Goal: Task Accomplishment & Management: Manage account settings

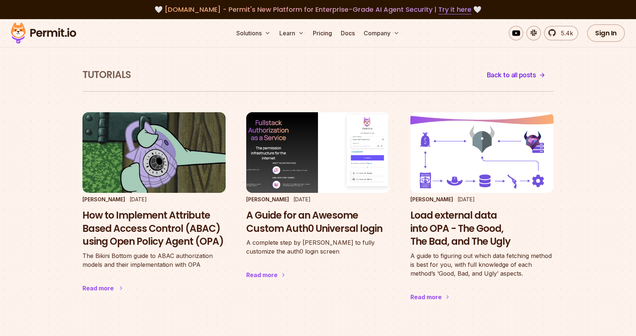
click at [149, 236] on h3 "How to Implement Attribute Based Access Control (ABAC) using Open Policy Agent …" at bounding box center [153, 228] width 143 height 39
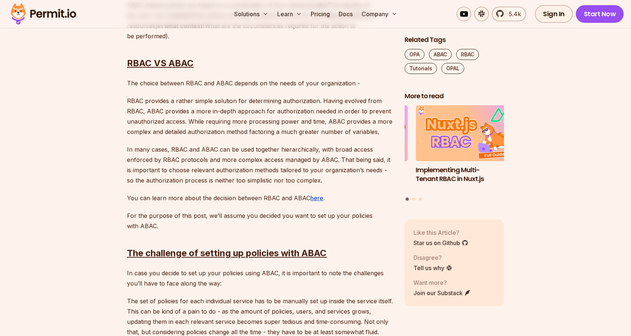
scroll to position [723, 0]
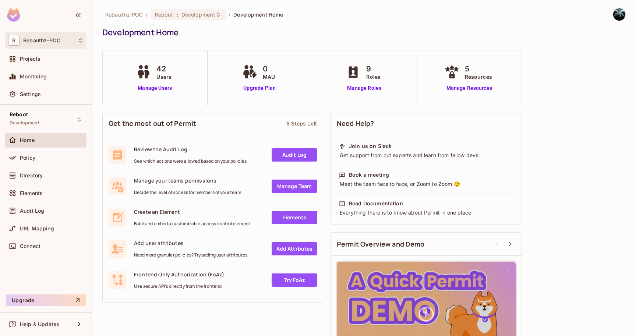
click at [46, 44] on div "R Rebauthz-POC" at bounding box center [45, 40] width 75 height 11
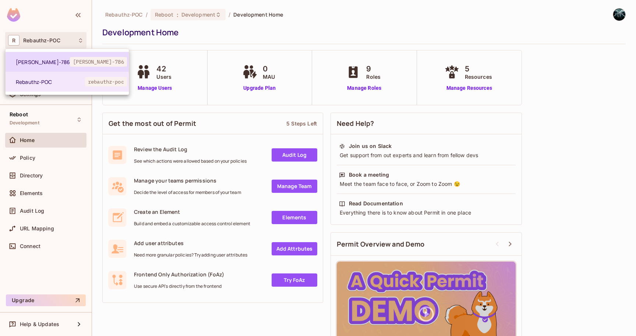
click at [46, 63] on span "Arunkumar-786" at bounding box center [43, 62] width 54 height 7
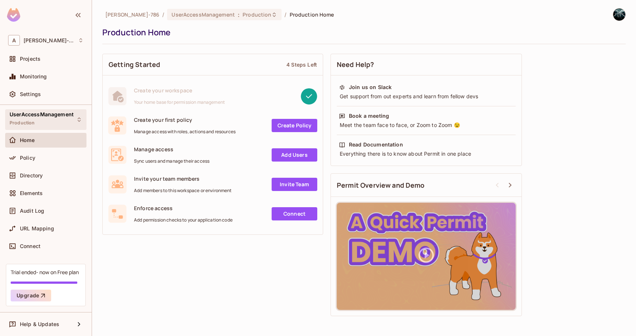
click at [52, 121] on div "UserAccessManagement Production" at bounding box center [42, 120] width 64 height 16
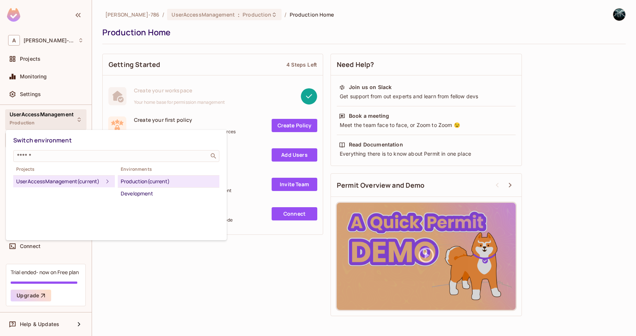
click at [63, 16] on div at bounding box center [318, 168] width 636 height 336
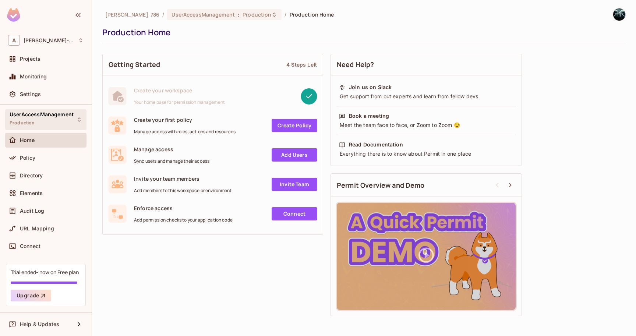
click at [46, 118] on div "UserAccessManagement Production" at bounding box center [42, 120] width 64 height 16
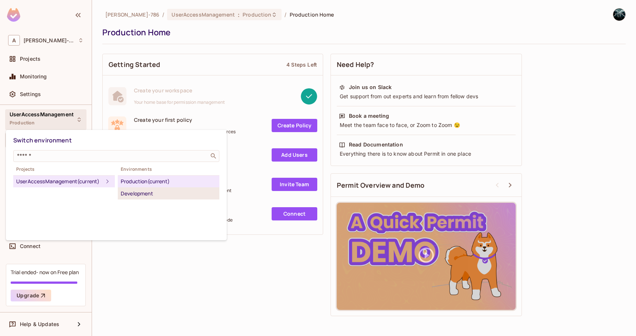
click at [137, 199] on li "Development" at bounding box center [169, 194] width 102 height 12
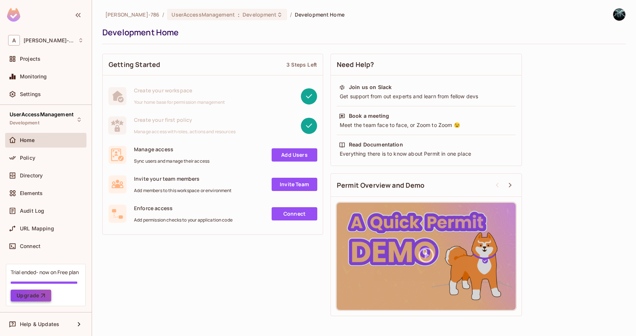
click at [36, 297] on button "Upgrade" at bounding box center [31, 296] width 40 height 12
click at [26, 115] on span "UserAccessManagement" at bounding box center [42, 115] width 64 height 6
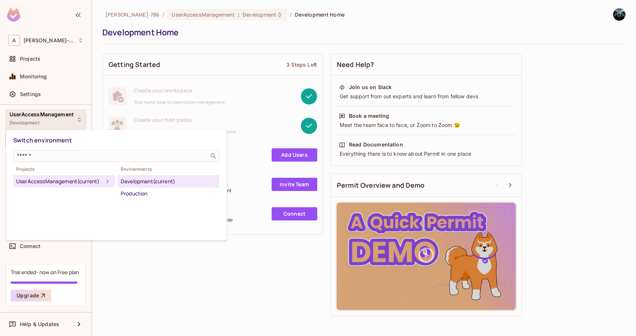
click at [142, 182] on div "Development (current)" at bounding box center [169, 181] width 96 height 9
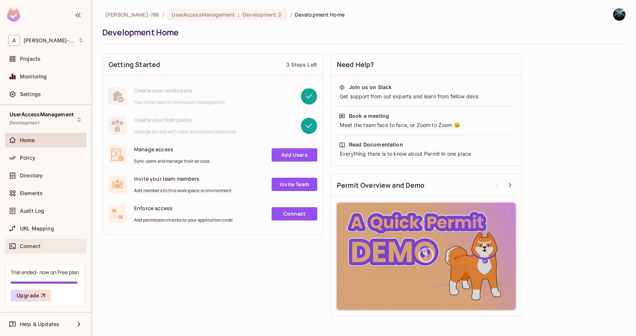
click at [42, 251] on div "Connect" at bounding box center [45, 246] width 81 height 15
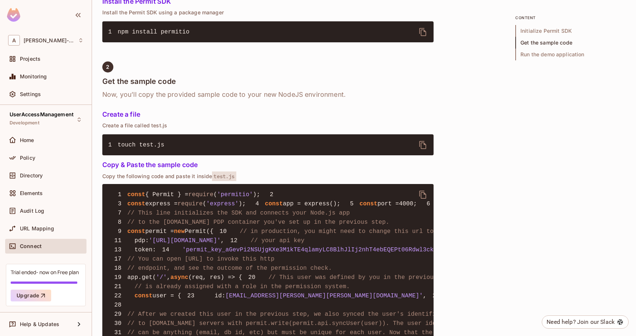
scroll to position [371, 0]
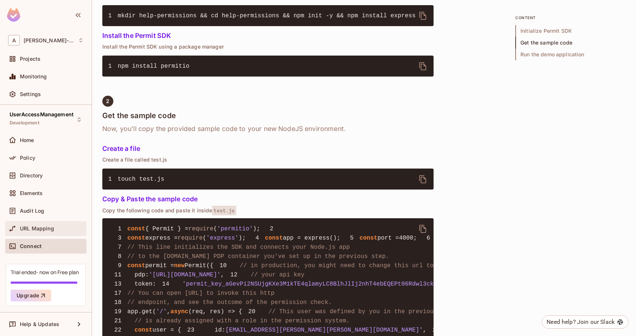
click at [21, 224] on div "URL Mapping" at bounding box center [45, 228] width 75 height 9
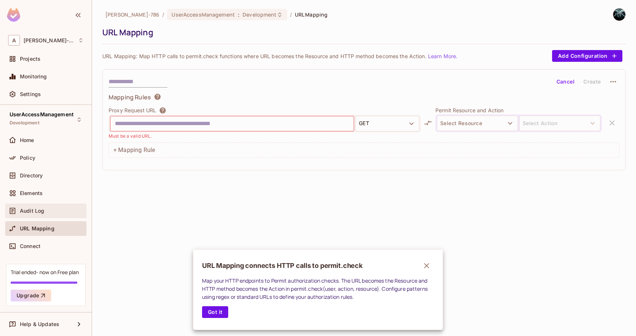
click at [28, 213] on div at bounding box center [318, 168] width 636 height 336
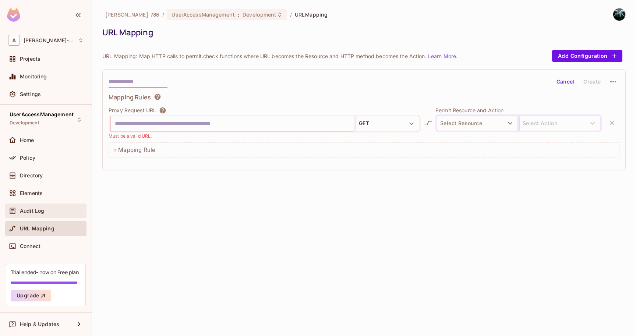
click at [32, 210] on span "Audit Log" at bounding box center [32, 211] width 24 height 6
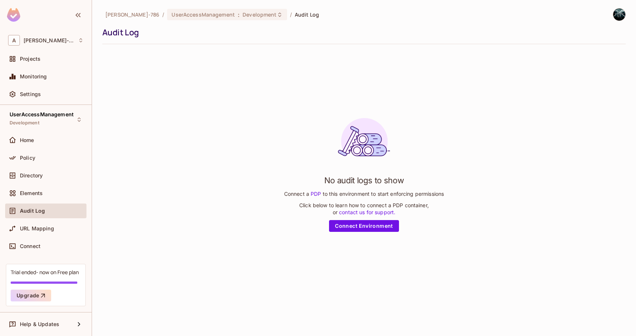
click at [30, 207] on div "Audit Log" at bounding box center [45, 210] width 75 height 9
click at [30, 195] on span "Elements" at bounding box center [31, 193] width 23 height 6
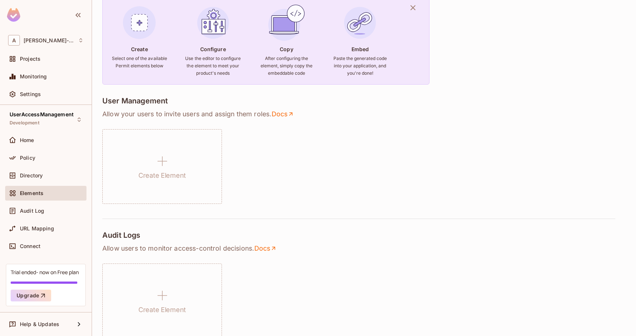
scroll to position [104, 0]
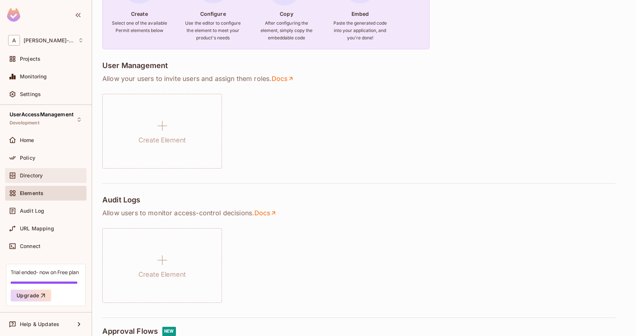
click at [49, 177] on div "Directory" at bounding box center [52, 176] width 64 height 6
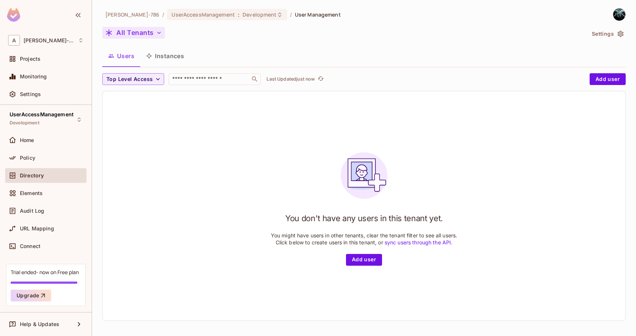
click at [158, 35] on icon "button" at bounding box center [158, 32] width 7 height 7
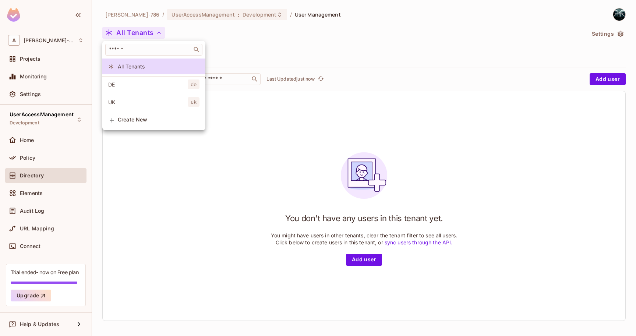
click at [224, 44] on div at bounding box center [318, 168] width 636 height 336
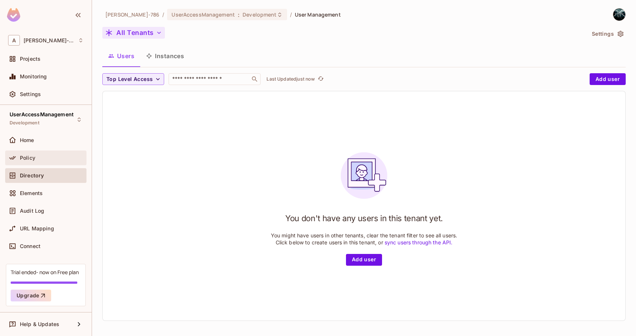
click at [50, 153] on div "Policy" at bounding box center [45, 157] width 75 height 9
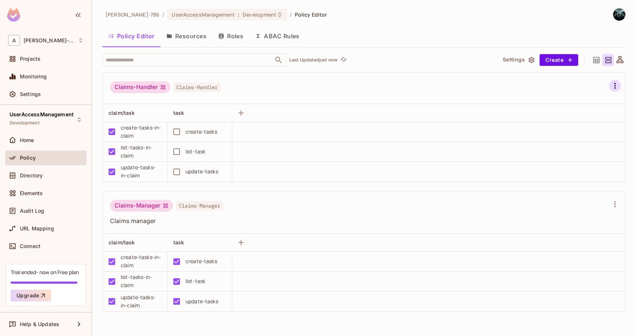
click at [609, 86] on button "button" at bounding box center [615, 86] width 12 height 12
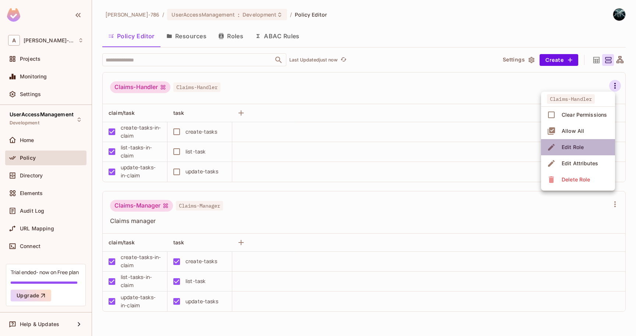
click at [579, 148] on div "Edit Role" at bounding box center [573, 147] width 22 height 7
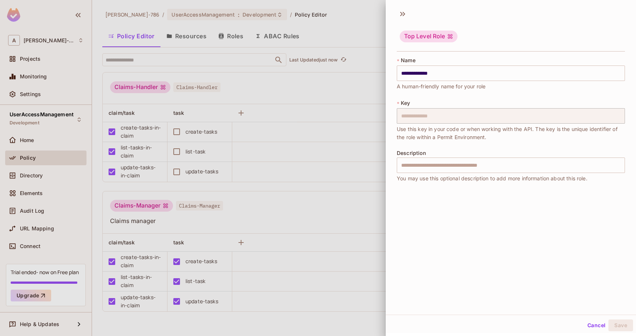
click at [366, 106] on div at bounding box center [318, 168] width 636 height 336
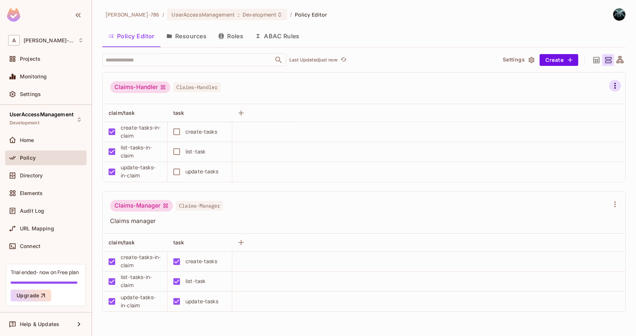
click at [616, 86] on icon "button" at bounding box center [615, 85] width 9 height 9
click at [582, 158] on span "Edit Attributes" at bounding box center [579, 164] width 41 height 12
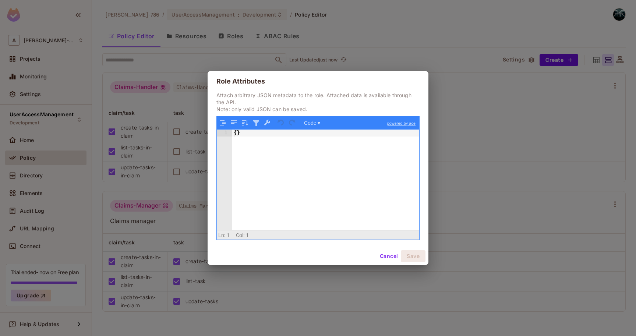
click at [392, 259] on button "Cancel" at bounding box center [389, 256] width 24 height 12
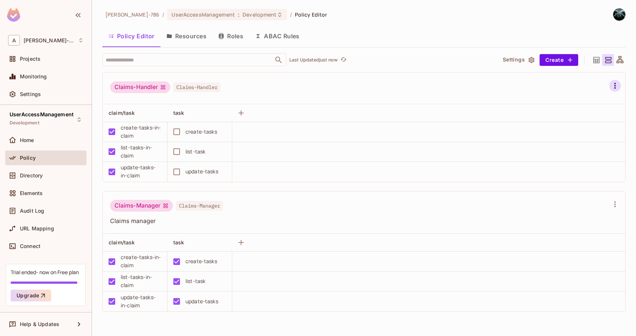
click at [617, 88] on icon "button" at bounding box center [615, 85] width 9 height 9
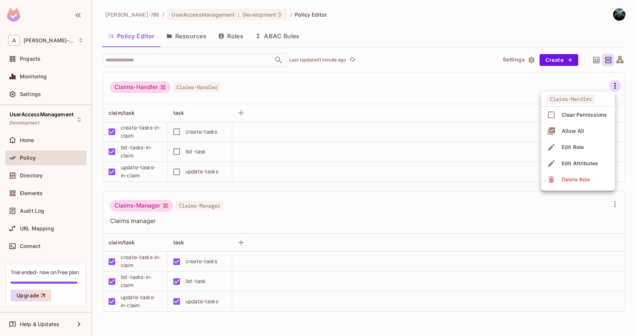
click at [238, 42] on div at bounding box center [318, 168] width 636 height 336
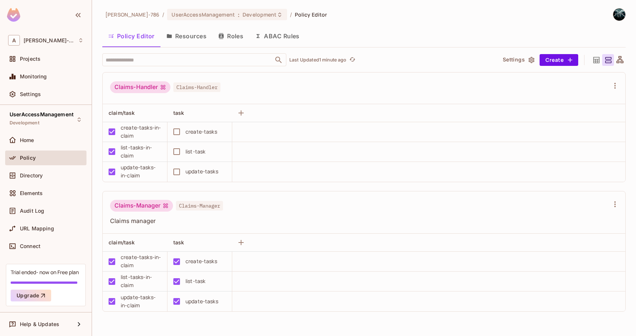
click at [235, 35] on button "Roles" at bounding box center [230, 36] width 37 height 18
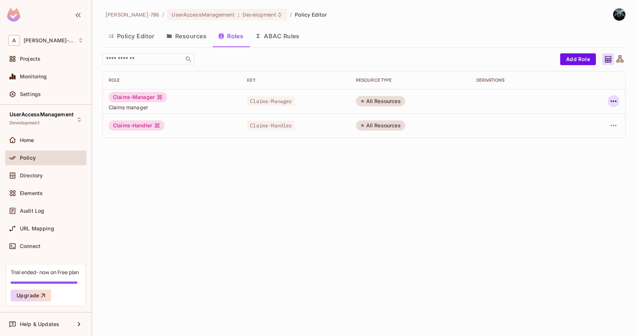
click at [610, 101] on icon "button" at bounding box center [613, 101] width 9 height 9
click at [589, 122] on span "Edit Role" at bounding box center [581, 118] width 27 height 12
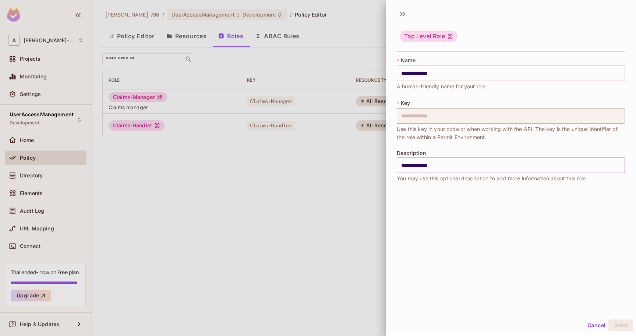
click at [472, 170] on input "**********" at bounding box center [511, 165] width 228 height 15
click at [444, 71] on input "**********" at bounding box center [511, 73] width 228 height 15
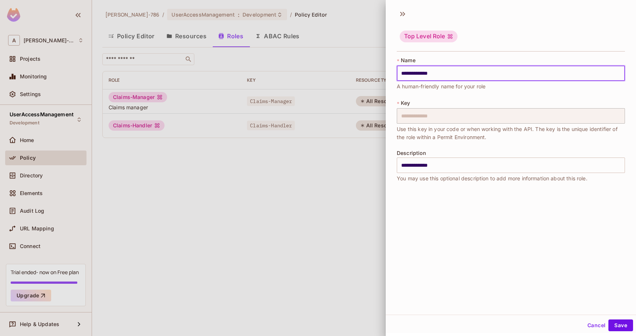
click at [451, 38] on icon at bounding box center [450, 36] width 6 height 6
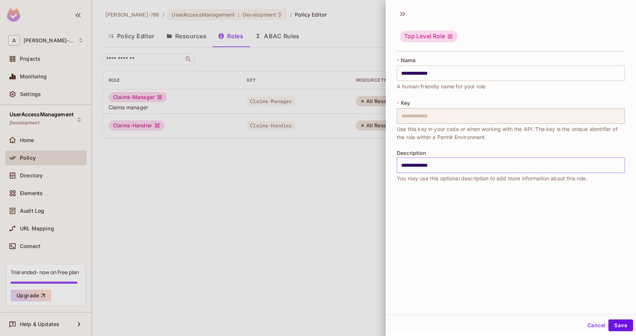
click at [465, 167] on input "**********" at bounding box center [511, 165] width 228 height 15
click at [402, 17] on icon at bounding box center [403, 14] width 12 height 12
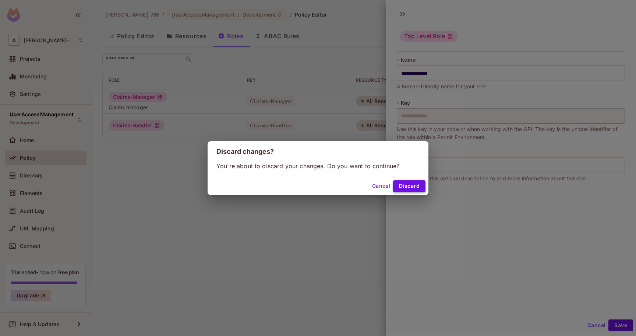
click at [417, 183] on button "Discard" at bounding box center [409, 186] width 32 height 12
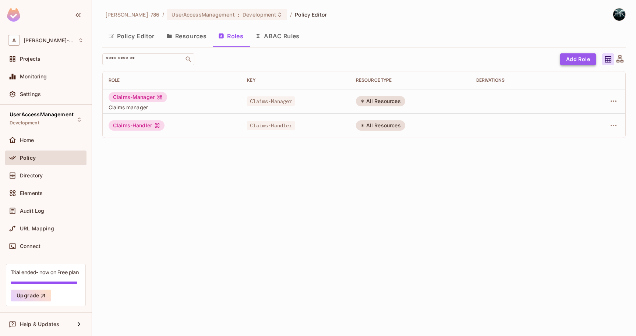
click at [580, 60] on button "Add Role" at bounding box center [578, 59] width 36 height 12
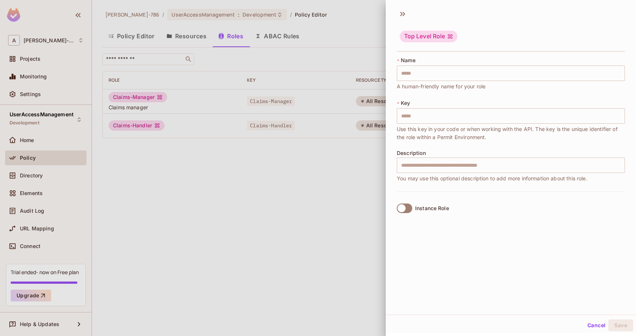
click at [437, 36] on div "Top Level Role" at bounding box center [429, 37] width 58 height 12
click at [404, 14] on icon at bounding box center [403, 14] width 12 height 12
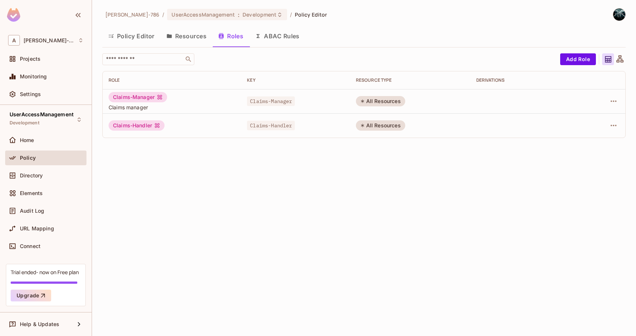
click at [614, 59] on div at bounding box center [608, 59] width 12 height 12
click at [622, 60] on icon at bounding box center [619, 59] width 9 height 9
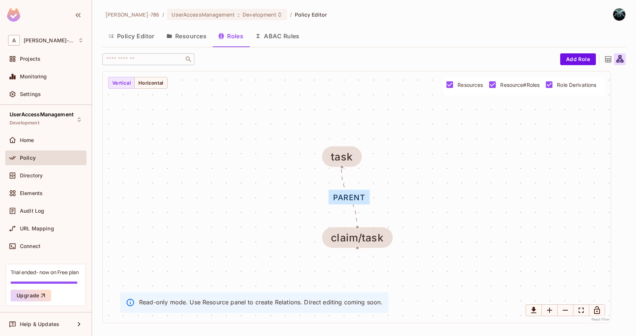
click at [610, 61] on icon at bounding box center [608, 59] width 9 height 9
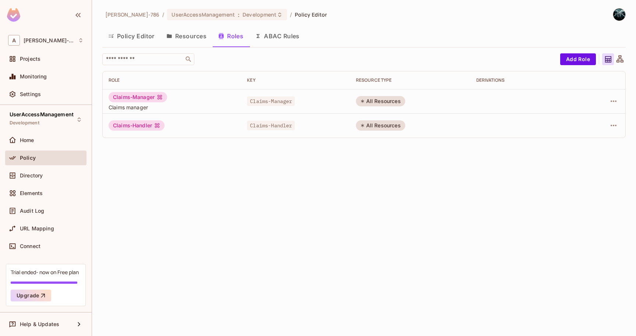
click at [622, 61] on icon at bounding box center [619, 59] width 9 height 9
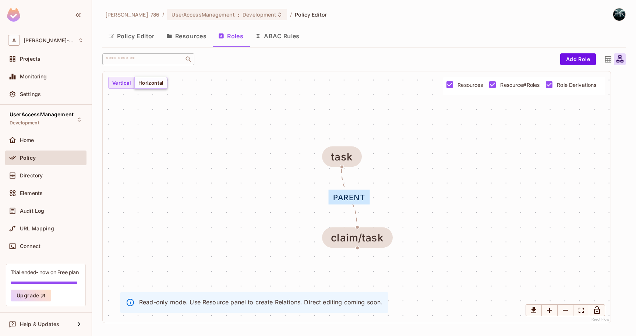
click at [163, 79] on button "Horizontal" at bounding box center [150, 83] width 33 height 12
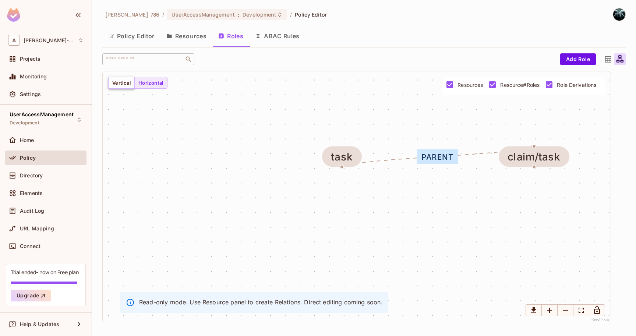
click at [112, 80] on button "Vertical" at bounding box center [121, 83] width 27 height 12
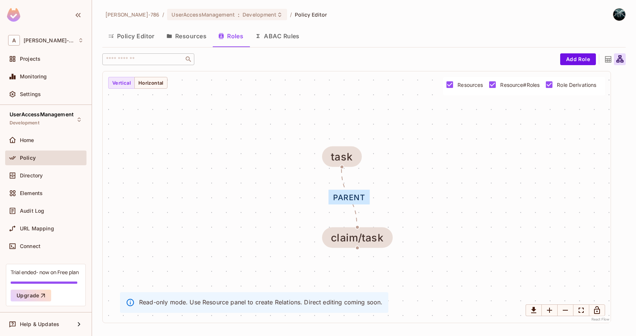
click at [606, 62] on icon at bounding box center [608, 59] width 9 height 9
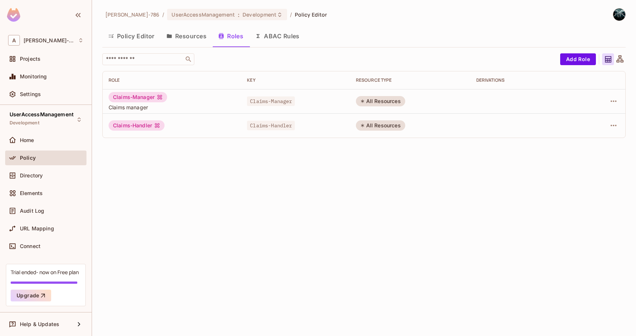
click at [281, 37] on button "ABAC Rules" at bounding box center [277, 36] width 56 height 18
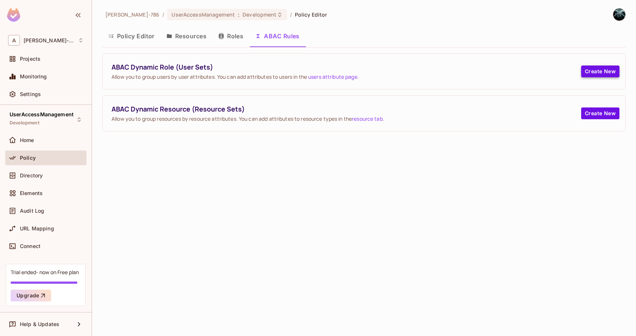
click at [610, 74] on button "Create New" at bounding box center [600, 72] width 38 height 12
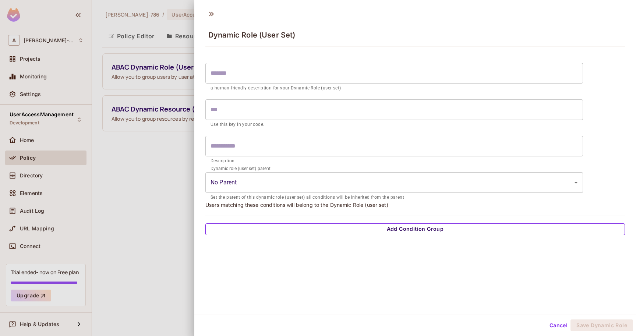
click at [361, 231] on button "Add Condition Group" at bounding box center [415, 229] width 420 height 12
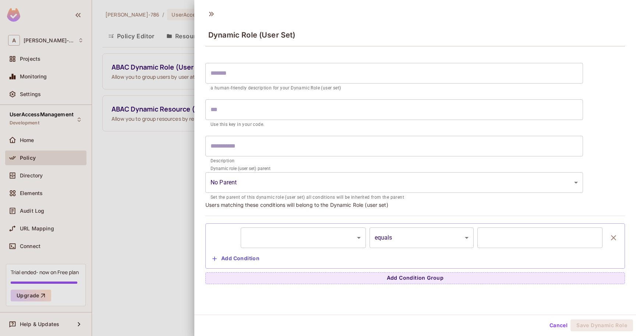
click at [554, 329] on button "Cancel" at bounding box center [559, 325] width 24 height 12
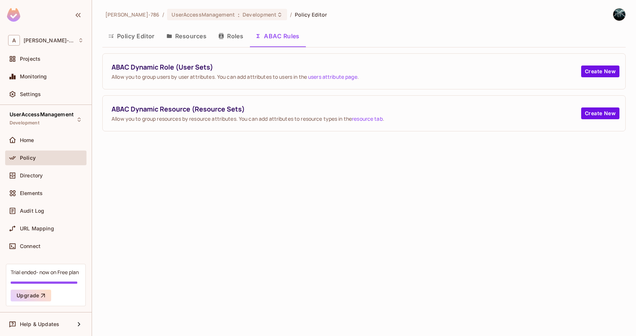
click at [230, 37] on button "Roles" at bounding box center [230, 36] width 37 height 18
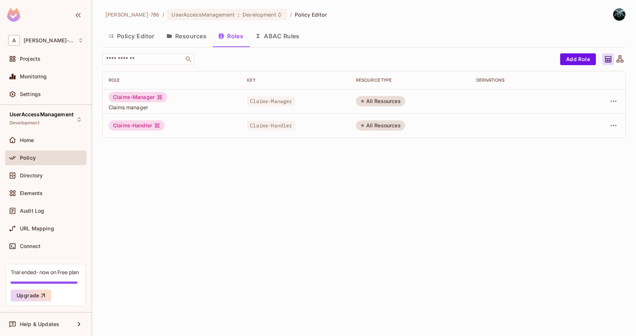
click at [275, 39] on button "ABAC Rules" at bounding box center [277, 36] width 56 height 18
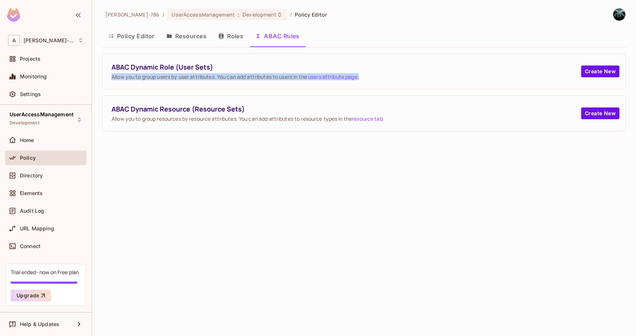
drag, startPoint x: 113, startPoint y: 77, endPoint x: 369, endPoint y: 82, distance: 256.2
click at [369, 82] on div "ABAC Dynamic Role (User Sets) Allow you to group users by user attributes. You …" at bounding box center [364, 71] width 523 height 35
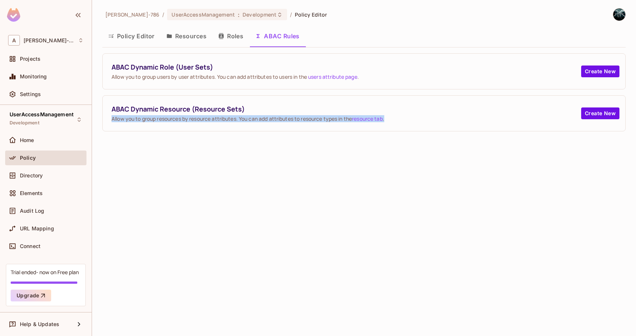
drag, startPoint x: 112, startPoint y: 119, endPoint x: 401, endPoint y: 128, distance: 289.5
click at [401, 128] on div "ABAC Dynamic Resource (Resource Sets) Allow you to group resources by resource …" at bounding box center [364, 113] width 523 height 35
click at [377, 184] on div "Arunkumar-786 / UserAccessManagement : Development / Policy Editor Policy Edito…" at bounding box center [364, 168] width 544 height 336
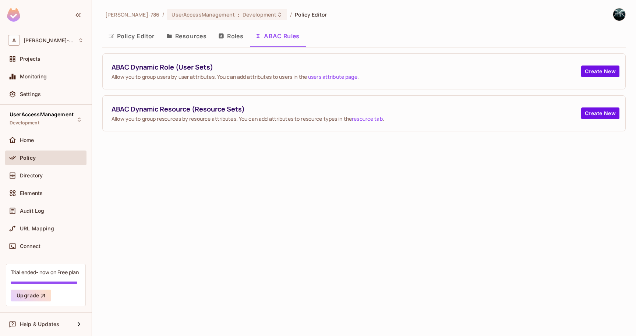
click at [127, 36] on button "Policy Editor" at bounding box center [131, 36] width 58 height 18
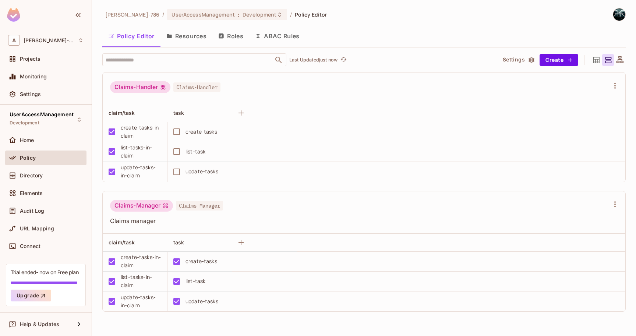
click at [194, 43] on button "Resources" at bounding box center [186, 36] width 52 height 18
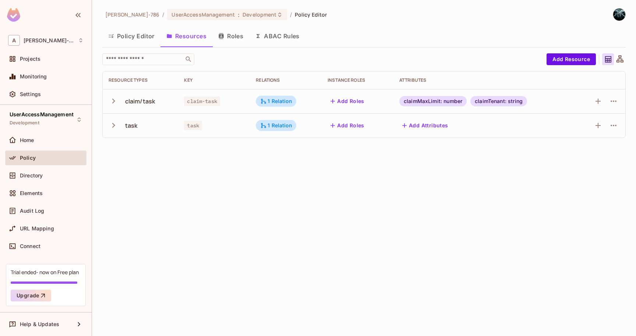
click at [112, 102] on icon "button" at bounding box center [114, 101] width 10 height 10
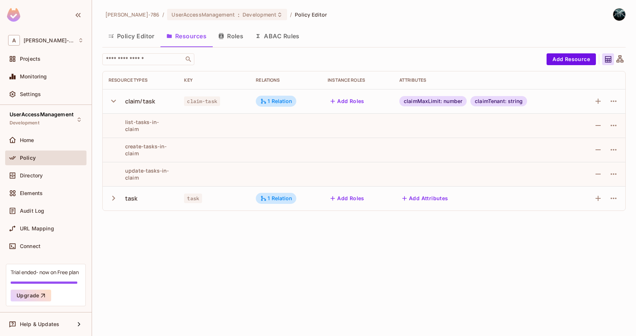
click at [112, 102] on icon "button" at bounding box center [114, 101] width 10 height 10
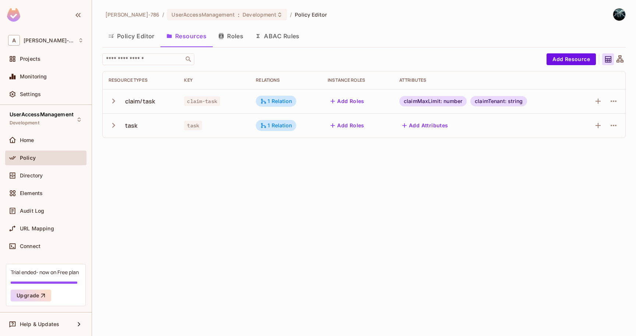
click at [110, 128] on icon "button" at bounding box center [114, 125] width 10 height 10
click at [50, 116] on span "UserAccessManagement" at bounding box center [42, 115] width 64 height 6
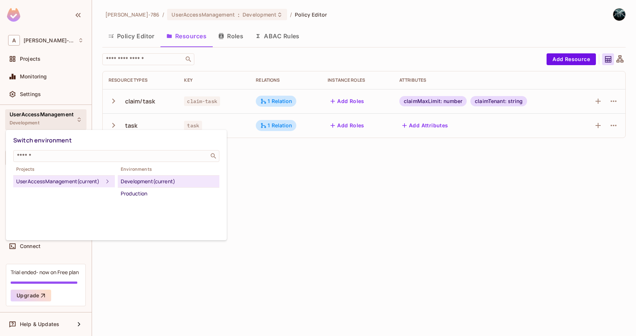
click at [81, 121] on div at bounding box center [318, 168] width 636 height 336
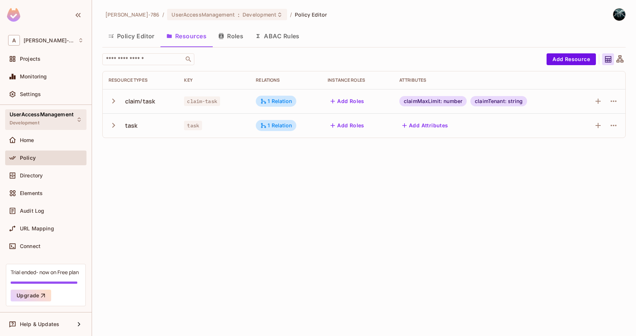
click at [80, 120] on icon at bounding box center [79, 120] width 6 height 6
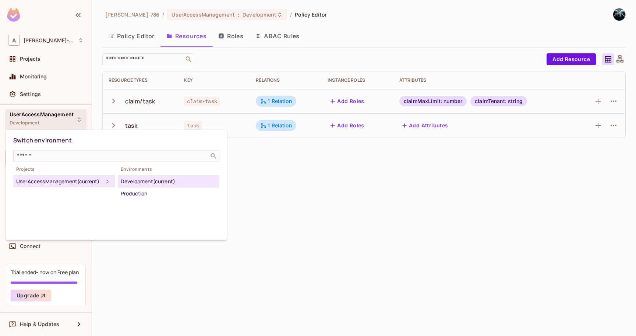
click at [183, 14] on div at bounding box center [318, 168] width 636 height 336
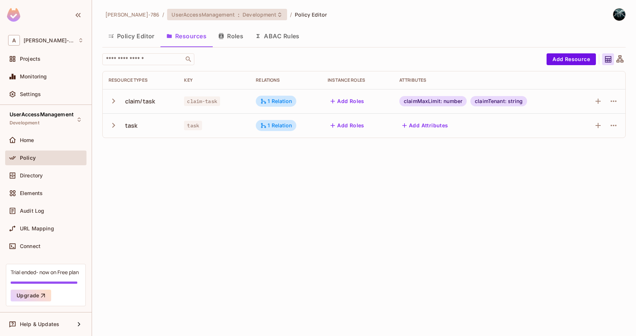
click at [264, 18] on div "UserAccessManagement : Development" at bounding box center [227, 14] width 120 height 11
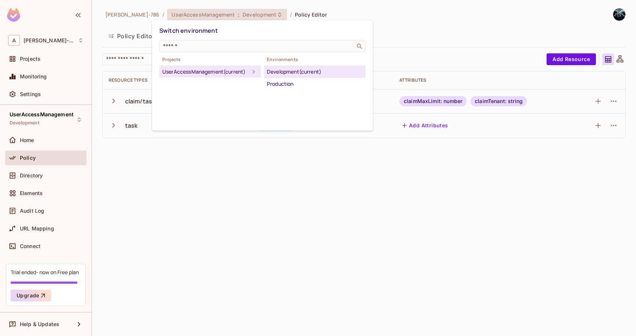
click at [253, 20] on div at bounding box center [318, 168] width 636 height 336
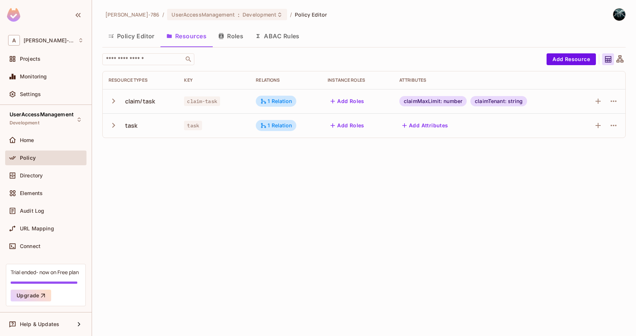
click at [251, 12] on div "Switch environment ​ Projects UserAccessManagement (current) Environments Devel…" at bounding box center [318, 168] width 636 height 336
click at [148, 39] on button "Policy Editor" at bounding box center [131, 36] width 58 height 18
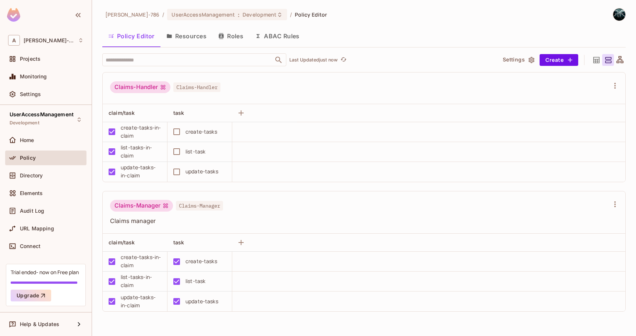
click at [138, 15] on span "[PERSON_NAME]-786" at bounding box center [132, 14] width 54 height 7
click at [32, 43] on span "[PERSON_NAME]-786" at bounding box center [49, 41] width 51 height 6
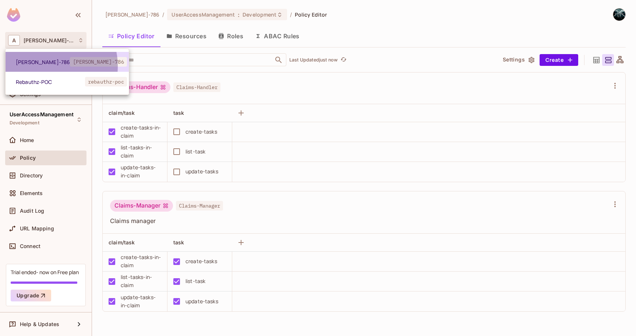
click at [41, 66] on li "Arunkumar-786 arunkumar-786" at bounding box center [67, 62] width 123 height 20
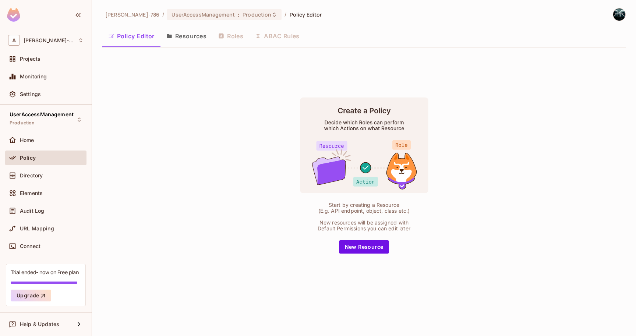
click at [37, 130] on div "UserAccessManagement Production Home Policy Directory Elements Audit Log URL Ma…" at bounding box center [46, 184] width 92 height 159
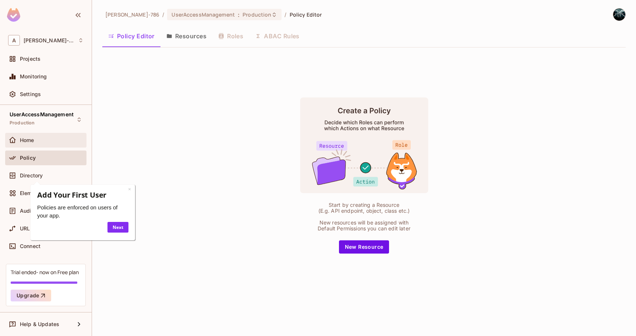
click at [36, 134] on div "Home" at bounding box center [45, 140] width 81 height 15
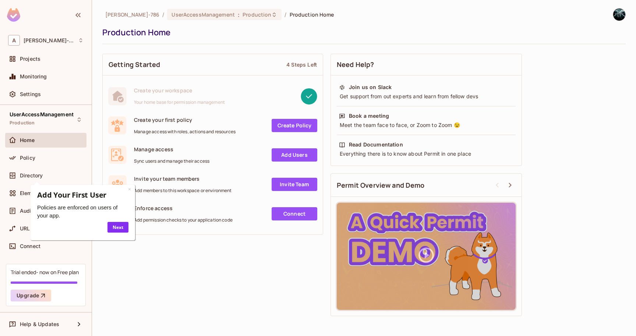
click at [32, 142] on span "Home" at bounding box center [27, 140] width 15 height 6
click at [120, 229] on link "Next" at bounding box center [117, 227] width 21 height 11
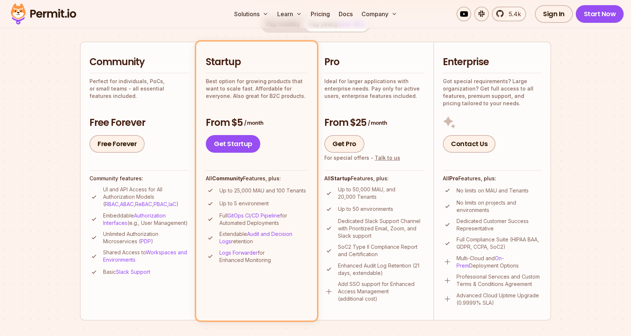
scroll to position [156, 0]
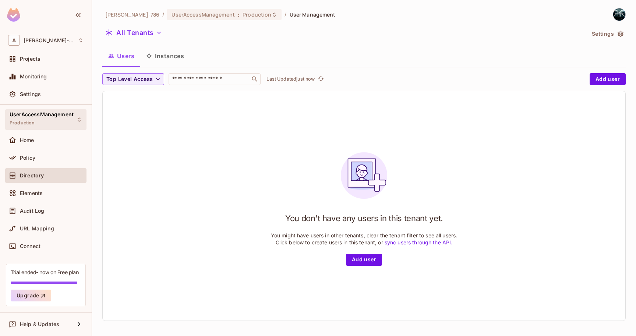
click at [35, 116] on span "UserAccessManagement" at bounding box center [42, 115] width 64 height 6
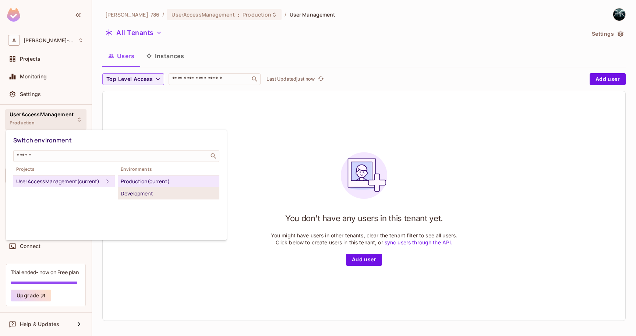
click at [148, 197] on div "Development" at bounding box center [169, 193] width 96 height 9
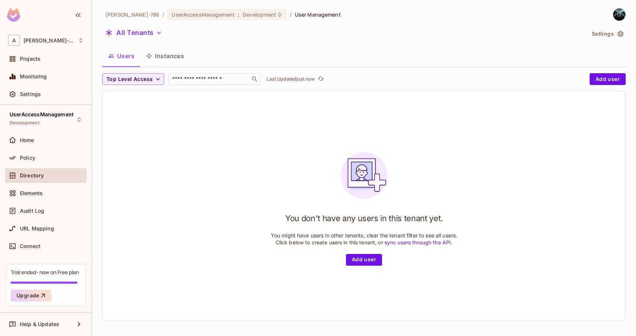
click at [170, 52] on button "Instances" at bounding box center [165, 56] width 50 height 18
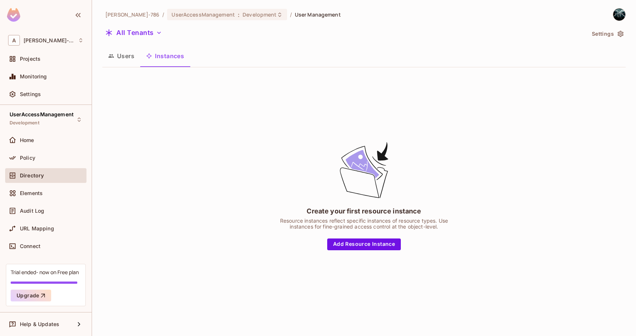
click at [122, 57] on button "Users" at bounding box center [121, 56] width 38 height 18
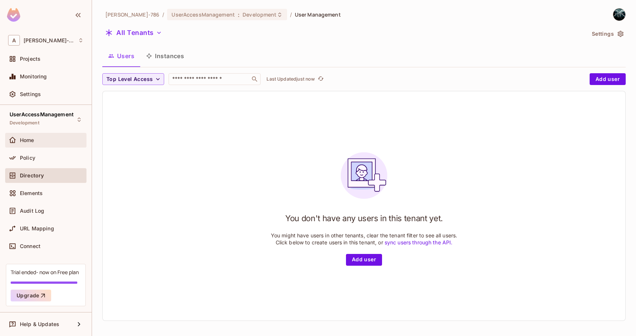
click at [36, 143] on div "Home" at bounding box center [45, 140] width 75 height 9
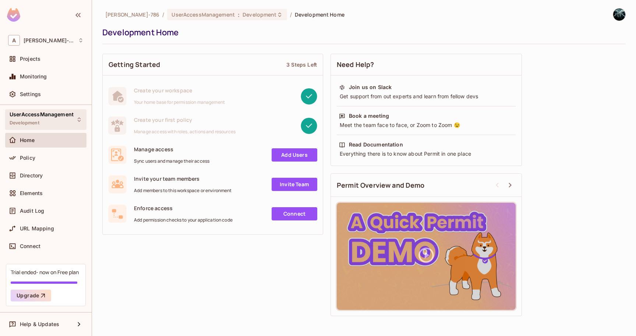
click at [78, 119] on icon at bounding box center [79, 120] width 6 height 6
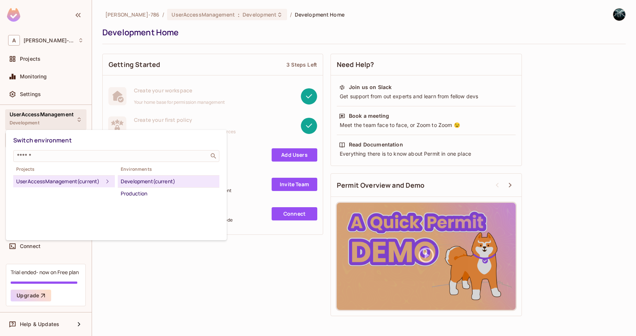
click at [36, 139] on span "Switch environment" at bounding box center [42, 140] width 59 height 8
click at [29, 121] on div at bounding box center [318, 168] width 636 height 336
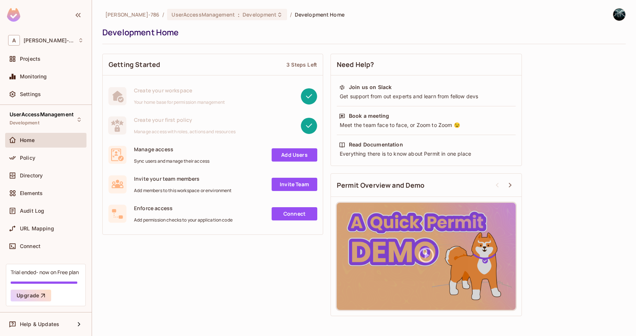
click at [29, 121] on span "Development" at bounding box center [25, 123] width 30 height 6
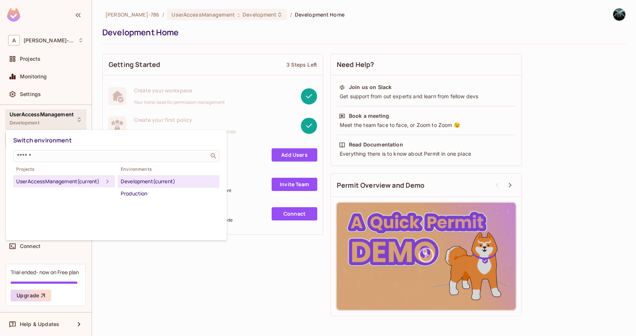
click at [124, 186] on li "Development (current)" at bounding box center [169, 182] width 102 height 12
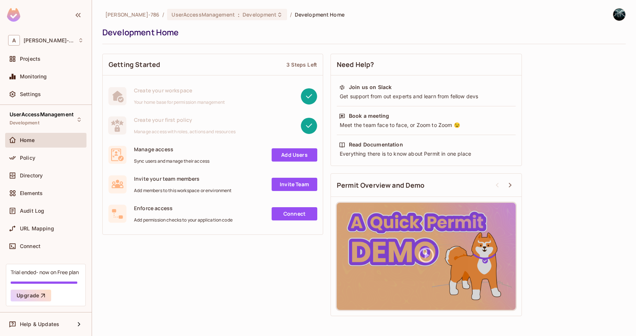
click at [182, 269] on div "Getting Started 3 Steps Left Create your workspace Your home base for permissio…" at bounding box center [363, 185] width 523 height 270
click at [210, 292] on div "Getting Started 3 Steps Left Create your workspace Your home base for permissio…" at bounding box center [363, 185] width 523 height 270
click at [199, 13] on span "UserAccessManagement" at bounding box center [203, 14] width 63 height 7
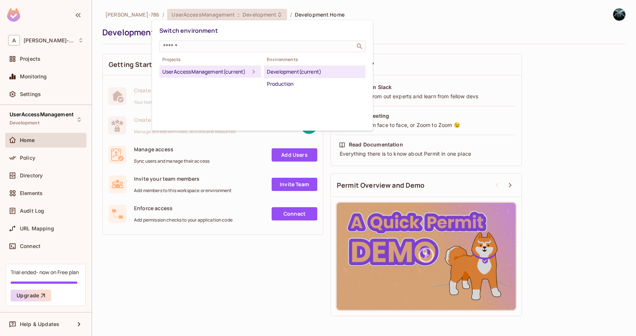
click at [285, 75] on div "Development (current)" at bounding box center [315, 71] width 96 height 9
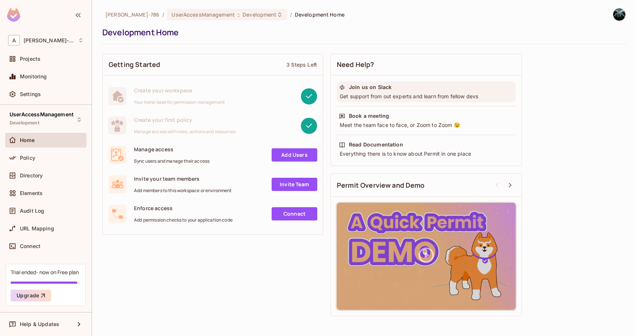
click at [384, 100] on div "Join us on Slack Get support from out experts and learn from fellow devs" at bounding box center [426, 91] width 179 height 21
click at [356, 87] on div "Join us on Slack" at bounding box center [370, 87] width 43 height 7
click at [140, 280] on div "Getting Started 3 Steps Left Create your workspace Your home base for permissio…" at bounding box center [363, 185] width 523 height 270
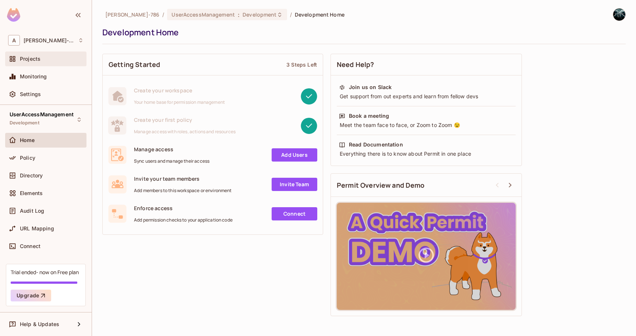
click at [33, 64] on div "Projects" at bounding box center [45, 59] width 81 height 15
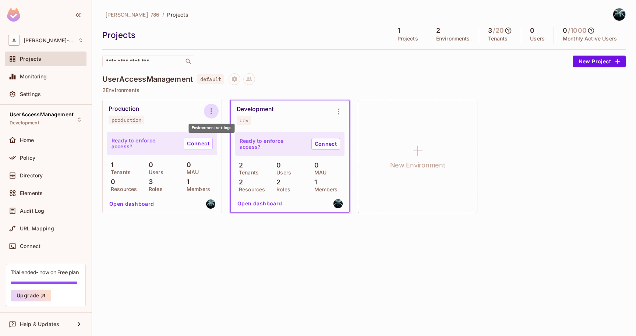
click at [209, 113] on icon "Environment settings" at bounding box center [211, 111] width 9 height 9
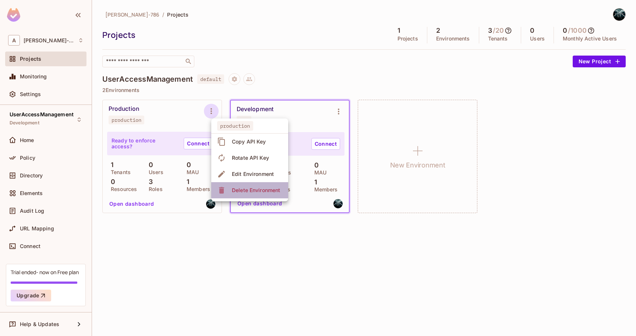
click at [226, 190] on div "Delete Environment" at bounding box center [249, 190] width 65 height 12
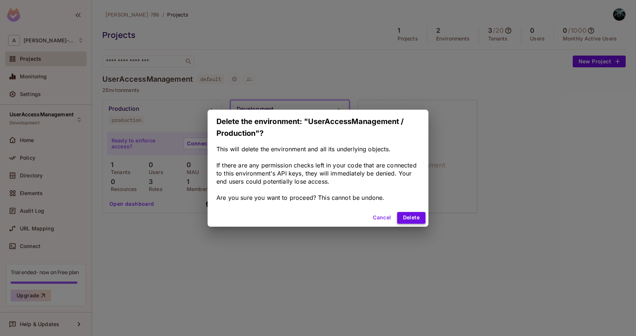
click at [413, 220] on button "Delete" at bounding box center [411, 218] width 28 height 12
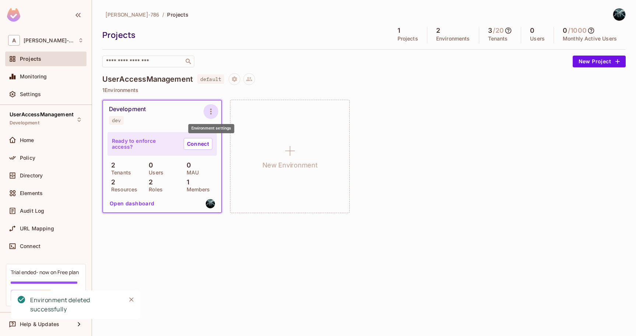
click at [214, 111] on icon "Environment settings" at bounding box center [210, 111] width 9 height 9
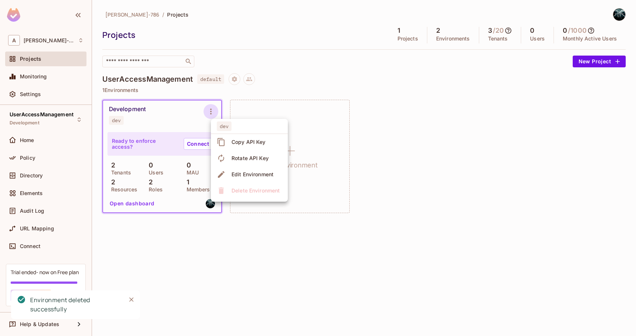
click at [292, 84] on div at bounding box center [318, 168] width 636 height 336
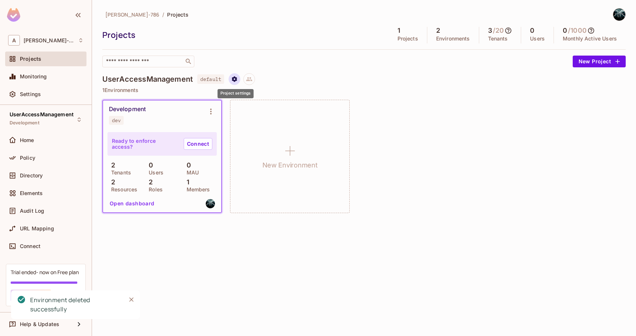
click at [234, 84] on div "Project settings" at bounding box center [236, 91] width 38 height 15
click at [235, 80] on icon "Project settings" at bounding box center [234, 79] width 5 height 6
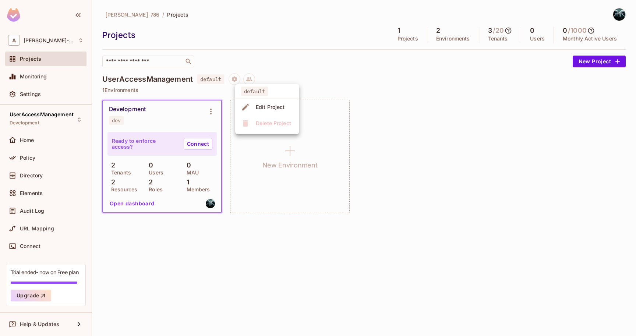
click at [343, 79] on div at bounding box center [318, 168] width 636 height 336
click at [78, 120] on icon at bounding box center [79, 120] width 6 height 6
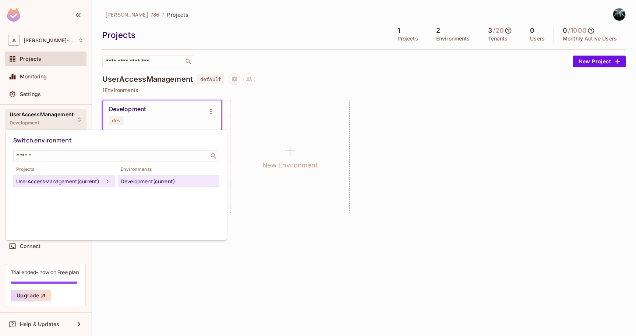
click at [106, 186] on icon at bounding box center [107, 181] width 9 height 9
click at [104, 186] on icon at bounding box center [107, 181] width 9 height 9
click at [191, 182] on div "Development (current)" at bounding box center [169, 181] width 96 height 9
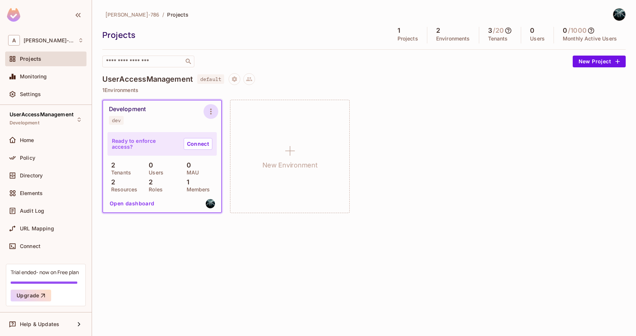
click at [216, 114] on button "Environment settings" at bounding box center [211, 111] width 15 height 15
click at [357, 178] on div at bounding box center [318, 168] width 636 height 336
click at [240, 84] on div at bounding box center [235, 79] width 12 height 12
click at [239, 82] on button "Project settings" at bounding box center [235, 79] width 12 height 12
click at [242, 247] on div at bounding box center [318, 168] width 636 height 336
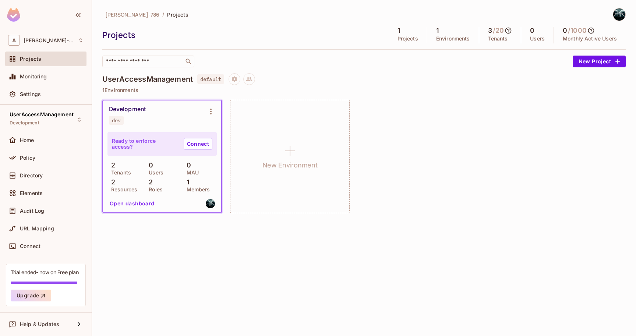
click at [294, 255] on div "Arunkumar-786 / Projects Projects 1 Projects 1 Environments 3 / 20 Tenants 0 Us…" at bounding box center [364, 168] width 544 height 336
click at [46, 118] on div "UserAccessManagement Development" at bounding box center [42, 120] width 64 height 16
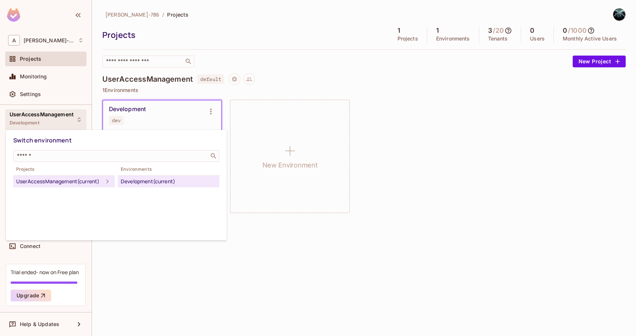
click at [34, 94] on div at bounding box center [318, 168] width 636 height 336
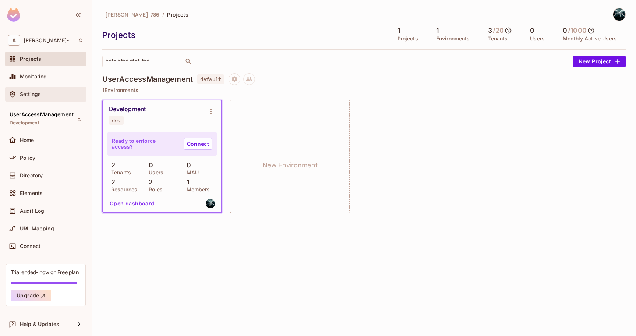
click at [34, 94] on span "Settings" at bounding box center [30, 94] width 21 height 6
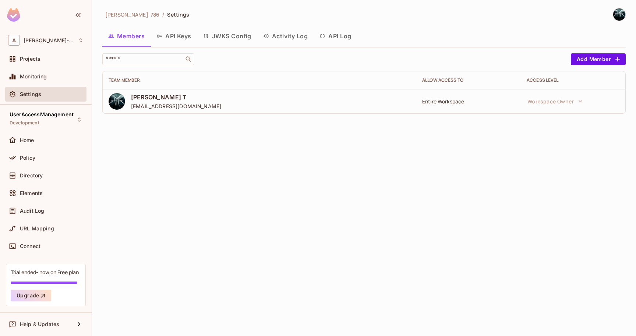
click at [164, 42] on button "API Keys" at bounding box center [174, 36] width 47 height 18
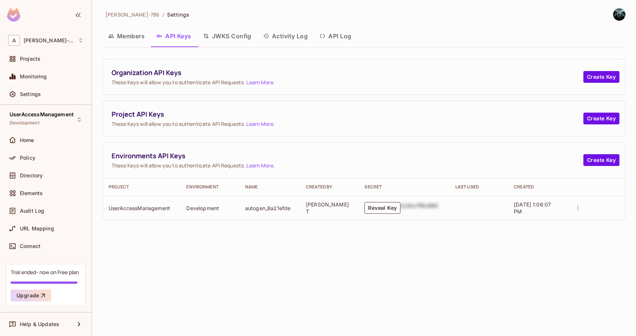
click at [239, 38] on button "JWKS Config" at bounding box center [227, 36] width 60 height 18
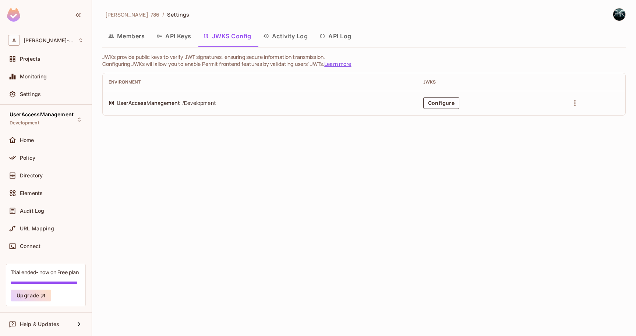
click at [284, 31] on button "Activity Log" at bounding box center [285, 36] width 57 height 18
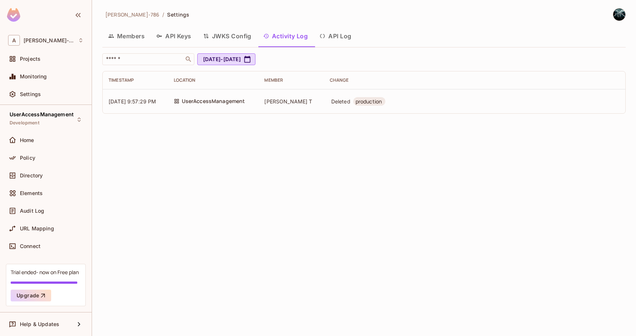
click at [338, 36] on button "API Log" at bounding box center [335, 36] width 43 height 18
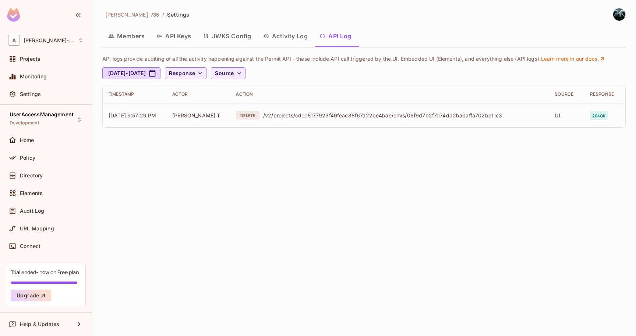
click at [125, 36] on button "Members" at bounding box center [126, 36] width 48 height 18
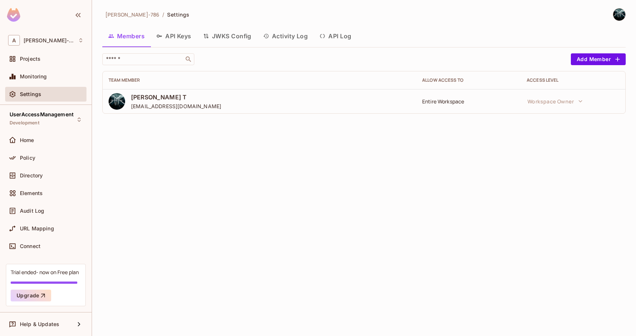
click at [378, 178] on div "Arunkumar-786 / Settings Members API Keys JWKS Config Activity Log API Log ​ Ad…" at bounding box center [364, 168] width 544 height 336
click at [398, 184] on div "Arunkumar-786 / Settings Members API Keys JWKS Config Activity Log API Log ​ Ad…" at bounding box center [364, 168] width 544 height 336
click at [52, 43] on span "Arunkumar-786" at bounding box center [49, 41] width 51 height 6
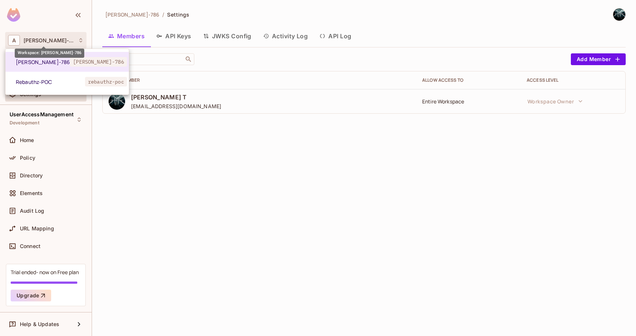
click at [52, 43] on div at bounding box center [318, 168] width 636 height 336
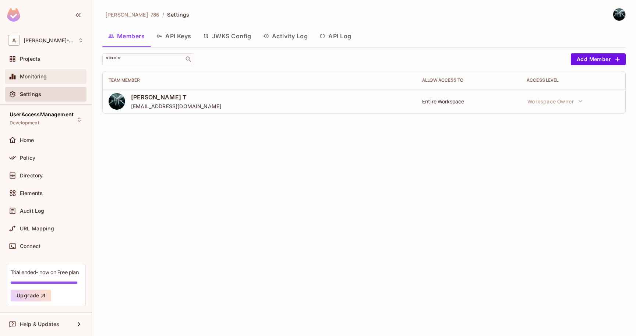
click at [43, 83] on div "Monitoring" at bounding box center [45, 76] width 81 height 15
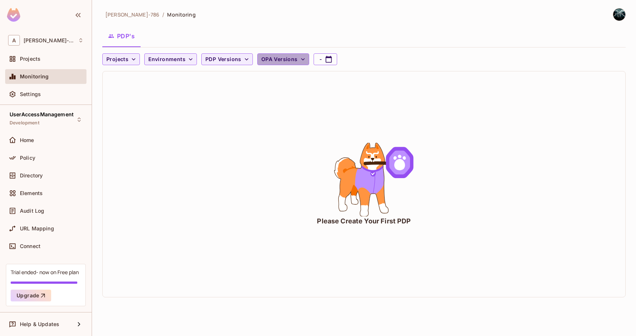
click at [303, 62] on button "OPA Versions" at bounding box center [283, 59] width 52 height 12
click at [303, 61] on div at bounding box center [318, 168] width 636 height 336
click at [157, 58] on span "Environments" at bounding box center [166, 59] width 37 height 9
click at [157, 58] on div at bounding box center [318, 168] width 636 height 336
click at [217, 54] on button "PDP Versions" at bounding box center [227, 59] width 52 height 12
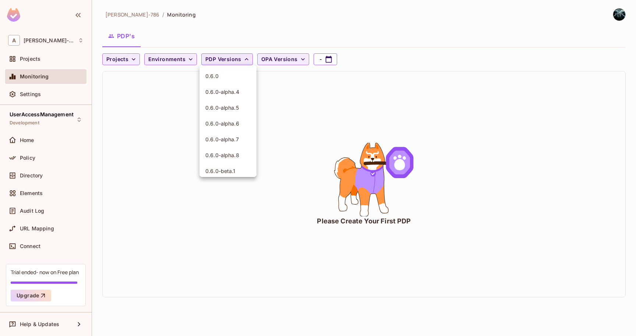
click at [217, 54] on div at bounding box center [318, 168] width 636 height 336
click at [119, 63] on span "Projects" at bounding box center [117, 59] width 22 height 9
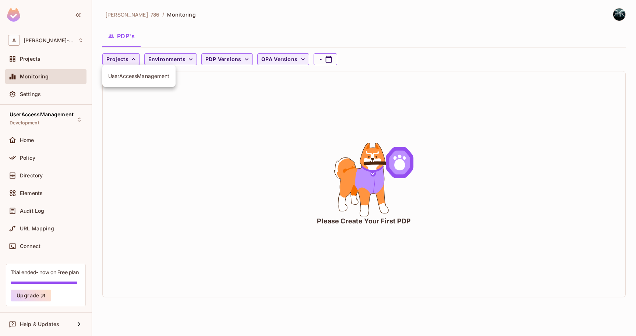
click at [119, 63] on div at bounding box center [318, 168] width 636 height 336
click at [119, 63] on span "Projects" at bounding box center [117, 59] width 22 height 9
click at [127, 82] on li "UserAccessManagement" at bounding box center [138, 76] width 73 height 16
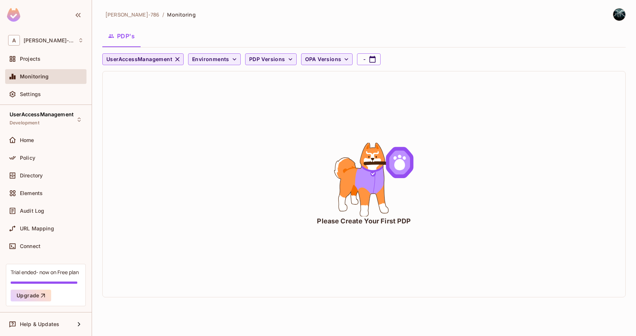
click at [178, 58] on icon "button" at bounding box center [177, 59] width 7 height 7
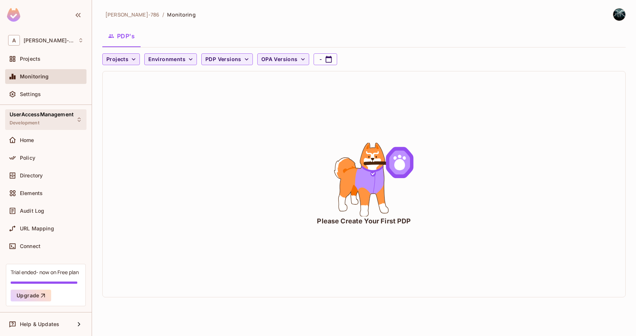
click at [39, 123] on span "Development" at bounding box center [25, 123] width 30 height 6
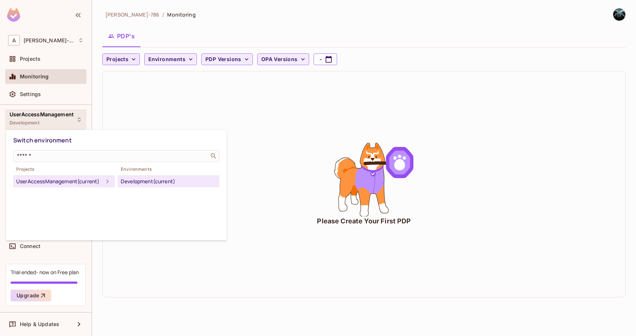
click at [36, 62] on div at bounding box center [318, 168] width 636 height 336
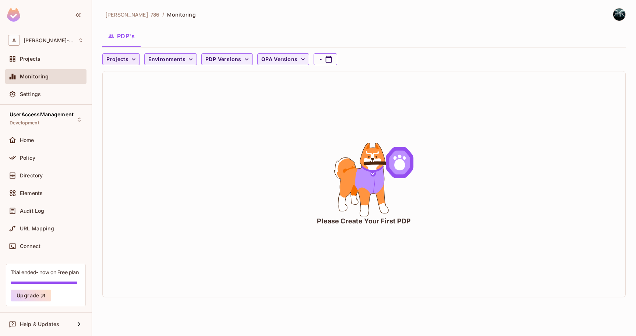
click at [33, 59] on span "Projects" at bounding box center [30, 59] width 21 height 6
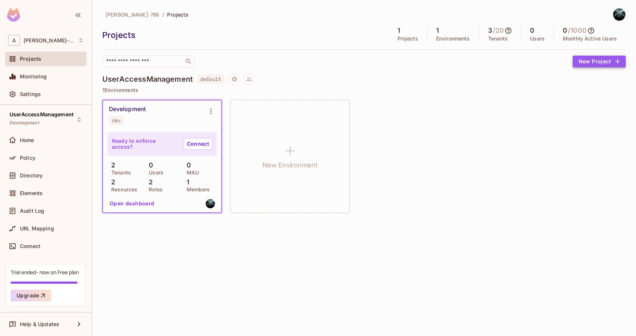
click at [586, 64] on button "New Project" at bounding box center [599, 62] width 53 height 12
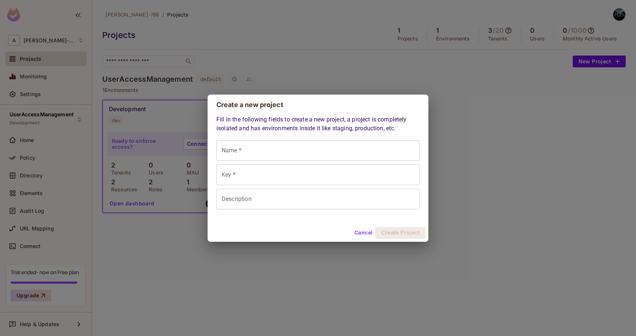
click at [272, 146] on input "Name *" at bounding box center [317, 150] width 203 height 21
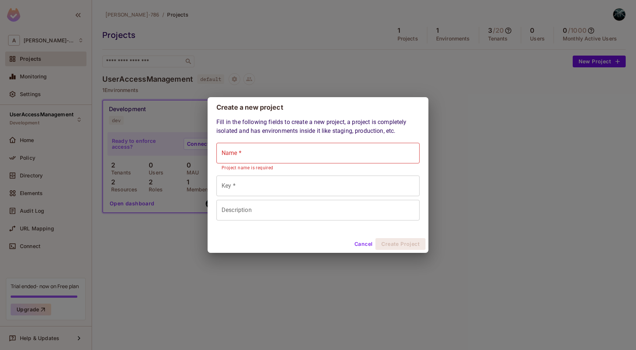
click at [363, 247] on button "Cancel" at bounding box center [363, 244] width 24 height 12
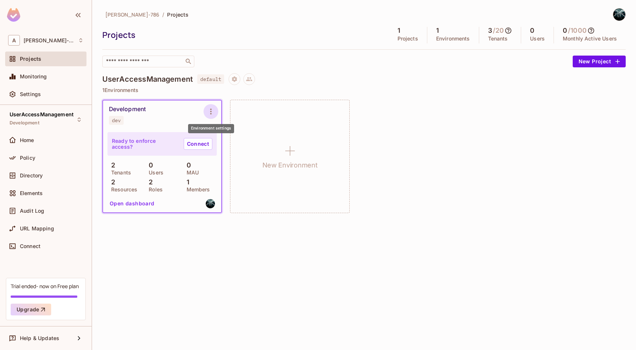
click at [213, 111] on icon "Environment settings" at bounding box center [210, 111] width 9 height 9
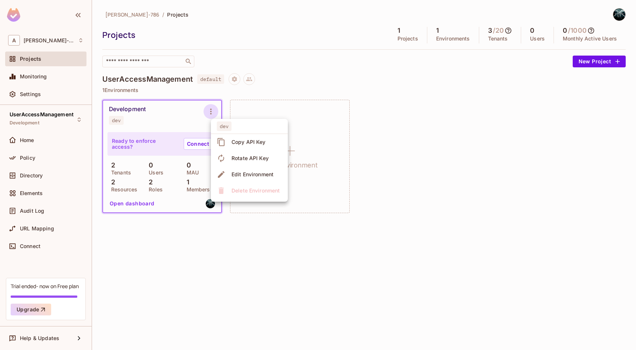
click at [259, 247] on div at bounding box center [318, 175] width 636 height 350
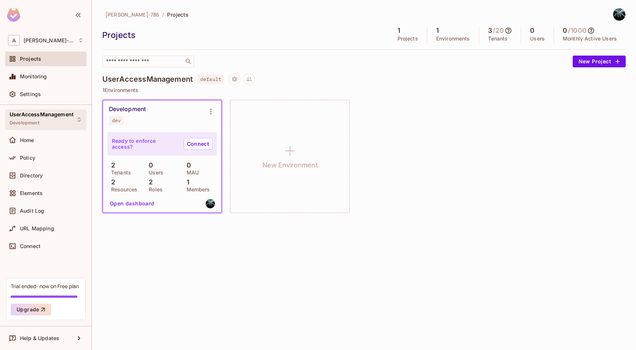
click at [44, 120] on div "UserAccessManagement Development" at bounding box center [42, 120] width 64 height 16
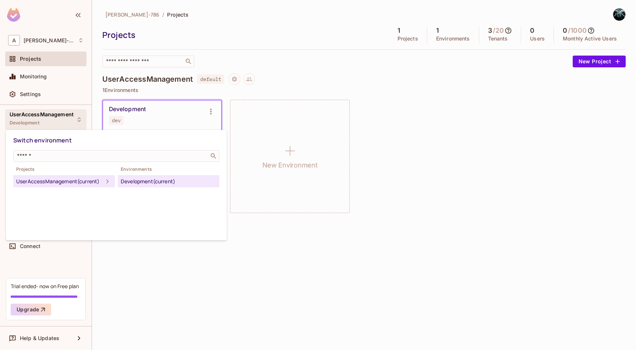
click at [163, 262] on div at bounding box center [318, 175] width 636 height 350
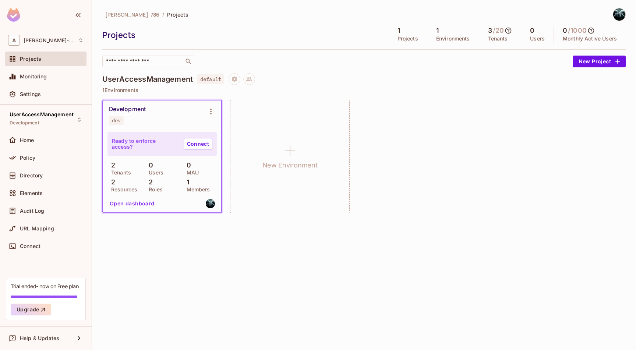
click at [128, 15] on span "[PERSON_NAME]-786" at bounding box center [132, 14] width 54 height 7
click at [32, 35] on div "A Arunkumar-786" at bounding box center [45, 40] width 75 height 11
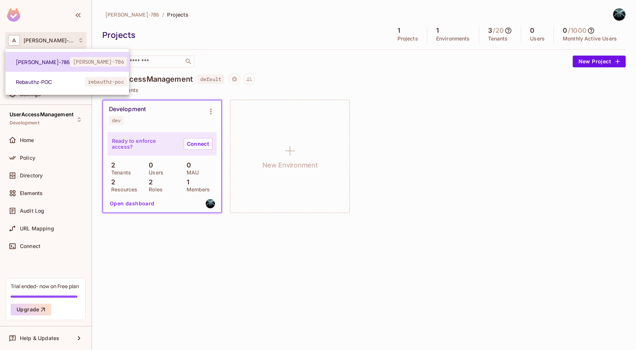
click at [36, 65] on span "[PERSON_NAME]-786" at bounding box center [43, 62] width 54 height 7
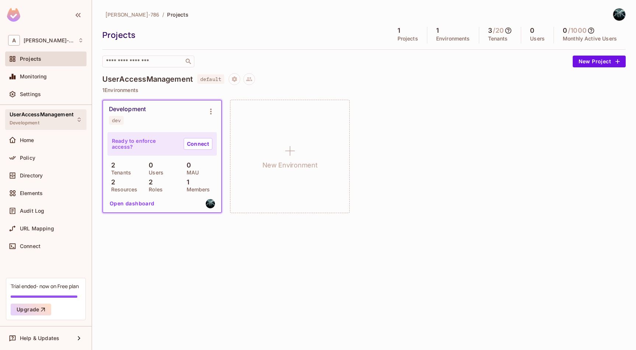
click at [40, 119] on div "UserAccessManagement Development" at bounding box center [42, 120] width 64 height 16
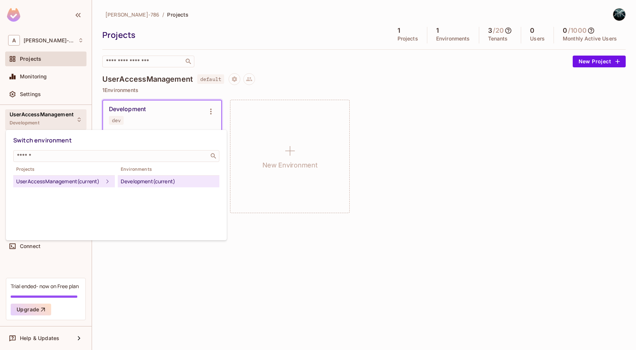
click at [146, 183] on div "Development (current)" at bounding box center [169, 181] width 96 height 9
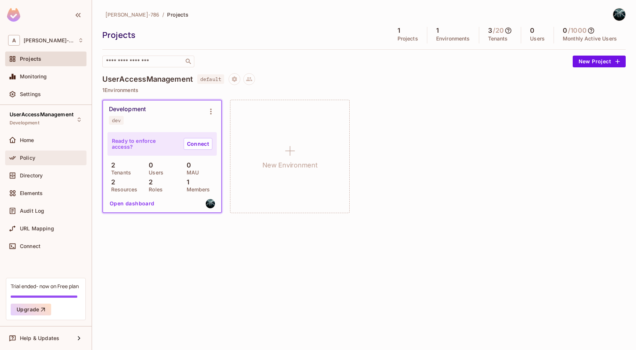
click at [25, 162] on div "Policy" at bounding box center [45, 158] width 81 height 15
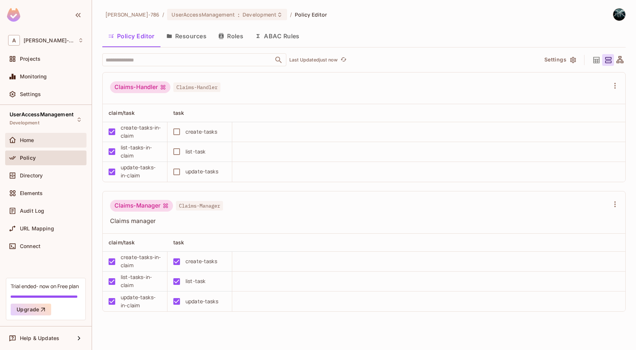
click at [31, 137] on span "Home" at bounding box center [27, 140] width 14 height 6
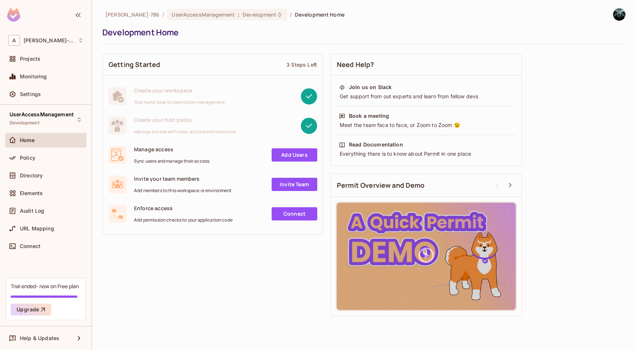
click at [412, 185] on span "Permit Overview and Demo" at bounding box center [381, 185] width 88 height 9
click at [28, 159] on span "Policy" at bounding box center [27, 158] width 15 height 6
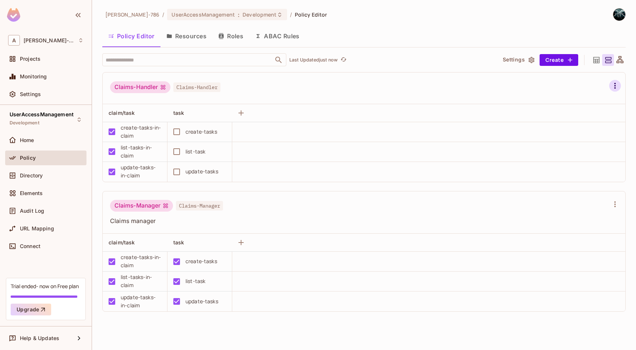
click at [618, 89] on icon "button" at bounding box center [615, 85] width 9 height 9
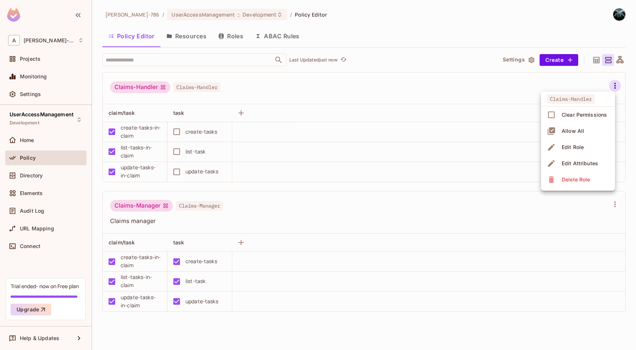
click at [580, 176] on div "Delete Role" at bounding box center [576, 179] width 28 height 7
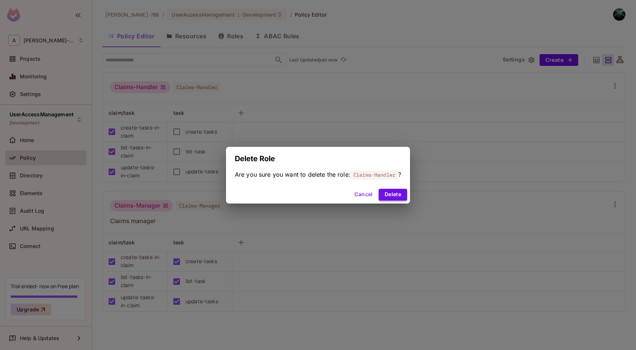
click at [399, 194] on button "Delete" at bounding box center [393, 195] width 28 height 12
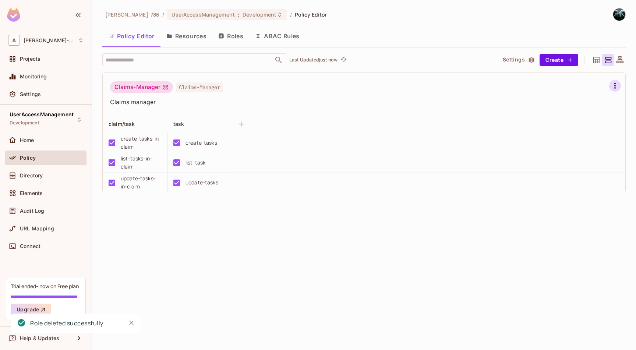
click at [614, 89] on icon "button" at bounding box center [615, 85] width 9 height 9
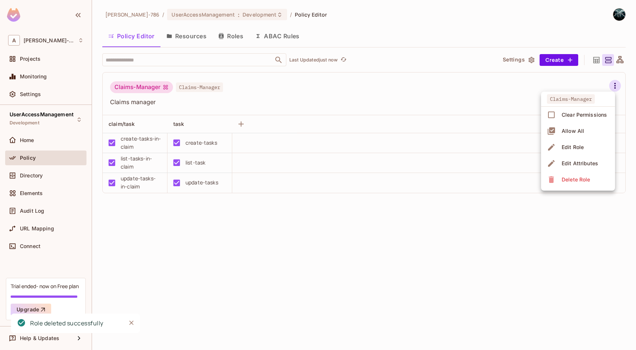
click at [578, 179] on div "Delete Role" at bounding box center [576, 179] width 28 height 7
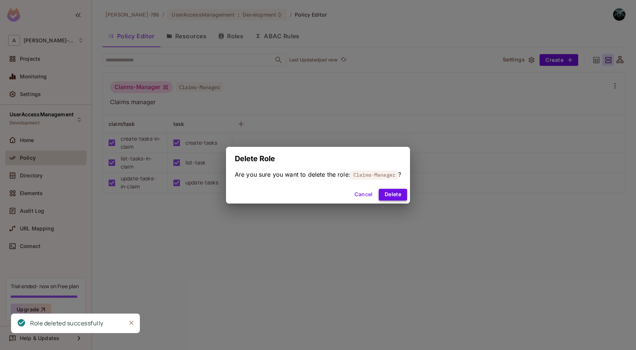
click at [403, 196] on button "Delete" at bounding box center [393, 195] width 28 height 12
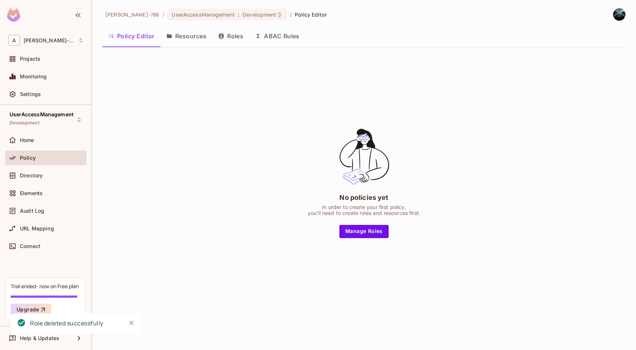
click at [223, 35] on icon "button" at bounding box center [221, 36] width 5 height 6
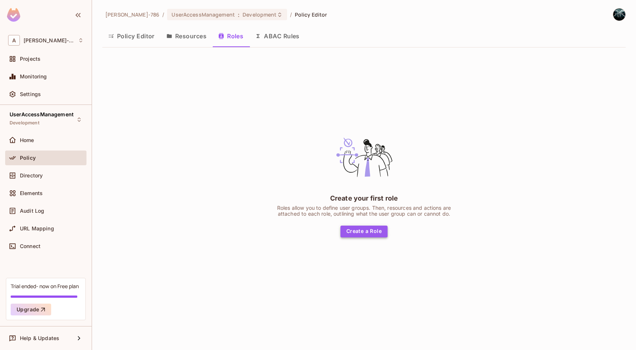
click at [365, 233] on button "Create a Role" at bounding box center [363, 232] width 47 height 12
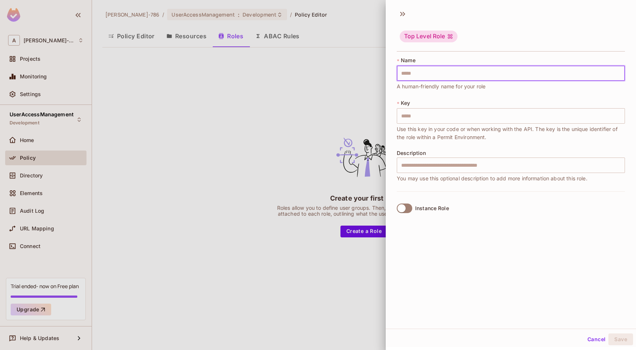
click at [415, 71] on input "text" at bounding box center [511, 73] width 228 height 15
type input "*"
type input "**"
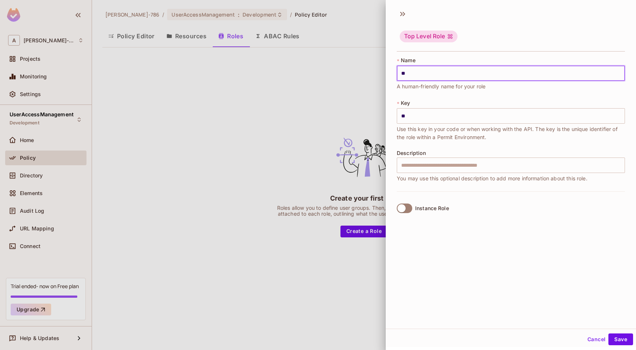
type input "***"
type input "****"
type input "*****"
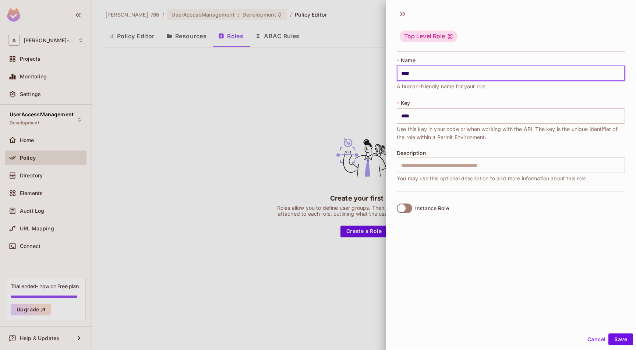
type input "*****"
type input "******"
type input "*******"
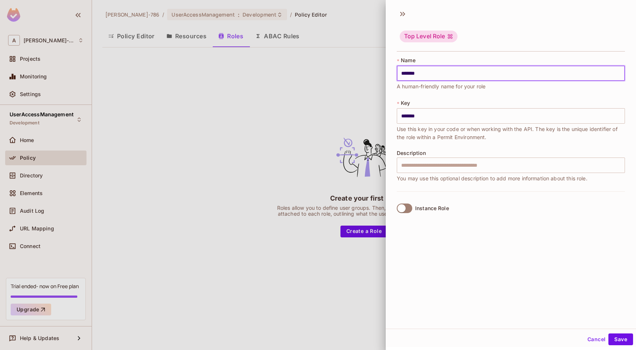
type input "********"
type input "*********"
type input "**********"
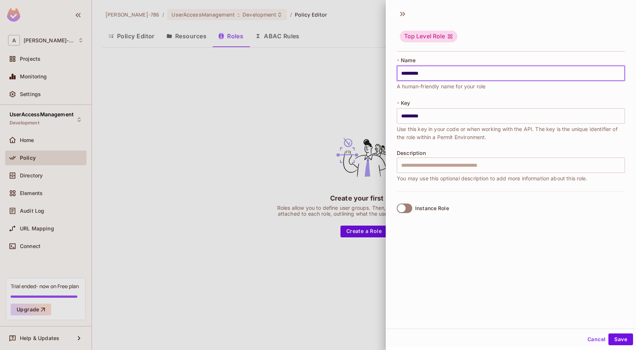
type input "**********"
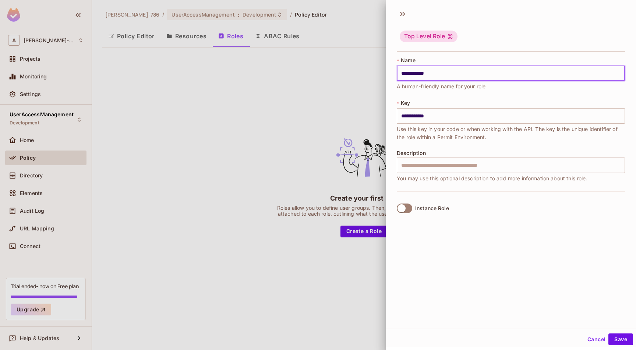
type input "**********"
drag, startPoint x: 446, startPoint y: 74, endPoint x: 313, endPoint y: 69, distance: 132.9
click at [340, 70] on div "**********" at bounding box center [318, 175] width 636 height 350
type input "*"
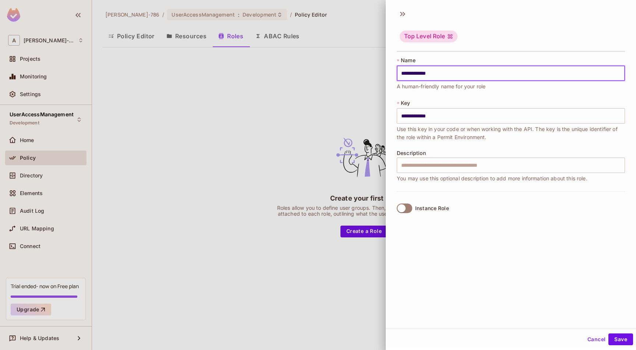
type input "*"
type input "**"
type input "***"
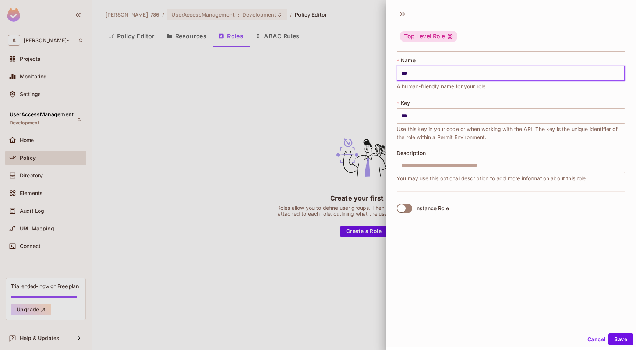
type input "****"
type input "*****"
type input "******"
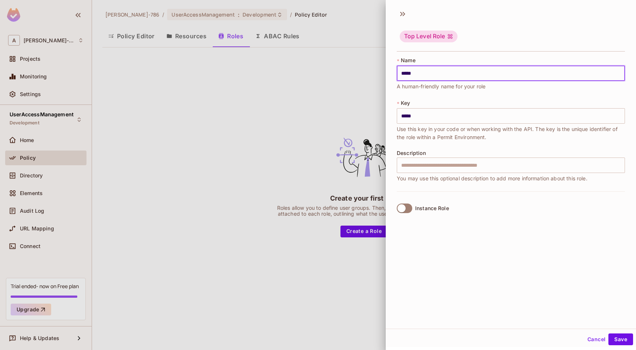
type input "******"
type input "*****"
type input "******"
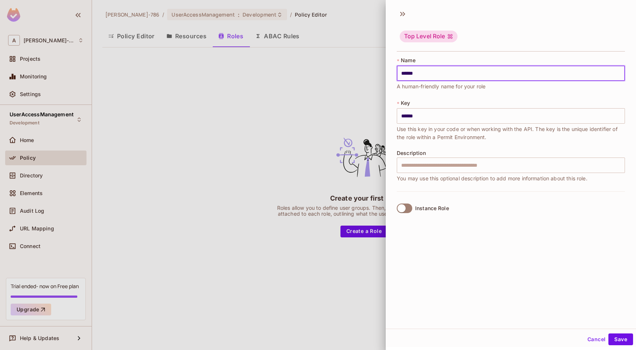
type input "*******"
type input "********"
type input "*********"
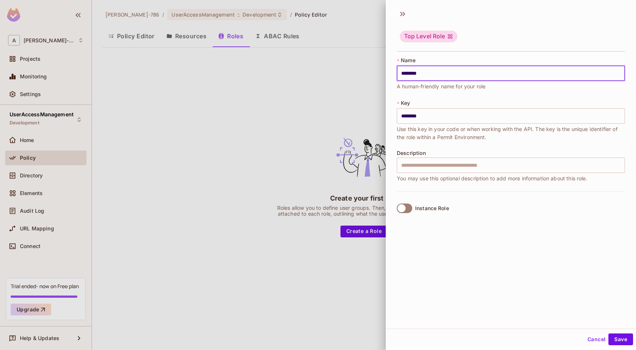
type input "*********"
type input "**********"
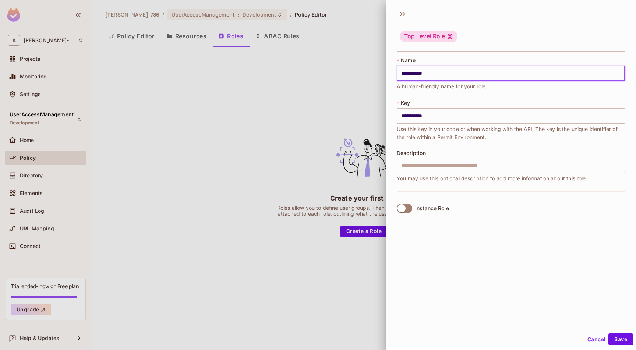
type input "**********"
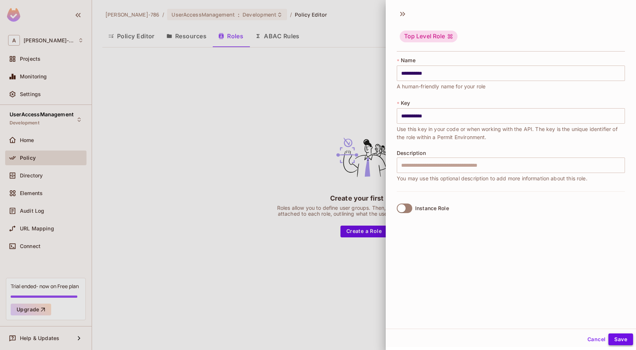
click at [613, 336] on button "Save" at bounding box center [620, 339] width 25 height 12
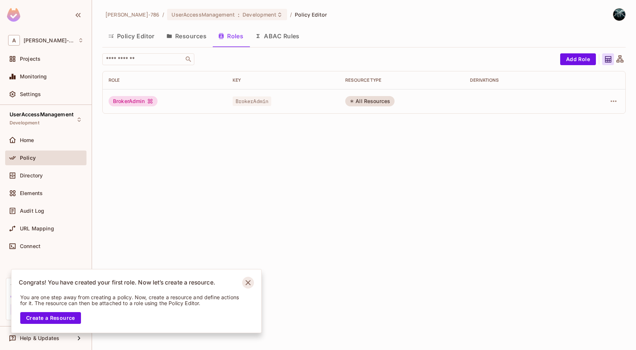
click at [251, 285] on icon "Notifications Alt+T" at bounding box center [248, 283] width 12 height 12
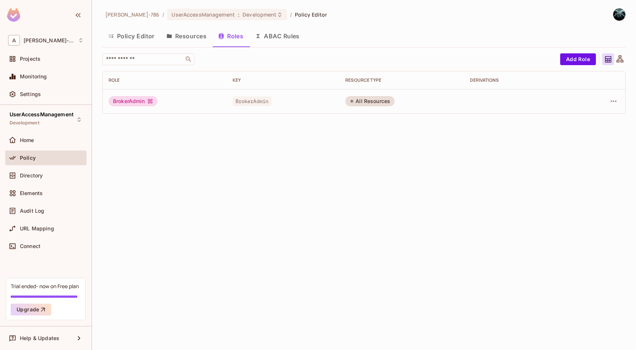
click at [188, 40] on button "Resources" at bounding box center [186, 36] width 52 height 18
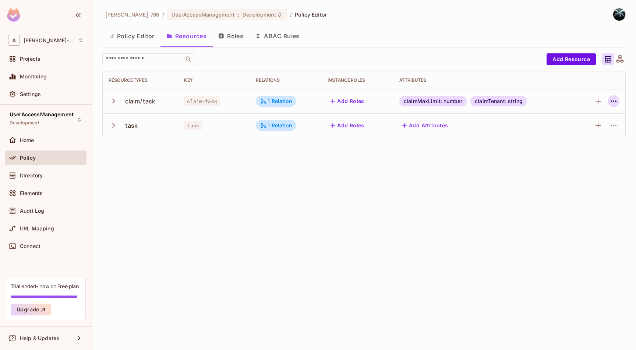
click at [613, 103] on icon "button" at bounding box center [613, 101] width 9 height 9
click at [574, 150] on div "Delete Resource" at bounding box center [584, 146] width 41 height 7
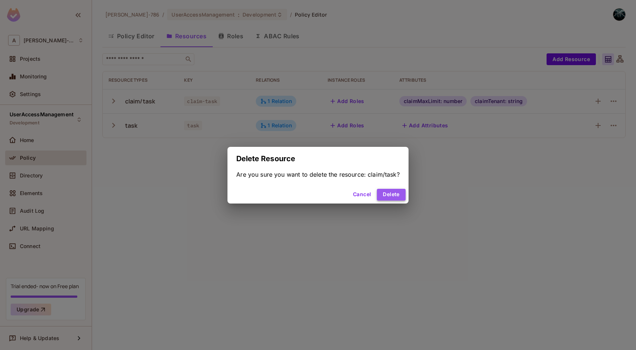
click at [391, 194] on button "Delete" at bounding box center [391, 195] width 28 height 12
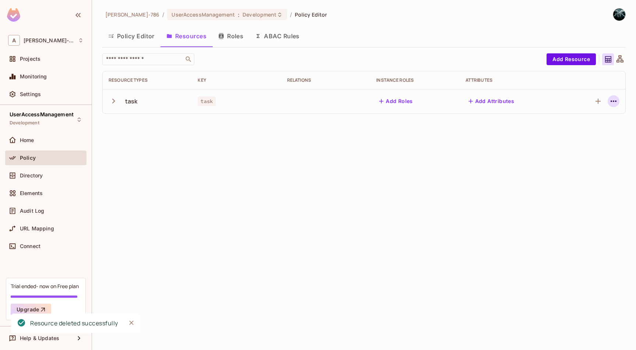
click at [615, 100] on icon "button" at bounding box center [613, 101] width 9 height 9
click at [576, 144] on div "Delete Resource" at bounding box center [584, 146] width 41 height 7
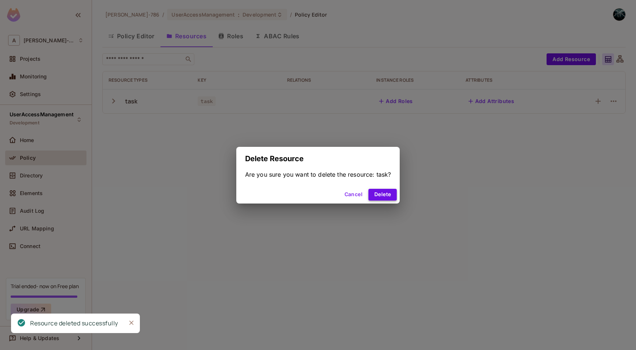
click at [387, 194] on button "Delete" at bounding box center [382, 195] width 28 height 12
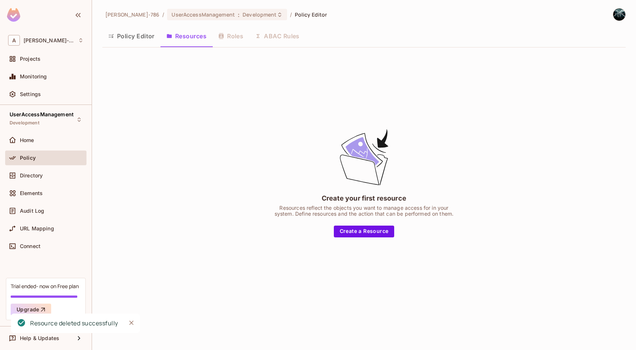
click at [133, 326] on icon "Close" at bounding box center [131, 322] width 7 height 7
click at [362, 227] on button "Create a Resource" at bounding box center [364, 232] width 61 height 12
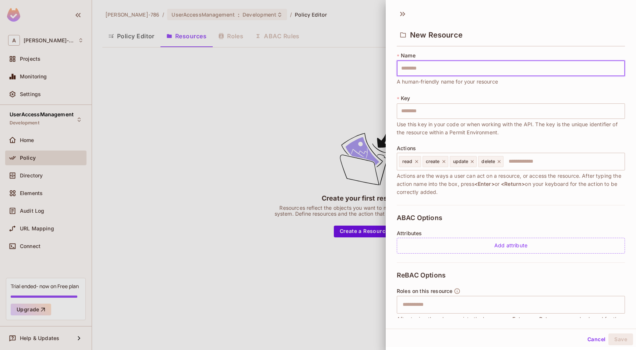
click at [414, 69] on input "text" at bounding box center [511, 68] width 228 height 15
type input "*"
type input "**"
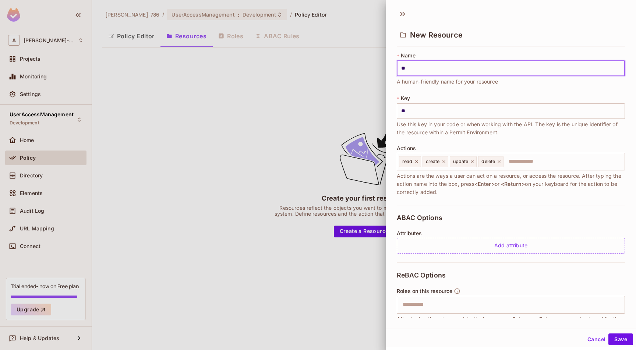
type input "***"
type input "**"
type input "*"
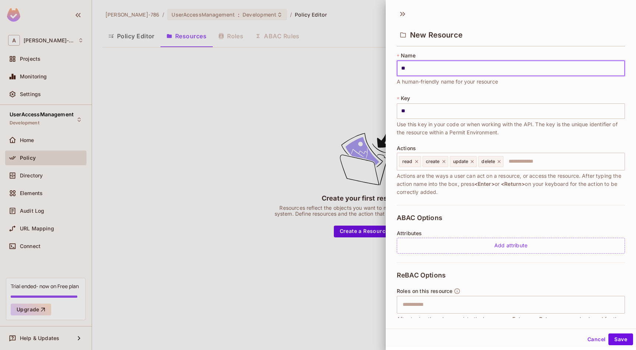
type input "*"
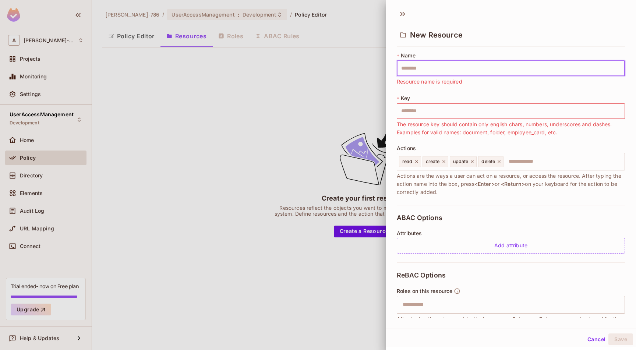
type input "*"
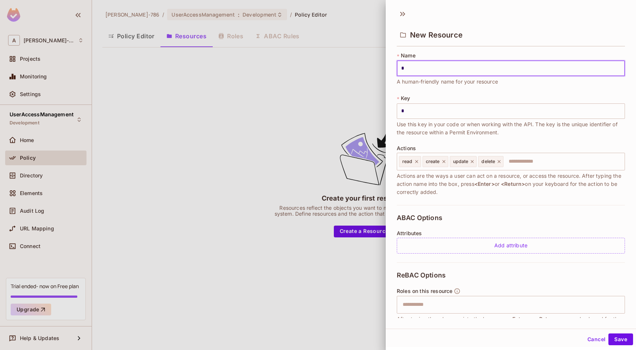
type input "**"
type input "***"
type input "**"
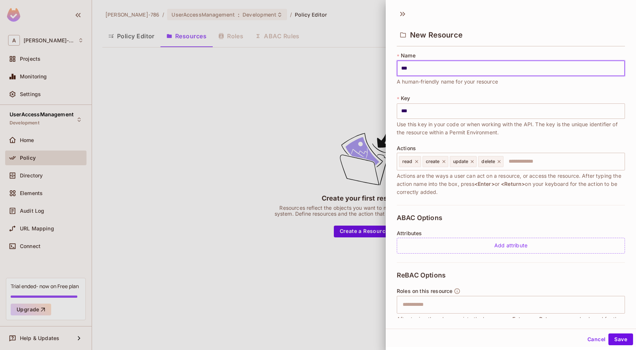
type input "**"
type input "***"
type input "****"
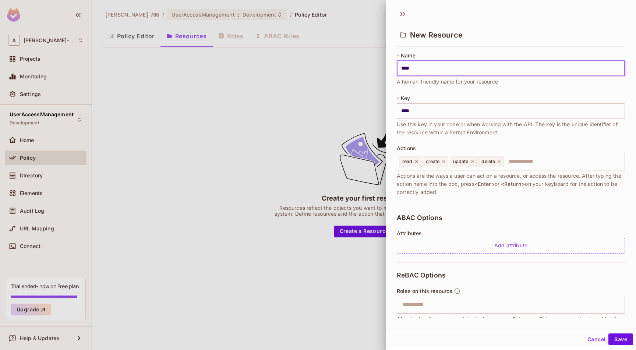
type input "*****"
type input "******"
type input "*******"
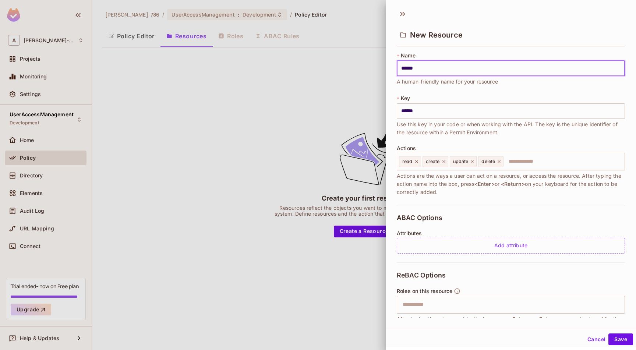
type input "*******"
type input "********"
type input "*********"
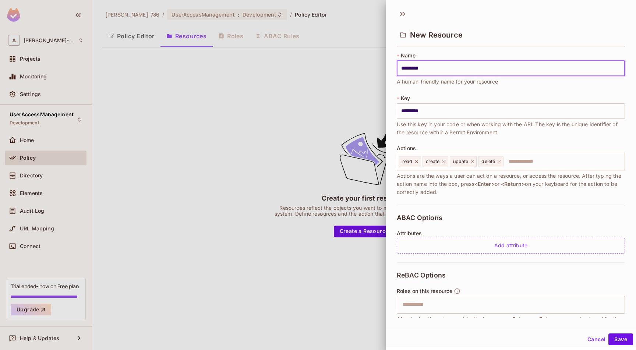
type input "**********"
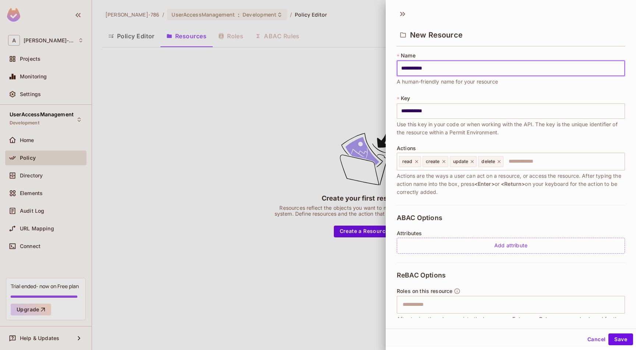
type input "**********"
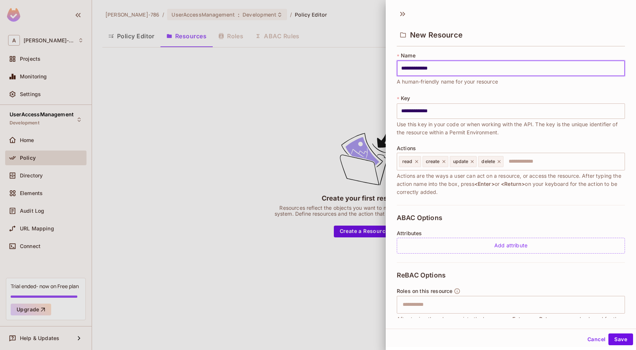
type input "**********"
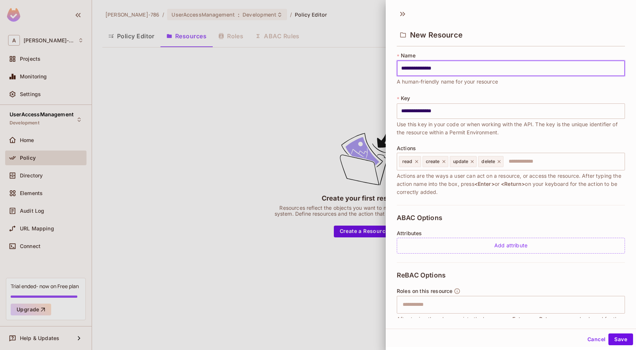
type input "**********"
click at [419, 163] on icon at bounding box center [416, 161] width 5 height 5
click at [420, 161] on icon at bounding box center [420, 161] width 5 height 5
click at [420, 161] on icon at bounding box center [421, 161] width 5 height 5
click at [421, 163] on icon at bounding box center [419, 161] width 5 height 5
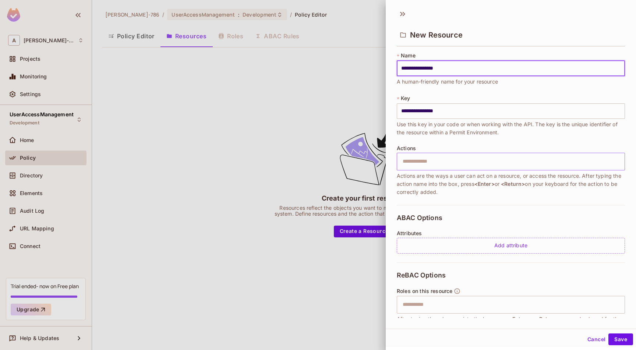
type input "**********"
click at [420, 160] on input "text" at bounding box center [509, 161] width 223 height 15
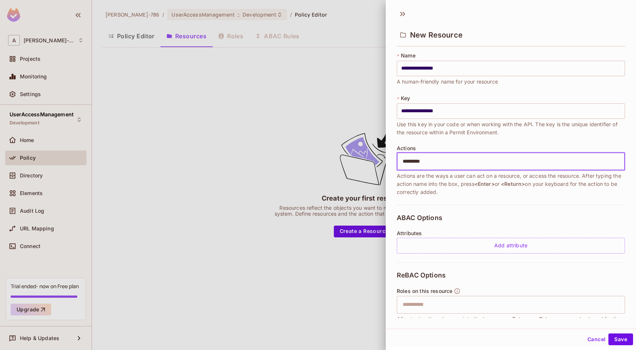
type input "**********"
type input "*"
type input "**********"
type input "*"
type input "**********"
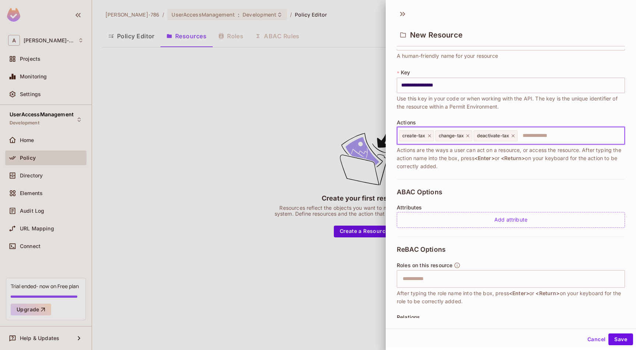
scroll to position [41, 0]
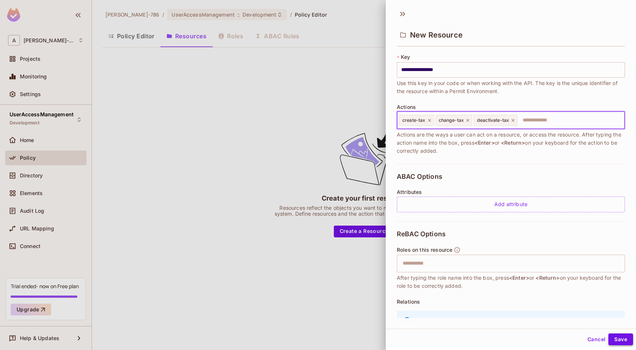
click at [615, 336] on button "Save" at bounding box center [620, 339] width 25 height 12
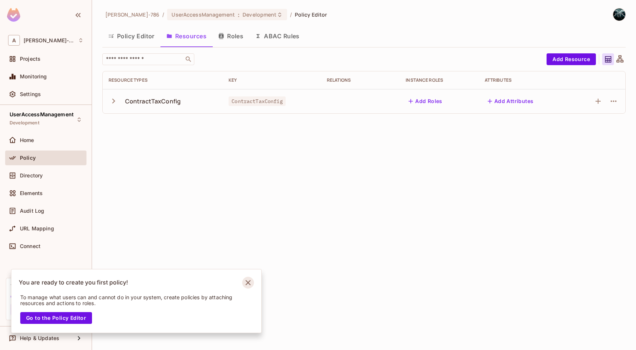
click at [247, 284] on icon "Notifications Alt+T" at bounding box center [247, 282] width 5 height 5
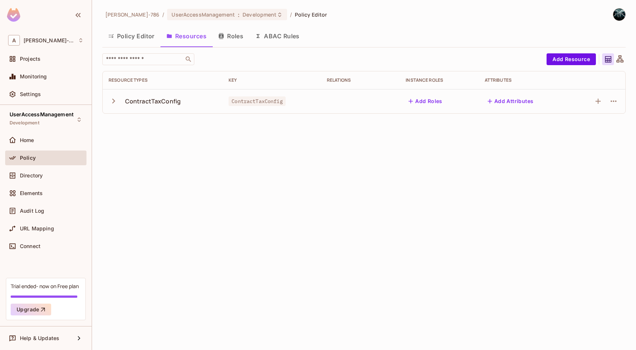
click at [114, 104] on icon "button" at bounding box center [114, 101] width 10 height 10
click at [616, 125] on icon "button" at bounding box center [613, 125] width 9 height 9
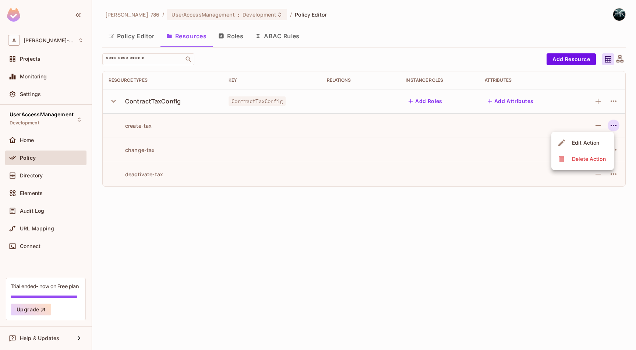
click at [616, 125] on div at bounding box center [318, 175] width 636 height 350
click at [418, 102] on button "Add Roles" at bounding box center [426, 101] width 40 height 12
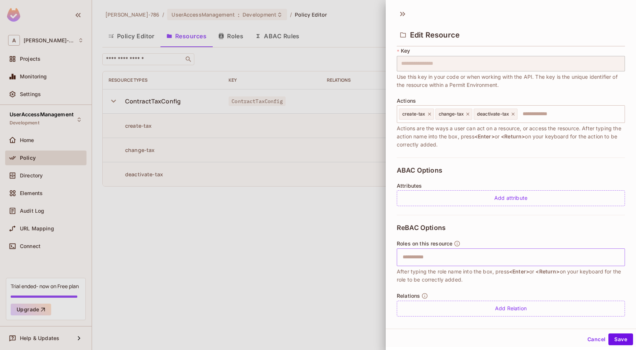
scroll to position [49, 0]
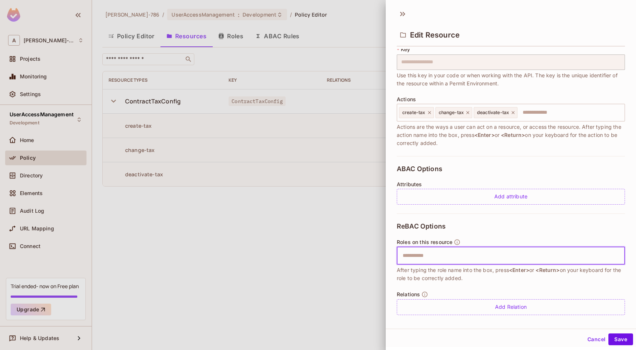
click at [413, 258] on input "text" at bounding box center [509, 255] width 223 height 15
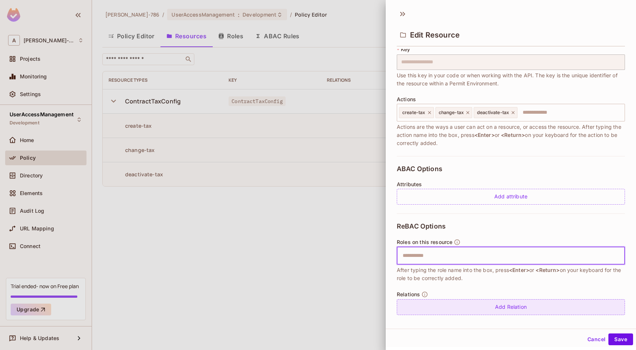
click at [455, 302] on div "Add Relation" at bounding box center [511, 307] width 228 height 16
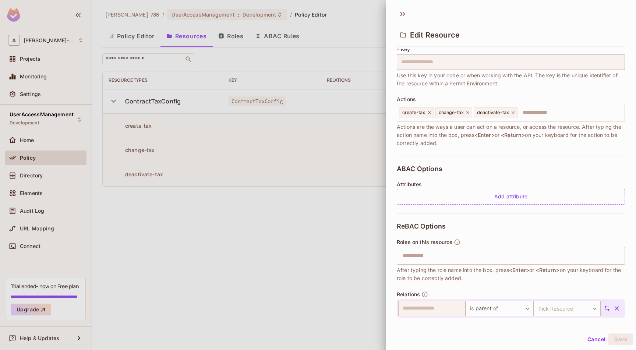
click at [588, 336] on button "Cancel" at bounding box center [596, 339] width 24 height 12
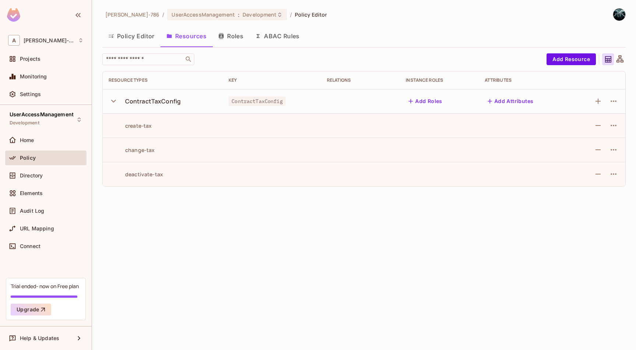
click at [391, 248] on div "Arunkumar-786 / UserAccessManagement : Development / Policy Editor Policy Edito…" at bounding box center [364, 175] width 544 height 350
click at [237, 38] on button "Roles" at bounding box center [230, 36] width 37 height 18
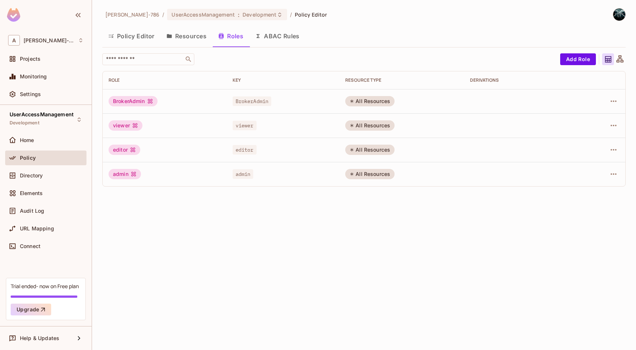
click at [125, 35] on button "Policy Editor" at bounding box center [131, 36] width 58 height 18
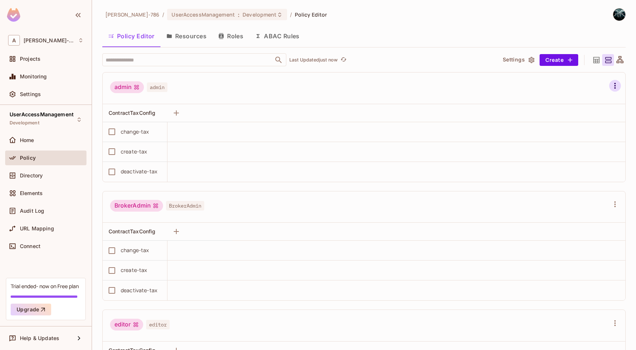
click at [611, 85] on icon "button" at bounding box center [615, 85] width 9 height 9
click at [559, 180] on div "Delete Role" at bounding box center [565, 179] width 28 height 7
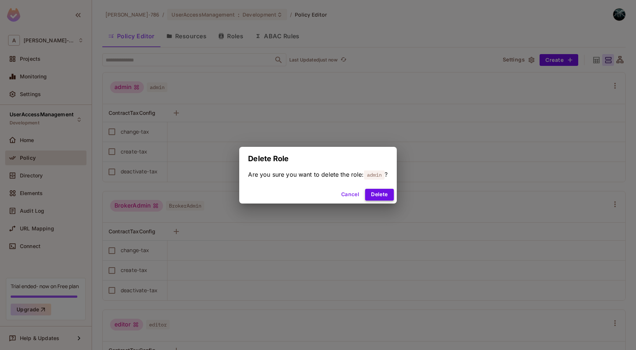
click at [382, 193] on button "Delete" at bounding box center [379, 195] width 28 height 12
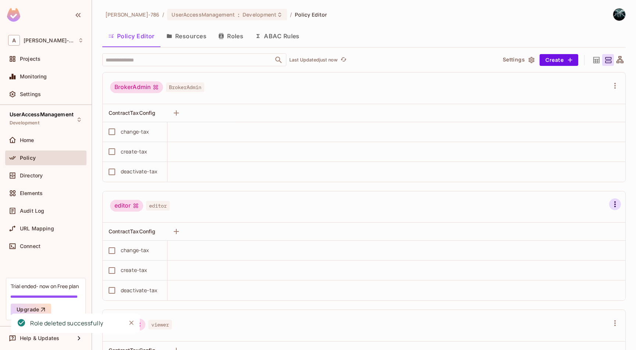
click at [611, 206] on icon "button" at bounding box center [615, 204] width 9 height 9
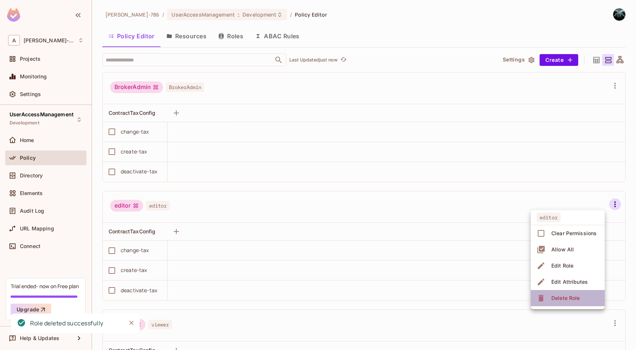
click at [558, 296] on div "Delete Role" at bounding box center [565, 297] width 28 height 7
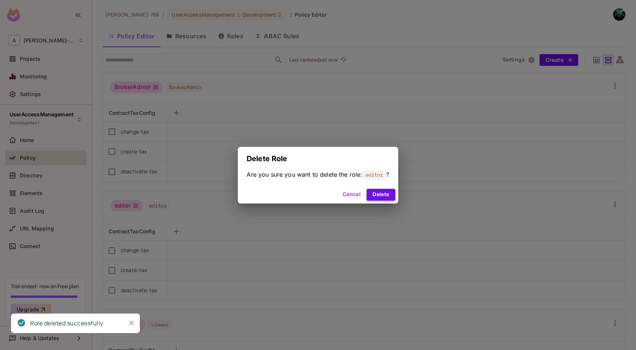
click at [386, 197] on button "Delete" at bounding box center [381, 195] width 28 height 12
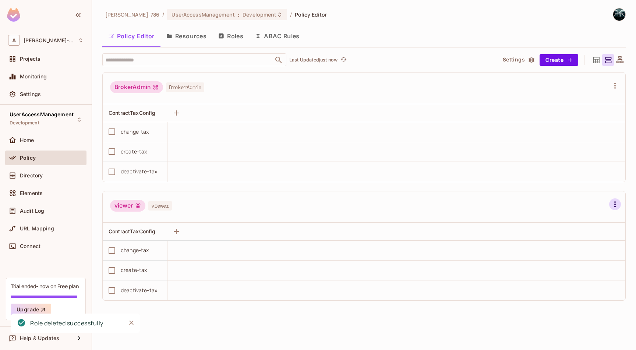
click at [616, 208] on icon "button" at bounding box center [615, 204] width 9 height 9
click at [558, 293] on div "Delete Role" at bounding box center [569, 298] width 45 height 12
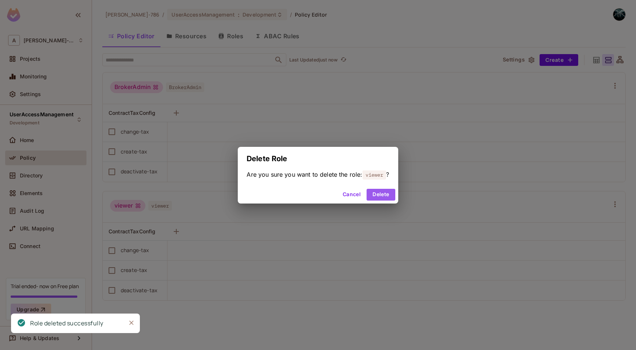
drag, startPoint x: 395, startPoint y: 194, endPoint x: 400, endPoint y: 198, distance: 5.8
click at [395, 194] on button "Delete" at bounding box center [381, 195] width 28 height 12
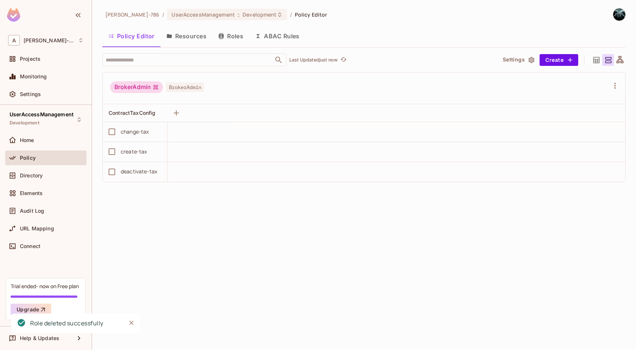
click at [234, 38] on button "Roles" at bounding box center [230, 36] width 37 height 18
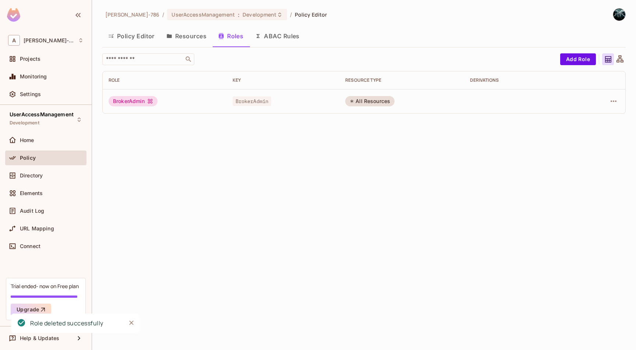
click at [178, 39] on button "Resources" at bounding box center [186, 36] width 52 height 18
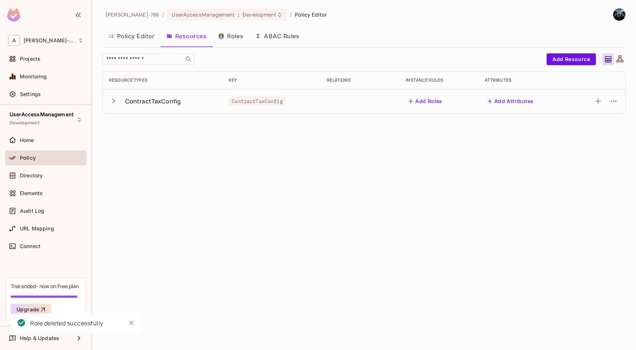
click at [125, 35] on button "Policy Editor" at bounding box center [131, 36] width 58 height 18
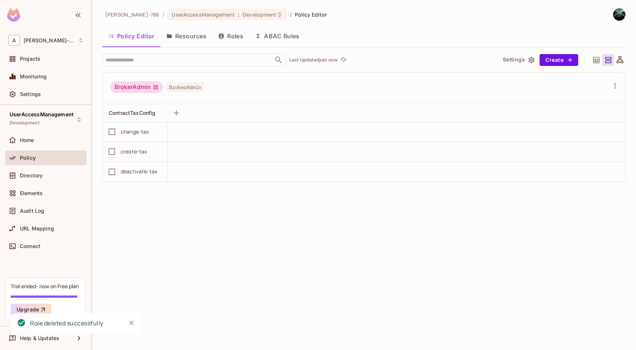
click at [186, 37] on button "Resources" at bounding box center [186, 36] width 52 height 18
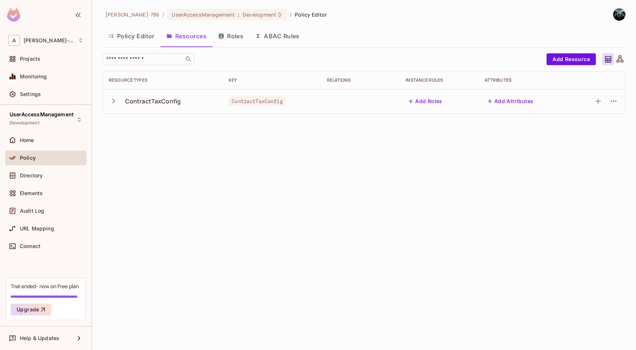
click at [112, 106] on button "button" at bounding box center [115, 101] width 13 height 16
click at [126, 41] on button "Policy Editor" at bounding box center [131, 36] width 58 height 18
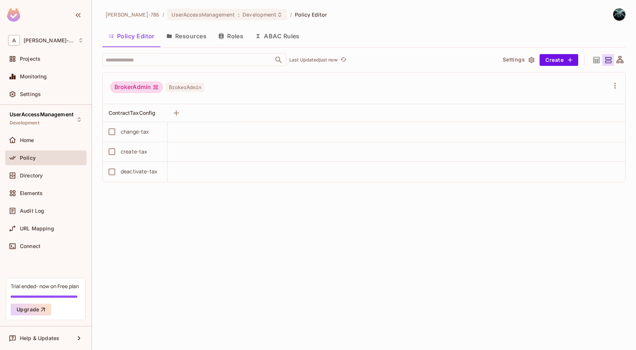
click at [146, 92] on div "BrokerAdmin" at bounding box center [136, 87] width 53 height 12
click at [147, 90] on div "BrokerAdmin" at bounding box center [136, 87] width 53 height 12
click at [185, 85] on span "BrokerAdmin" at bounding box center [185, 87] width 38 height 10
click at [179, 112] on icon "button" at bounding box center [176, 113] width 9 height 9
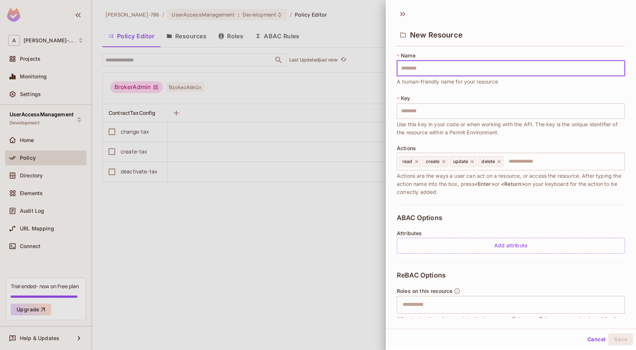
click at [308, 209] on div at bounding box center [318, 175] width 636 height 350
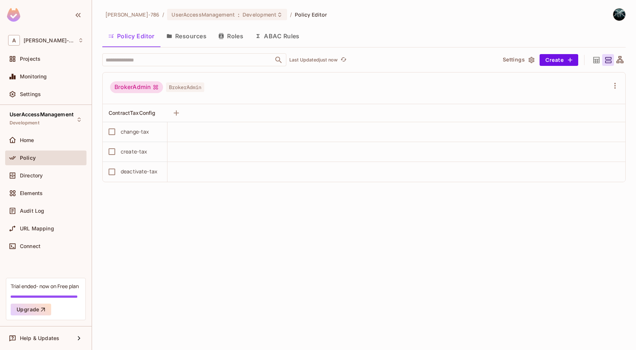
click at [194, 36] on button "Resources" at bounding box center [186, 36] width 52 height 18
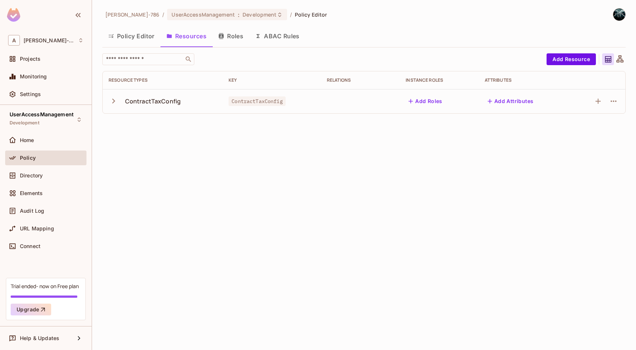
click at [227, 38] on button "Roles" at bounding box center [230, 36] width 37 height 18
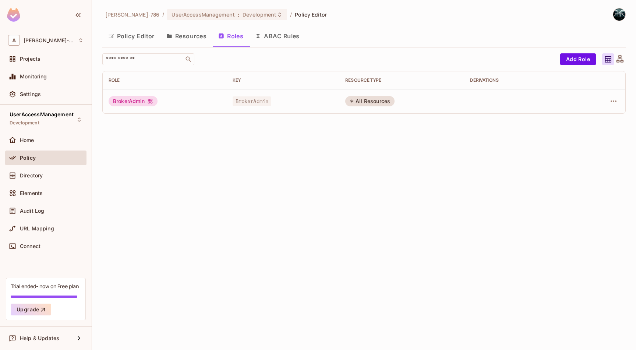
click at [188, 40] on button "Resources" at bounding box center [186, 36] width 52 height 18
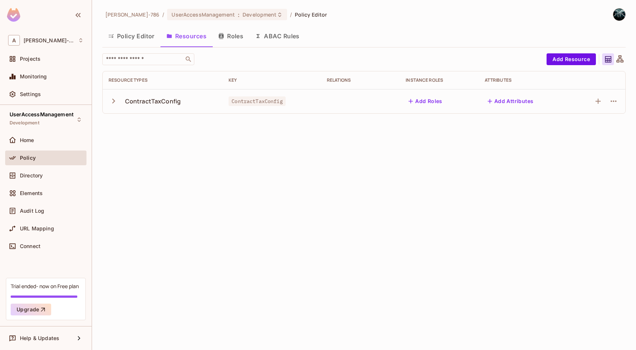
click at [137, 36] on button "Policy Editor" at bounding box center [131, 36] width 58 height 18
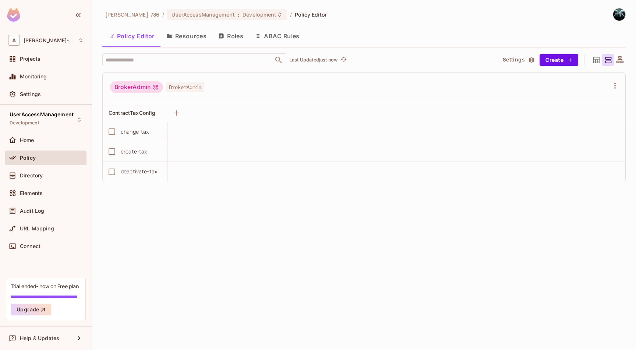
click at [235, 40] on button "Roles" at bounding box center [230, 36] width 37 height 18
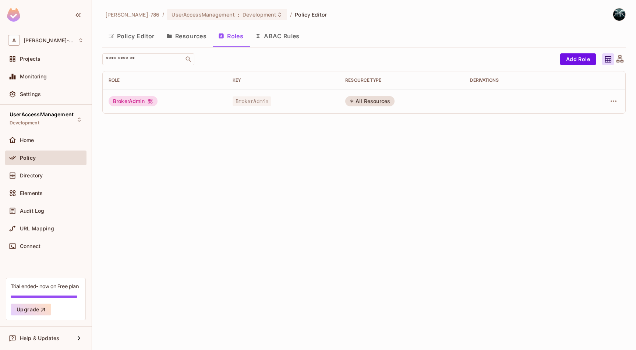
click at [181, 38] on button "Resources" at bounding box center [186, 36] width 52 height 18
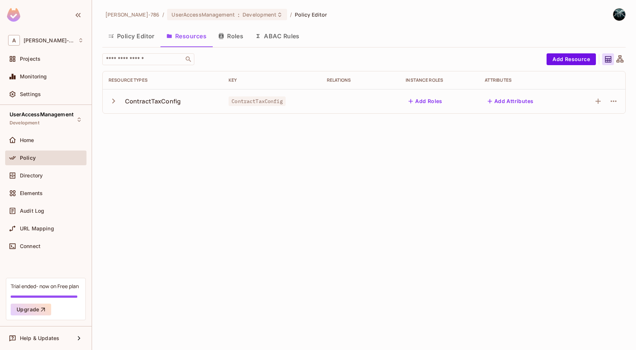
click at [127, 37] on button "Policy Editor" at bounding box center [131, 36] width 58 height 18
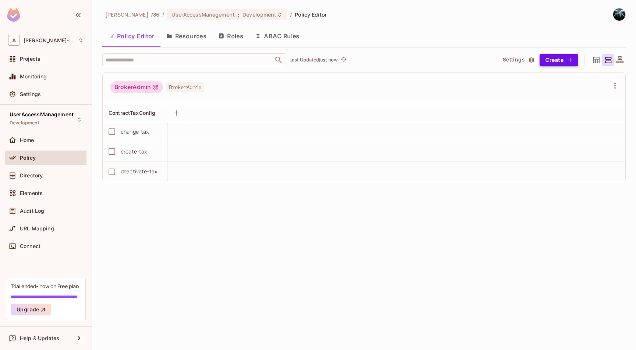
click at [544, 61] on button "Create" at bounding box center [559, 60] width 39 height 12
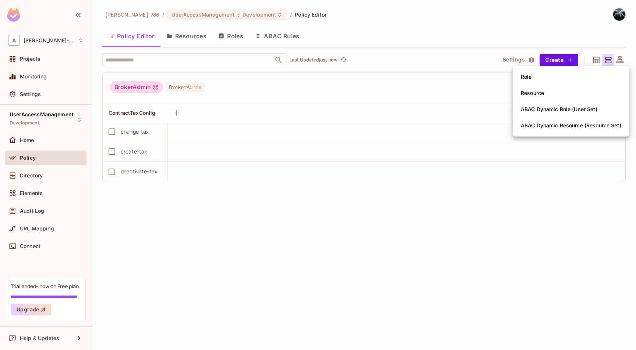
click at [391, 204] on div at bounding box center [318, 175] width 636 height 350
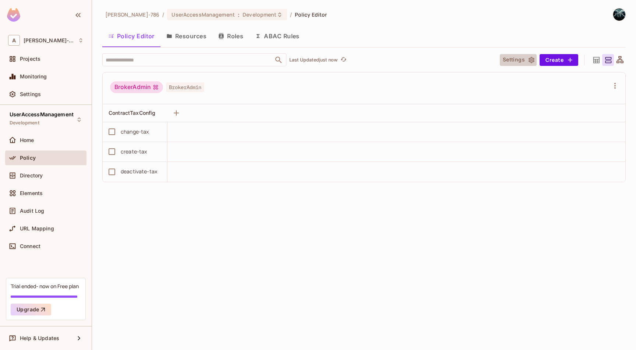
click at [521, 60] on button "Settings" at bounding box center [518, 60] width 37 height 12
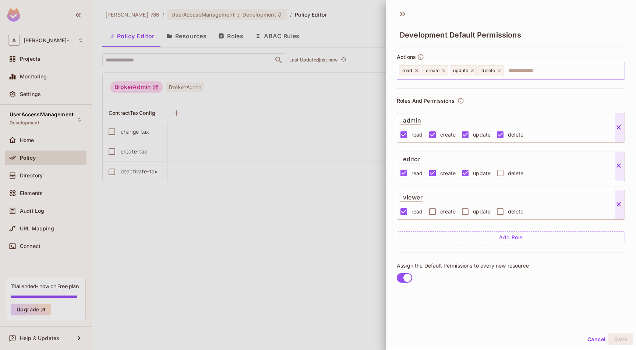
click at [416, 72] on icon at bounding box center [416, 70] width 5 height 5
click at [416, 72] on span "create" at bounding box center [409, 71] width 14 height 6
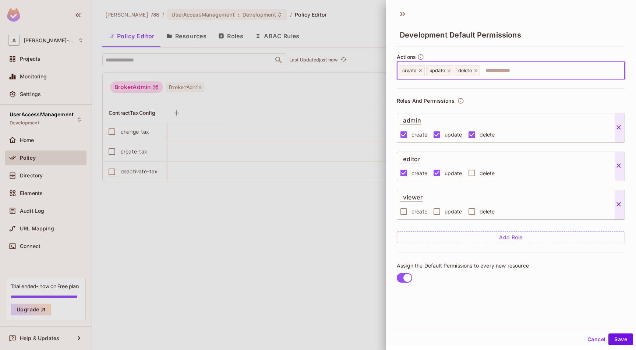
click at [421, 71] on icon at bounding box center [420, 70] width 5 height 5
click at [421, 71] on icon at bounding box center [421, 70] width 5 height 5
click at [421, 71] on icon at bounding box center [419, 70] width 3 height 3
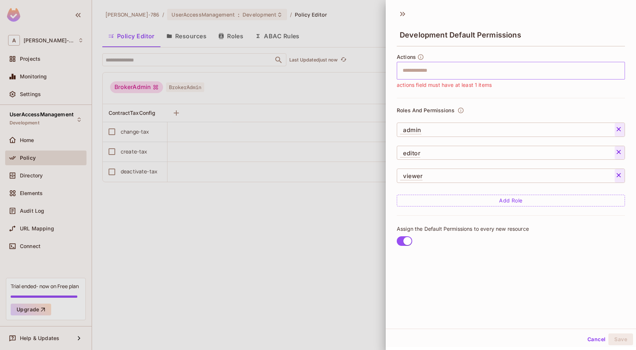
click at [615, 128] on icon at bounding box center [618, 129] width 7 height 7
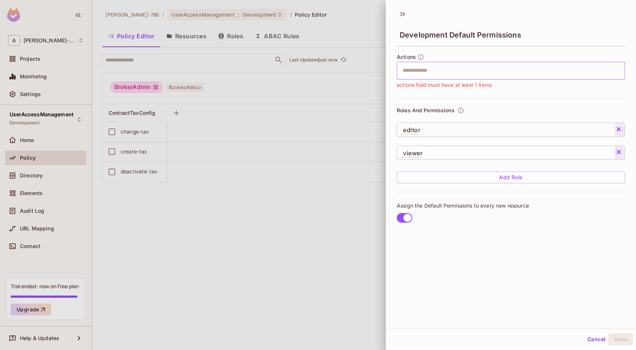
click at [618, 128] on icon at bounding box center [618, 129] width 4 height 4
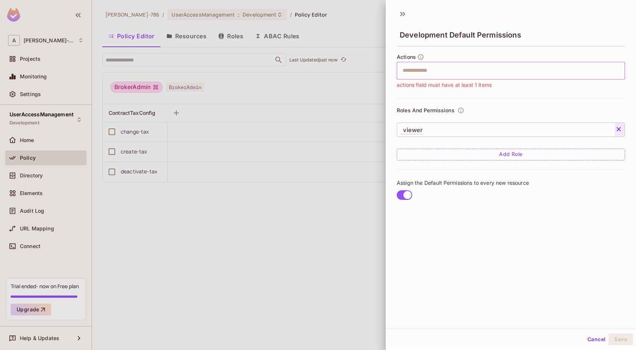
click at [618, 129] on icon at bounding box center [618, 129] width 7 height 7
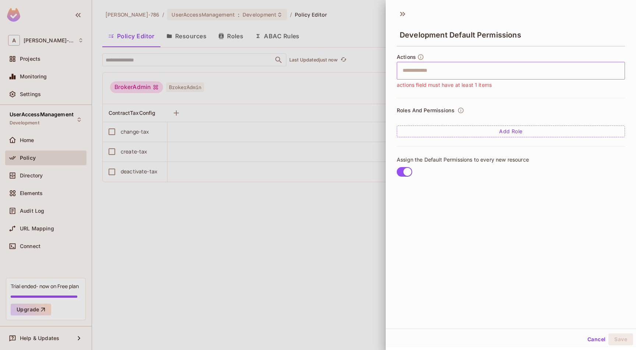
click at [364, 177] on div at bounding box center [318, 175] width 636 height 350
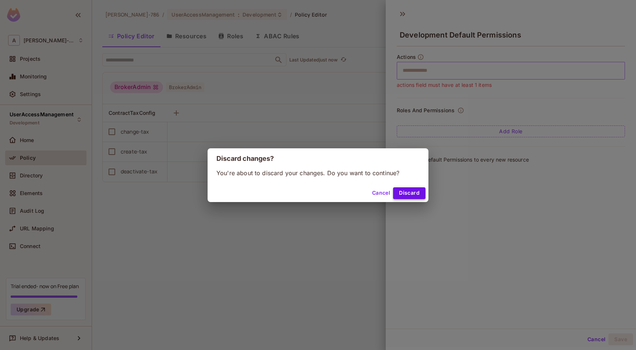
click at [403, 193] on button "Discard" at bounding box center [409, 193] width 32 height 12
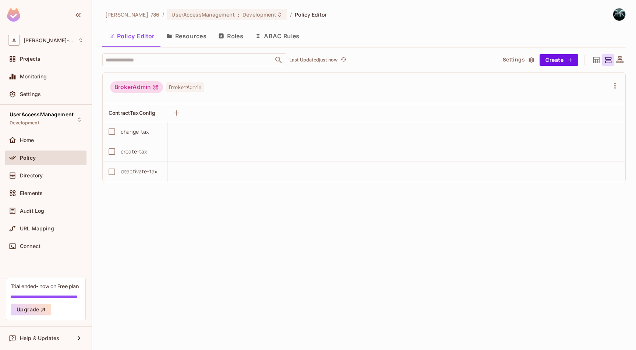
click at [447, 232] on div "Arunkumar-786 / UserAccessManagement : Development / Policy Editor Policy Edito…" at bounding box center [364, 175] width 544 height 350
click at [20, 144] on div at bounding box center [14, 140] width 12 height 9
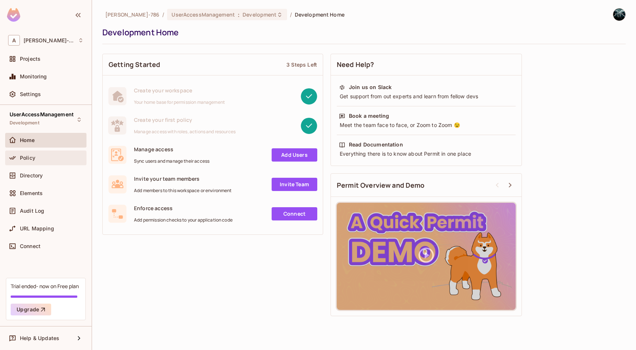
click at [27, 160] on span "Policy" at bounding box center [27, 158] width 15 height 6
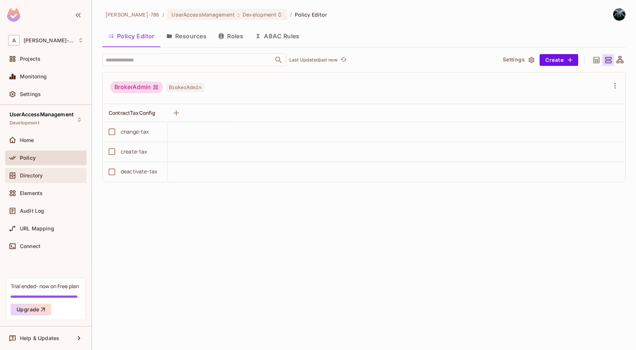
click at [26, 181] on div "Directory" at bounding box center [45, 175] width 81 height 15
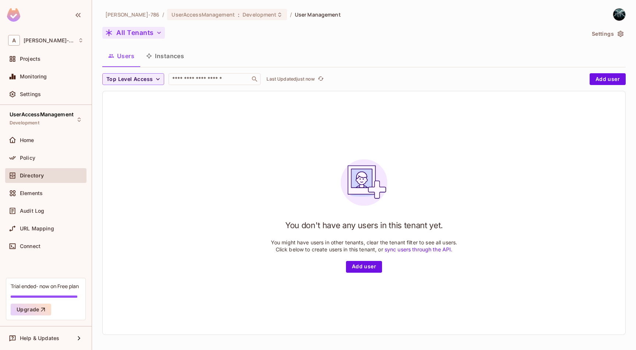
click at [152, 33] on button "All Tenants" at bounding box center [133, 33] width 63 height 12
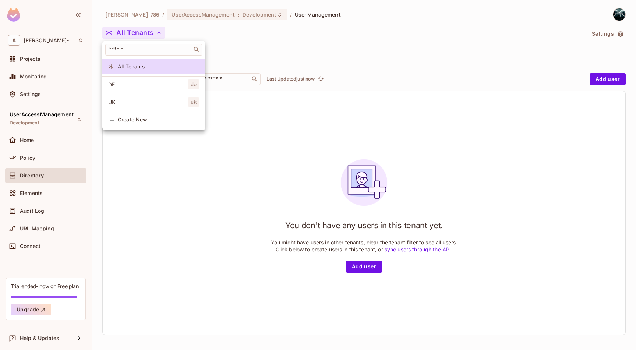
click at [487, 43] on div at bounding box center [318, 175] width 636 height 350
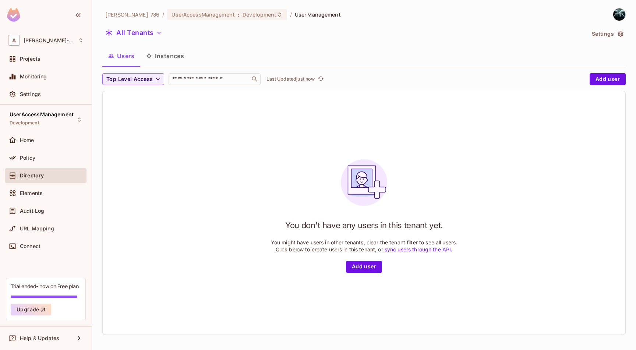
click at [617, 33] on icon "button" at bounding box center [620, 33] width 7 height 7
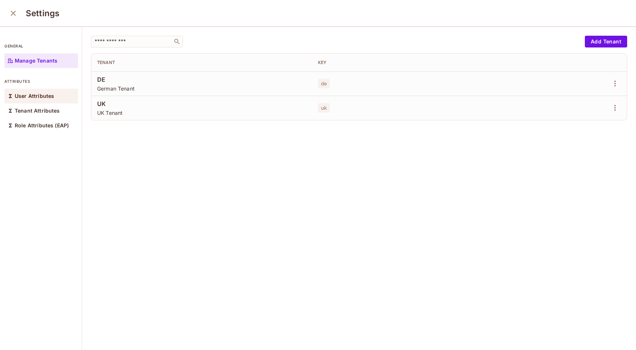
click at [21, 93] on p "User Attributes" at bounding box center [34, 96] width 39 height 6
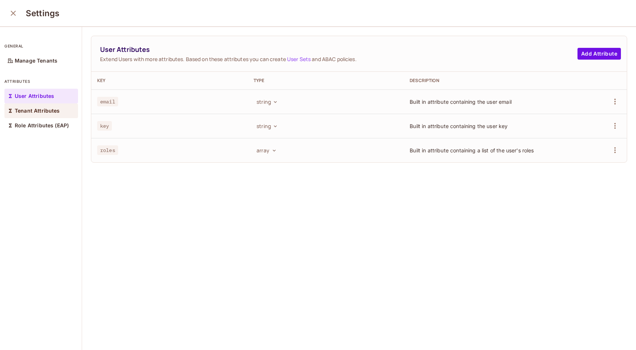
click at [19, 105] on div "Tenant Attributes" at bounding box center [41, 110] width 74 height 15
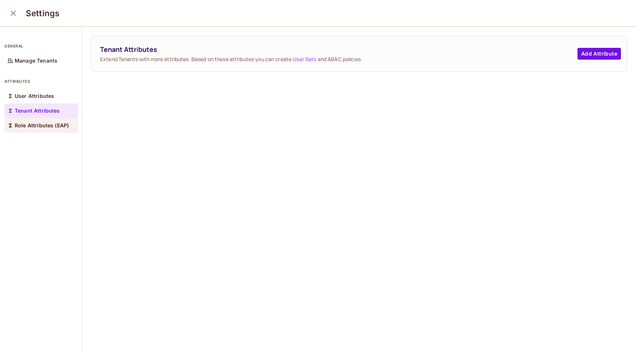
click at [19, 120] on div "Role Attributes (EAP)" at bounding box center [41, 125] width 74 height 15
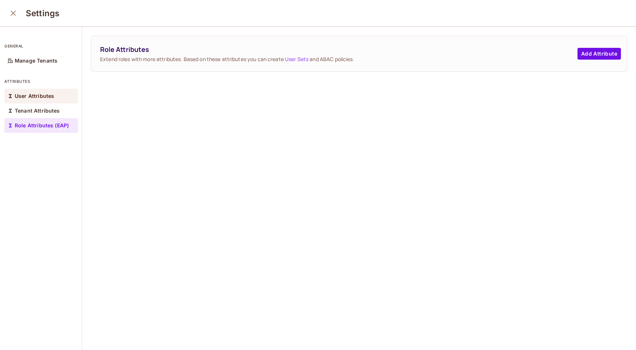
click at [22, 98] on p "User Attributes" at bounding box center [34, 96] width 39 height 6
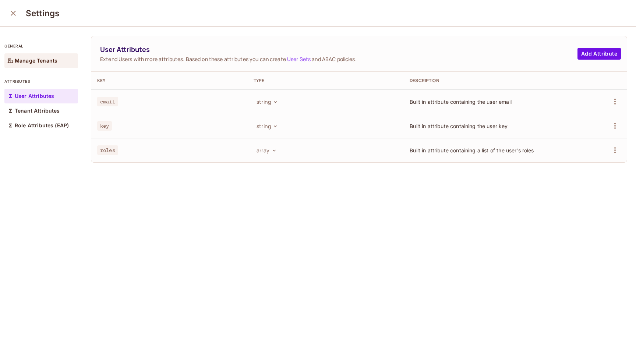
click at [24, 58] on p "Manage Tenants" at bounding box center [36, 61] width 43 height 6
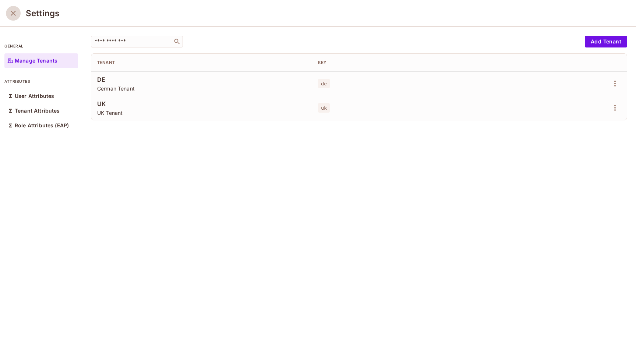
click at [16, 15] on icon "close" at bounding box center [13, 13] width 9 height 9
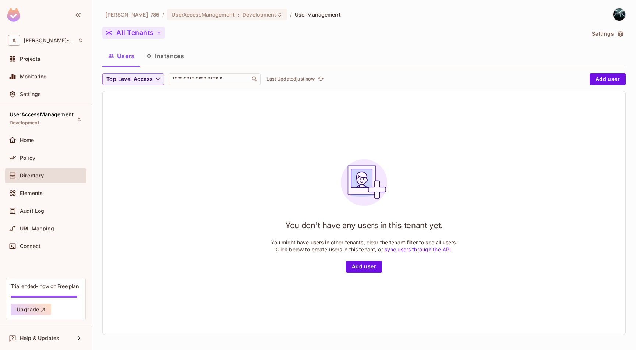
click at [157, 35] on icon "button" at bounding box center [158, 32] width 7 height 7
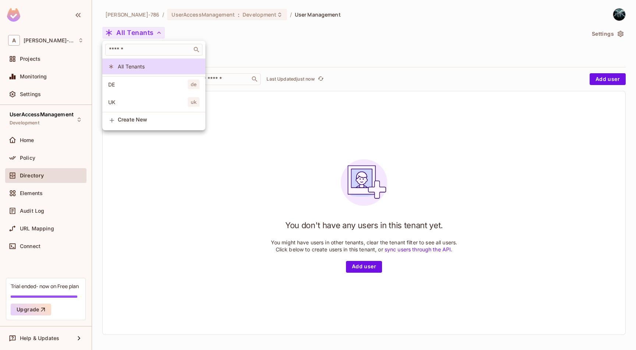
click at [211, 171] on div at bounding box center [318, 175] width 636 height 350
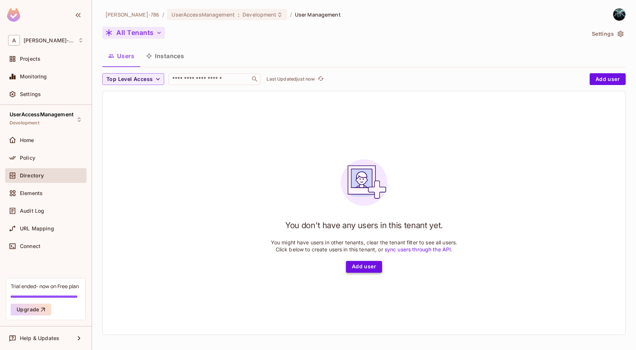
click at [353, 266] on button "Add user" at bounding box center [364, 267] width 36 height 12
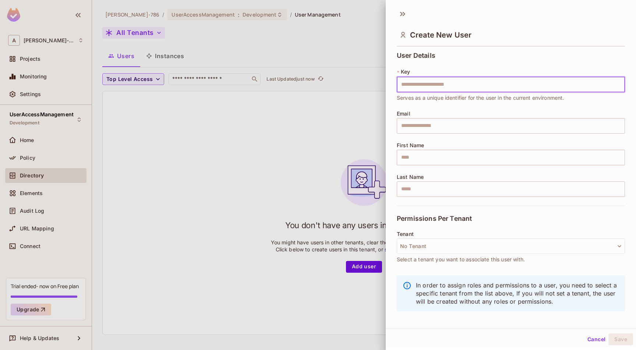
click at [417, 80] on input "text" at bounding box center [511, 84] width 228 height 15
type input "*"
drag, startPoint x: 469, startPoint y: 85, endPoint x: 324, endPoint y: 70, distance: 145.8
click at [345, 71] on div "**********" at bounding box center [318, 175] width 636 height 350
type input "**********"
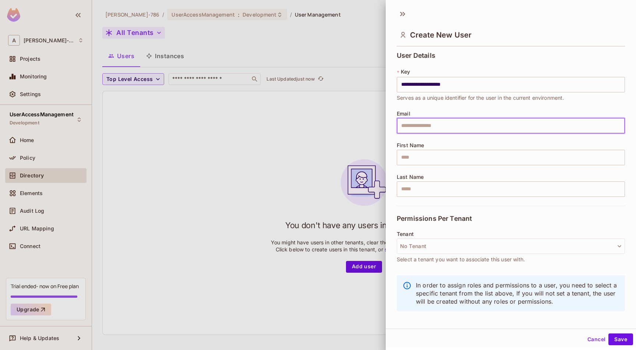
paste input "**********"
type input "**********"
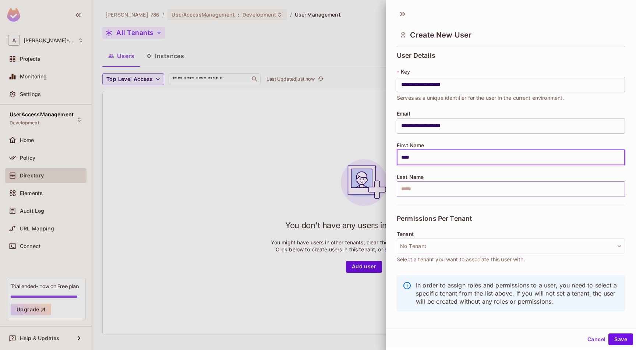
type input "****"
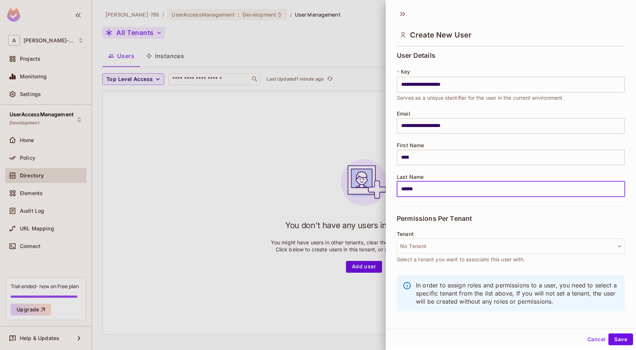
scroll to position [1, 0]
type input "******"
click at [444, 244] on button "No Tenant" at bounding box center [511, 244] width 228 height 15
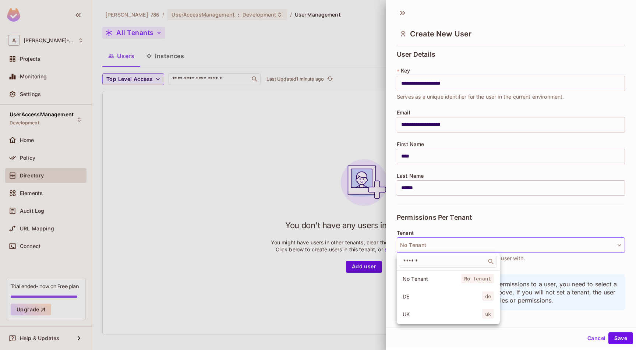
click at [459, 294] on span "DE" at bounding box center [443, 296] width 80 height 7
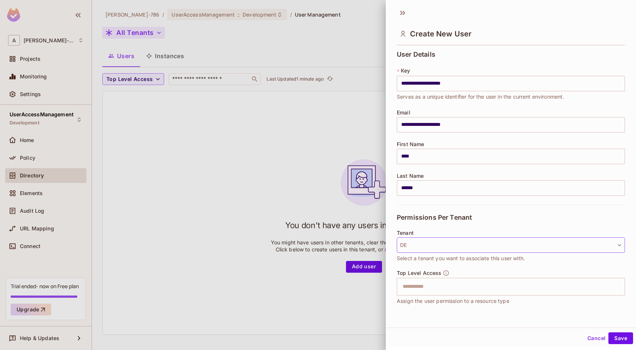
click at [554, 245] on button "DE" at bounding box center [511, 244] width 228 height 15
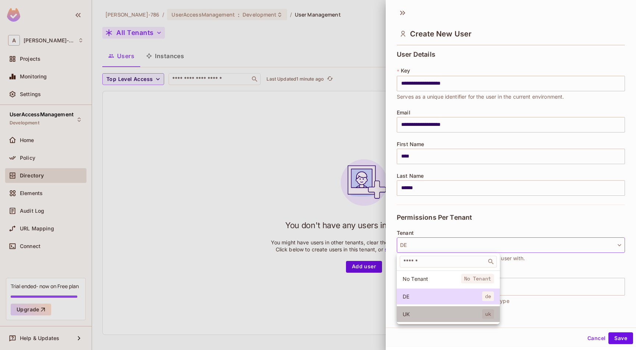
click at [453, 316] on span "UK" at bounding box center [443, 314] width 80 height 7
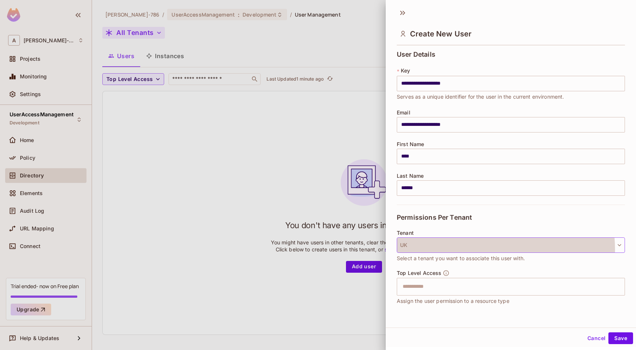
click at [469, 250] on button "UK" at bounding box center [511, 244] width 228 height 15
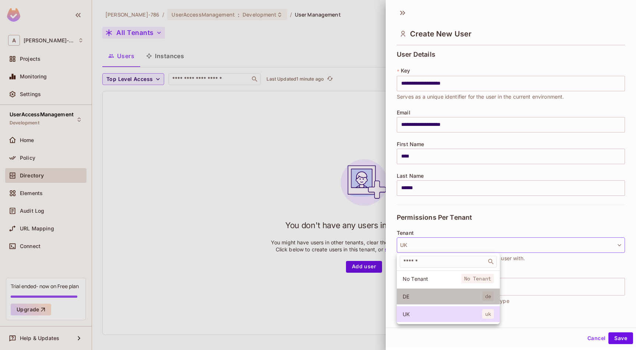
click at [451, 303] on li "DE de" at bounding box center [448, 297] width 103 height 16
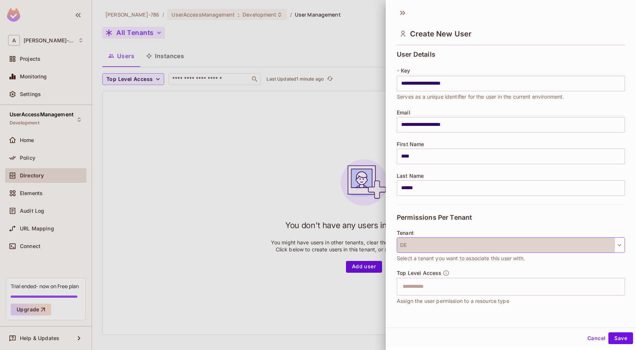
click at [478, 243] on button "DE" at bounding box center [511, 244] width 228 height 15
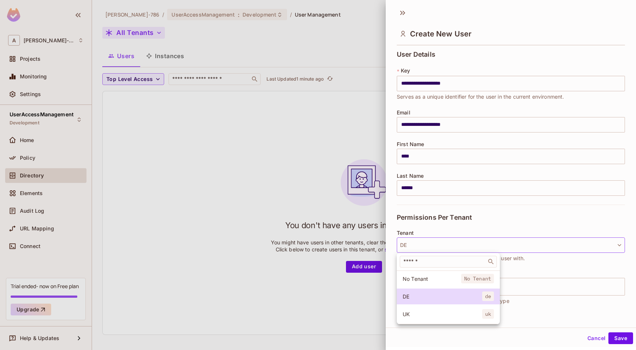
click at [434, 319] on li "UK uk" at bounding box center [448, 314] width 103 height 16
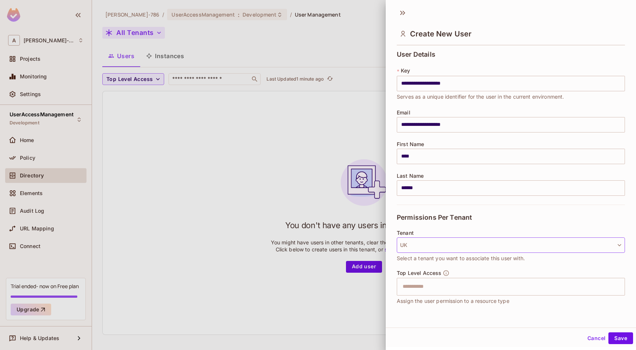
click at [410, 245] on button "UK" at bounding box center [511, 244] width 228 height 15
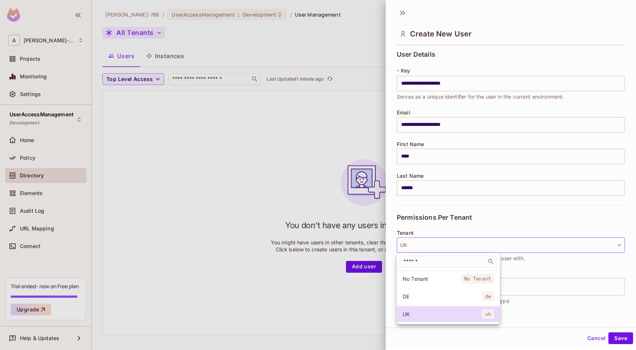
click at [431, 279] on span "No Tenant" at bounding box center [432, 278] width 59 height 7
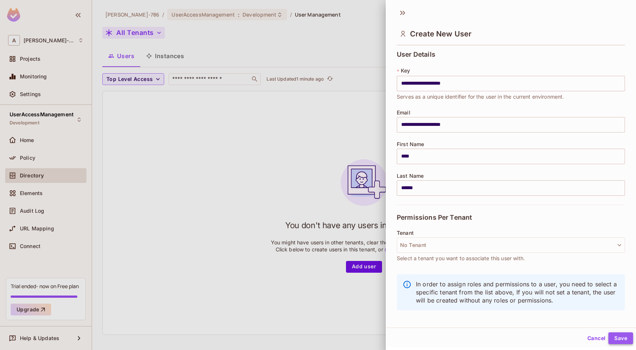
click at [613, 336] on button "Save" at bounding box center [620, 338] width 25 height 12
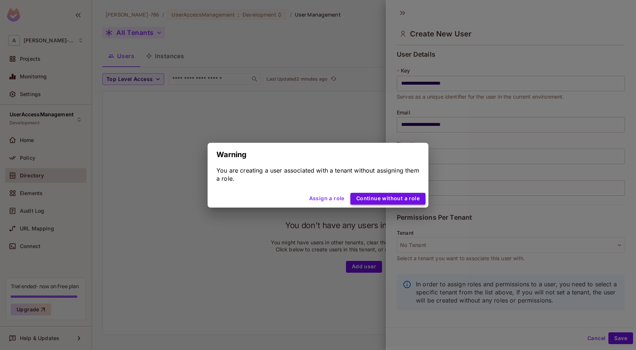
click at [417, 199] on button "Continue without a role" at bounding box center [387, 199] width 75 height 12
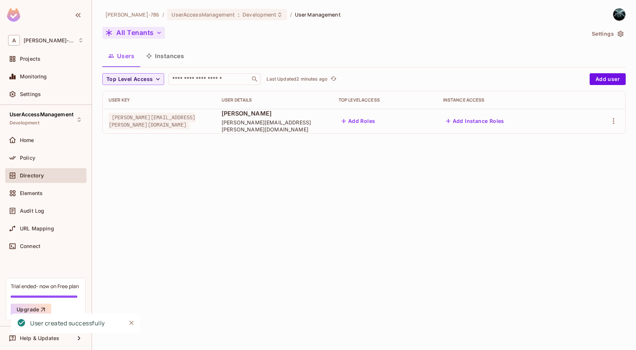
click at [146, 35] on button "All Tenants" at bounding box center [133, 33] width 63 height 12
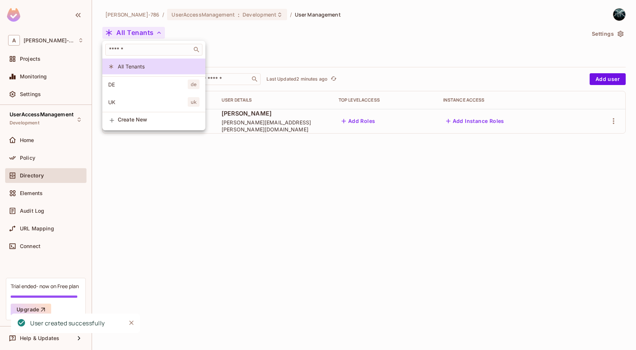
click at [133, 82] on span "DE" at bounding box center [148, 84] width 80 height 7
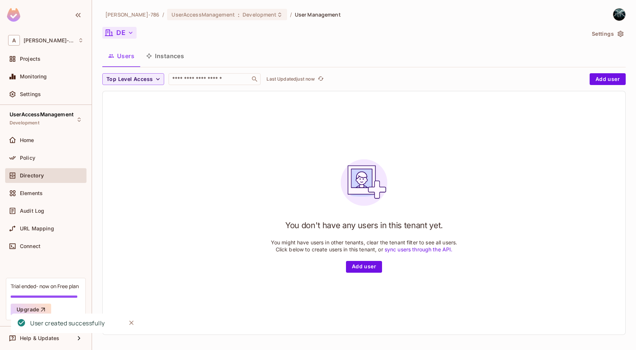
click at [126, 31] on button "DE" at bounding box center [119, 33] width 34 height 12
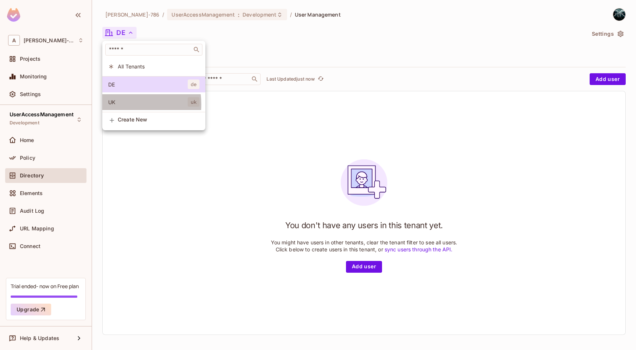
click at [121, 104] on span "UK" at bounding box center [148, 102] width 80 height 7
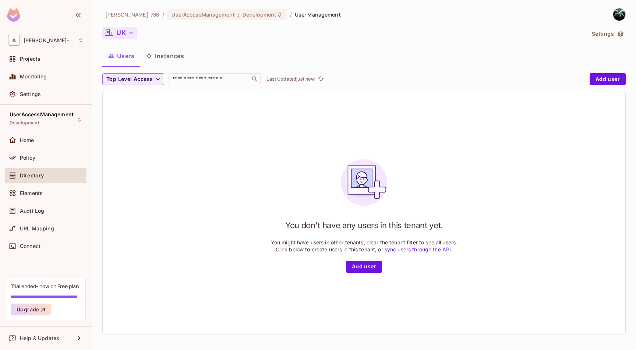
click at [135, 32] on button "UK" at bounding box center [119, 33] width 35 height 12
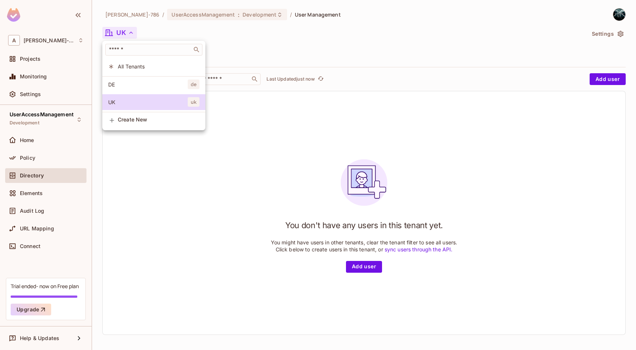
click at [121, 64] on span "All Tenants" at bounding box center [159, 66] width 82 height 7
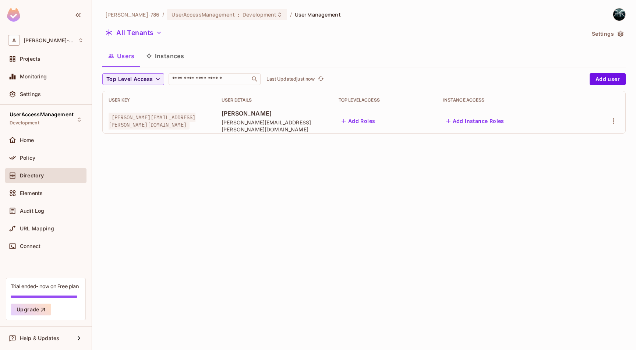
click at [210, 123] on div "[PERSON_NAME][EMAIL_ADDRESS][PERSON_NAME][DOMAIN_NAME]" at bounding box center [159, 121] width 101 height 15
click at [615, 121] on icon "button" at bounding box center [613, 121] width 9 height 9
click at [578, 137] on li "Edit" at bounding box center [579, 138] width 68 height 16
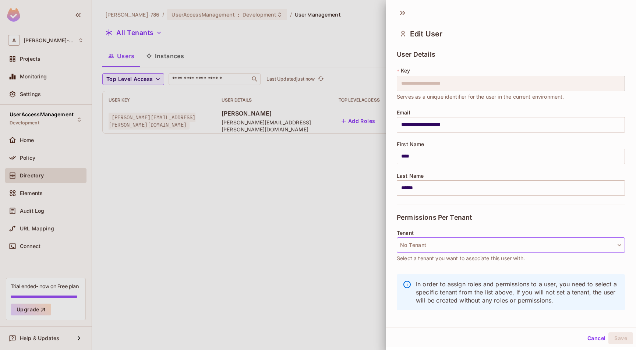
click at [431, 247] on button "No Tenant" at bounding box center [511, 244] width 228 height 15
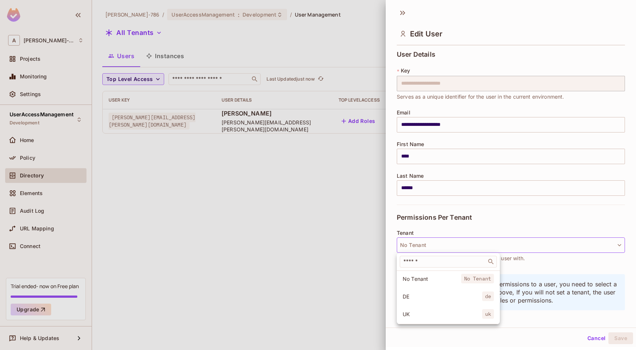
click at [329, 233] on div at bounding box center [318, 175] width 636 height 350
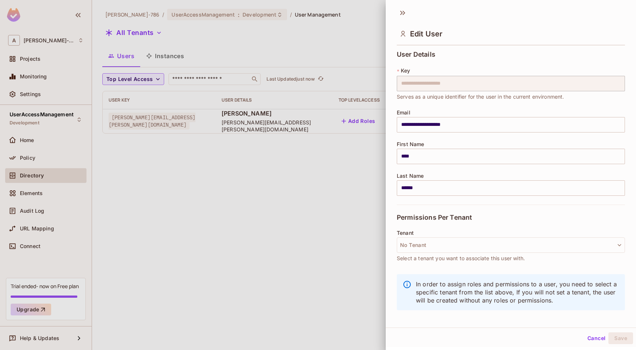
click at [329, 222] on div at bounding box center [318, 175] width 636 height 350
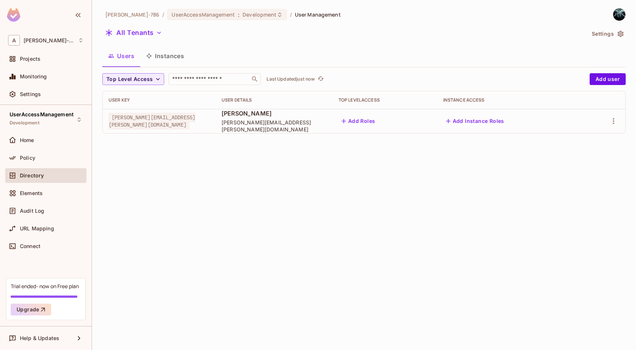
click at [378, 122] on button "Add Roles" at bounding box center [359, 121] width 40 height 12
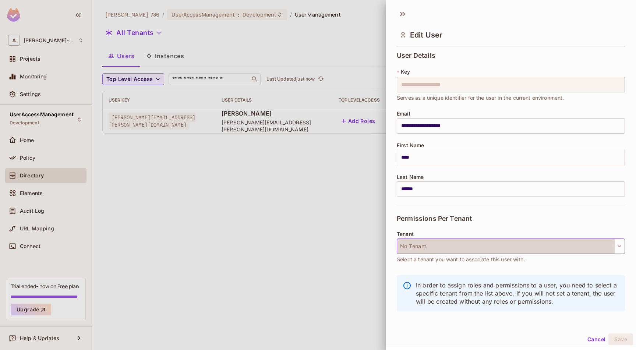
click at [443, 250] on button "No Tenant" at bounding box center [511, 246] width 228 height 15
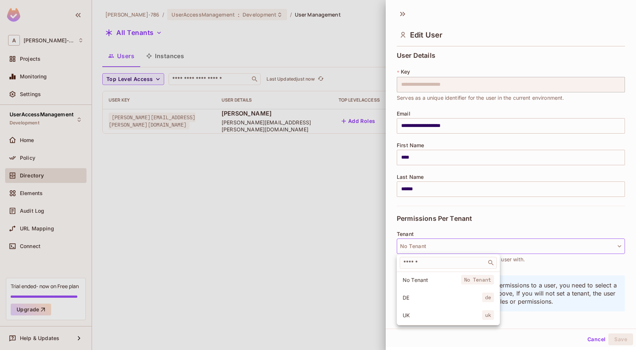
click at [421, 294] on span "DE" at bounding box center [443, 297] width 80 height 7
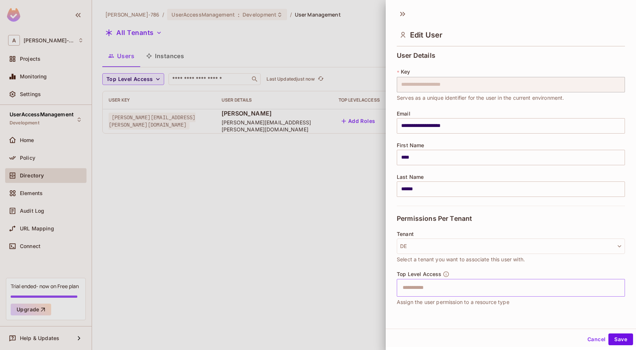
click at [420, 289] on input "text" at bounding box center [504, 287] width 212 height 15
click at [421, 306] on li "BrokerAdmin" at bounding box center [506, 306] width 218 height 13
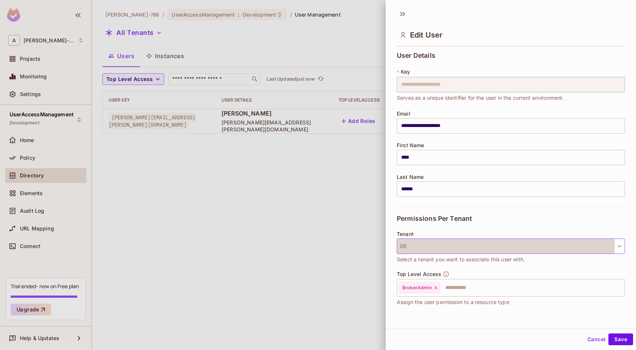
click at [437, 246] on button "DE" at bounding box center [511, 246] width 228 height 15
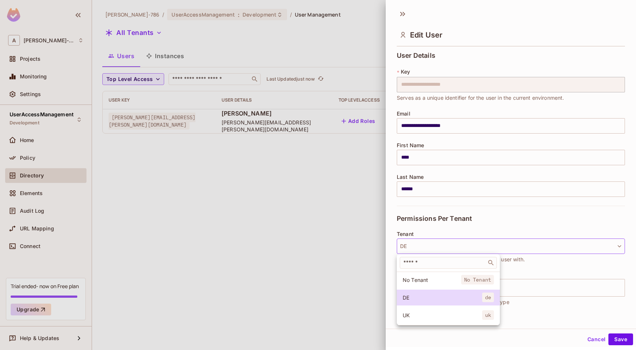
click at [421, 317] on span "UK" at bounding box center [443, 315] width 80 height 7
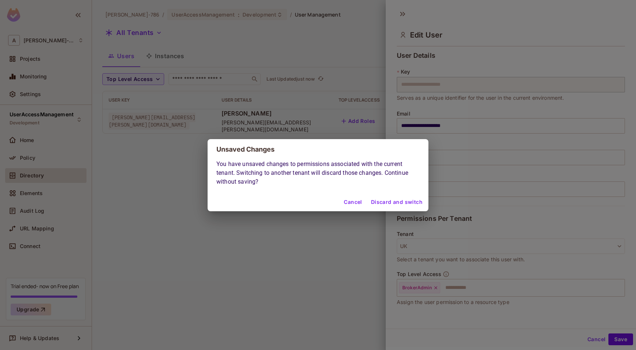
click at [349, 202] on button "Cancel" at bounding box center [353, 203] width 24 height 12
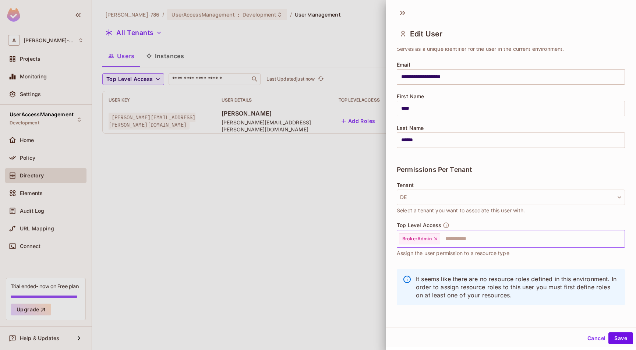
click at [464, 239] on input "text" at bounding box center [526, 239] width 170 height 15
click at [469, 237] on input "text" at bounding box center [526, 239] width 170 height 15
click at [619, 335] on button "Save" at bounding box center [620, 338] width 25 height 12
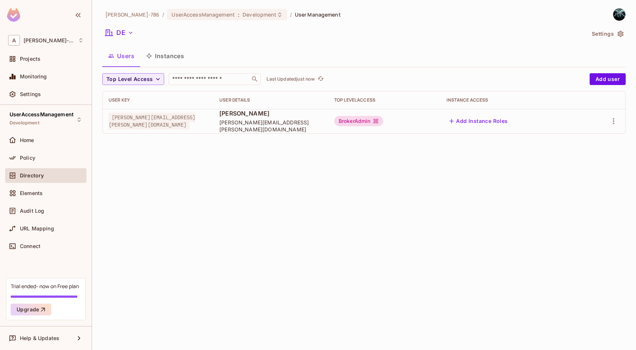
click at [394, 99] on div "Top Level Access" at bounding box center [384, 100] width 101 height 6
click at [128, 32] on icon "button" at bounding box center [130, 32] width 7 height 7
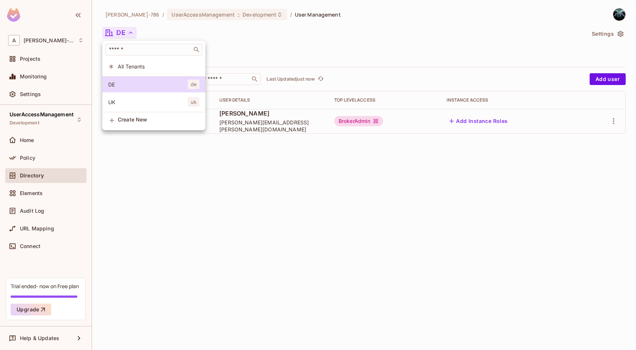
click at [134, 66] on span "All Tenants" at bounding box center [159, 66] width 82 height 7
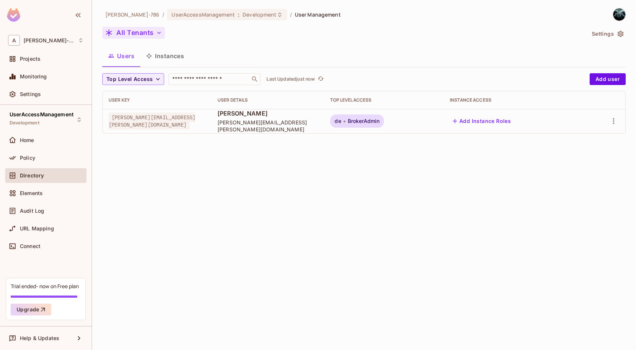
click at [148, 33] on button "All Tenants" at bounding box center [133, 33] width 63 height 12
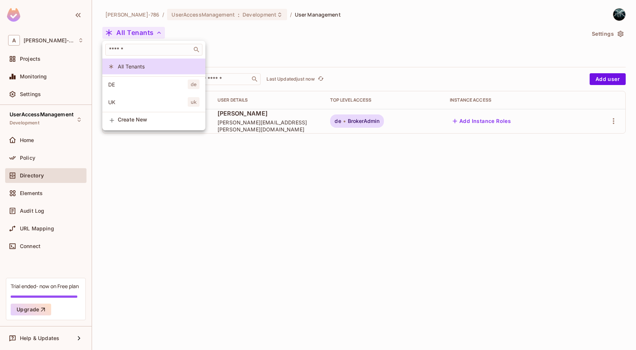
click at [132, 106] on li "UK uk" at bounding box center [153, 102] width 103 height 16
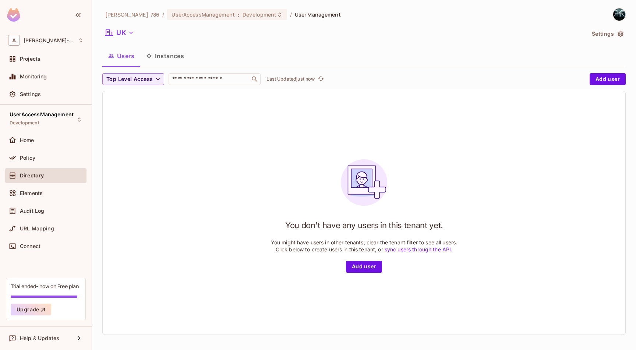
click at [130, 56] on button "Users" at bounding box center [121, 56] width 38 height 18
click at [128, 36] on button "UK" at bounding box center [119, 33] width 35 height 12
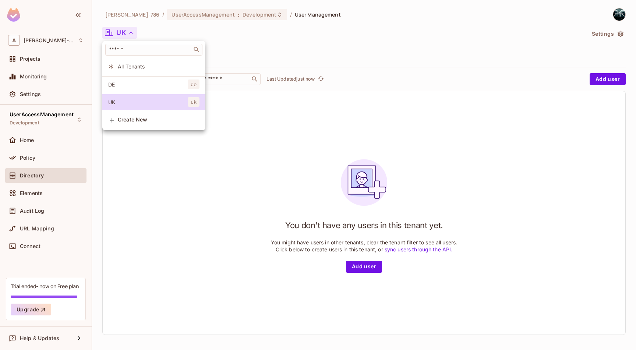
click at [125, 69] on span "All Tenants" at bounding box center [159, 66] width 82 height 7
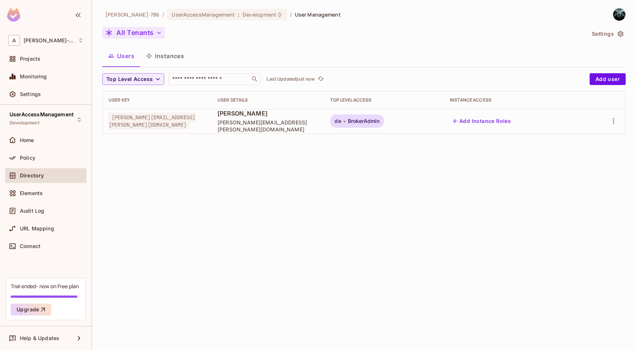
click at [143, 34] on button "All Tenants" at bounding box center [133, 33] width 63 height 12
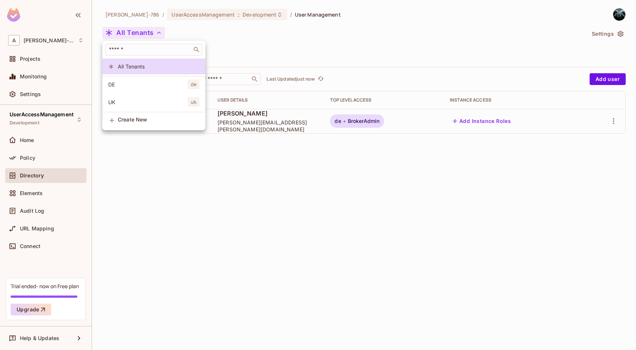
click at [121, 87] on span "DE" at bounding box center [148, 84] width 80 height 7
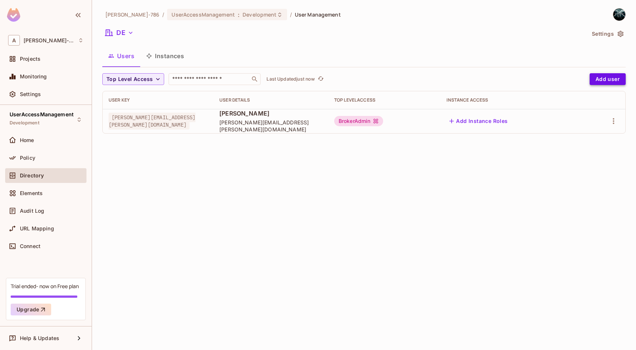
click at [600, 80] on button "Add user" at bounding box center [608, 79] width 36 height 12
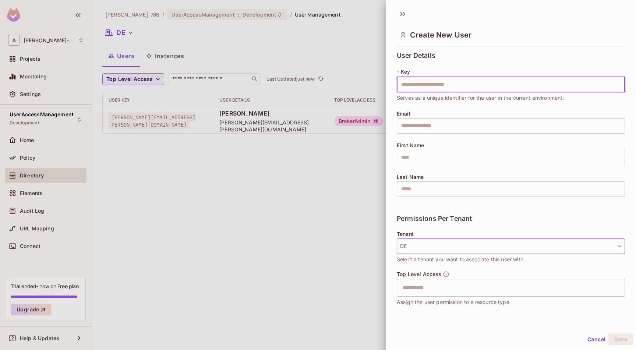
click at [572, 251] on button "DE" at bounding box center [511, 246] width 228 height 15
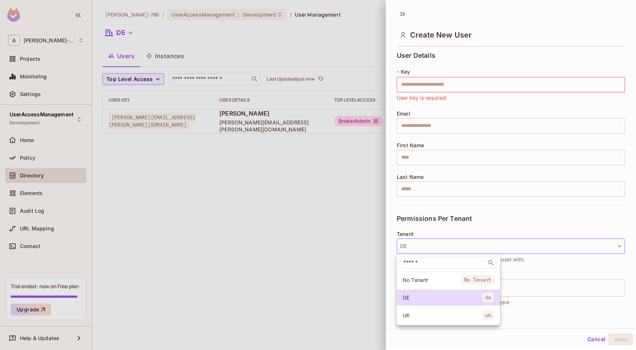
click at [427, 284] on li "No Tenant No Tenant" at bounding box center [448, 280] width 103 height 16
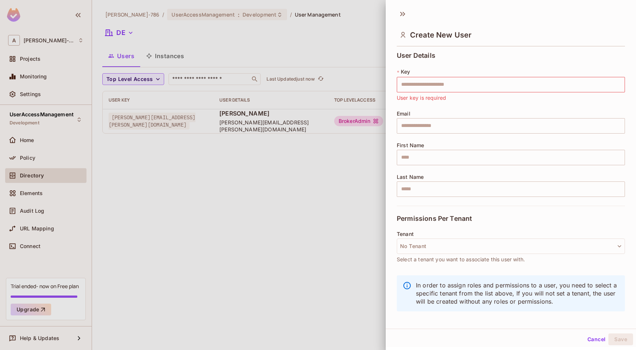
click at [585, 336] on button "Cancel" at bounding box center [596, 339] width 24 height 12
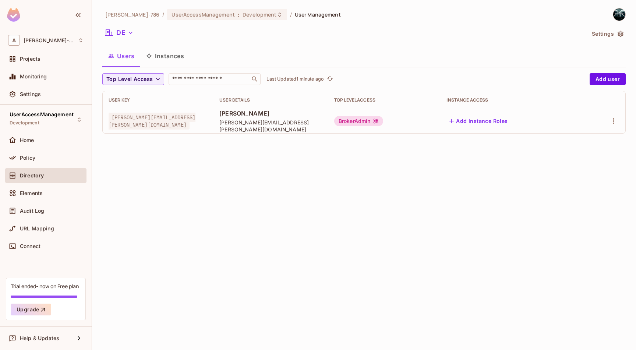
click at [165, 61] on button "Instances" at bounding box center [165, 56] width 50 height 18
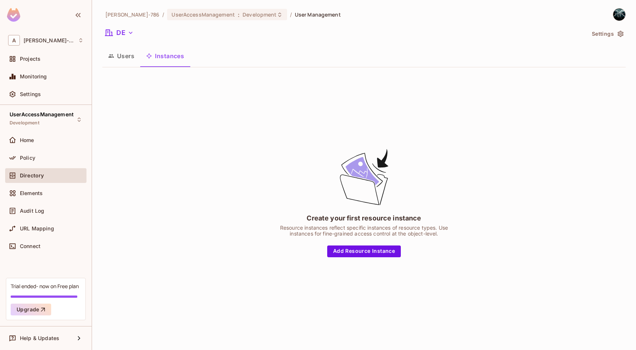
click at [123, 60] on button "Users" at bounding box center [121, 56] width 38 height 18
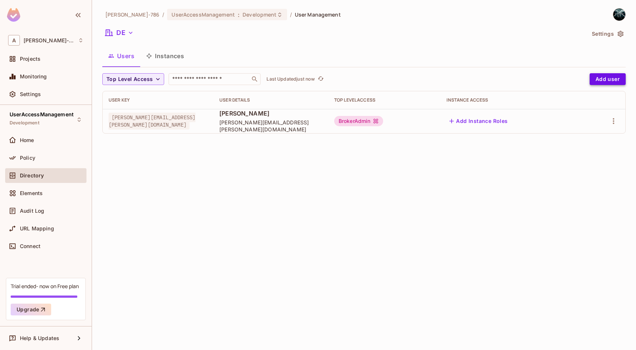
click at [600, 82] on button "Add user" at bounding box center [608, 79] width 36 height 12
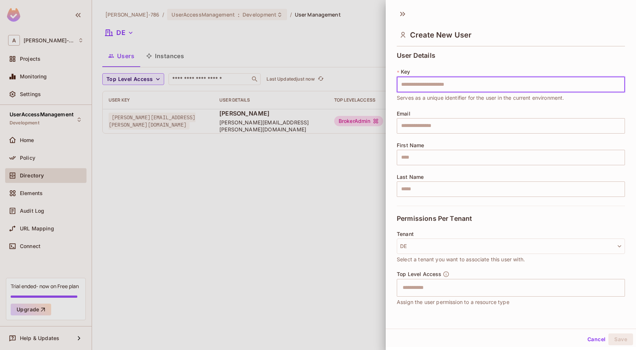
click at [310, 233] on div at bounding box center [318, 175] width 636 height 350
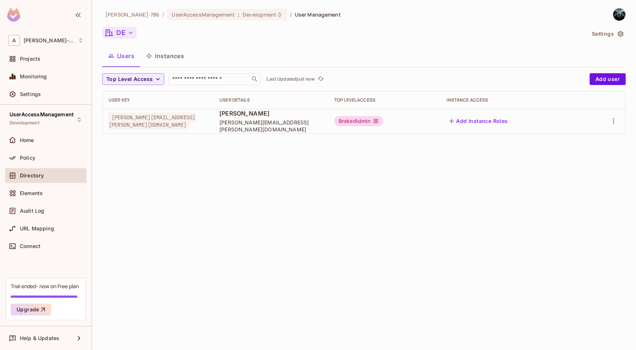
click at [120, 29] on button "DE" at bounding box center [119, 33] width 34 height 12
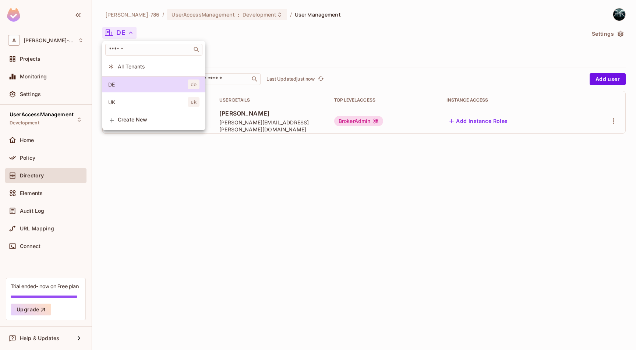
click at [134, 64] on span "All Tenants" at bounding box center [159, 66] width 82 height 7
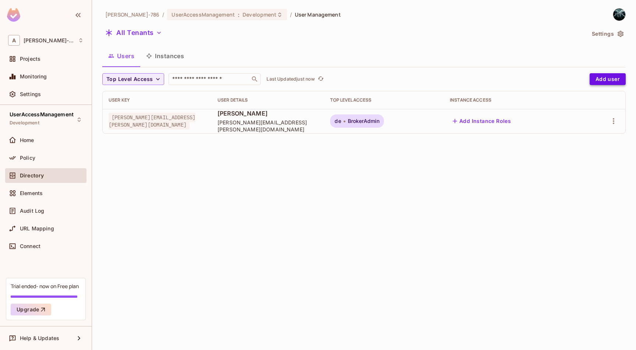
click at [612, 81] on button "Add user" at bounding box center [608, 79] width 36 height 12
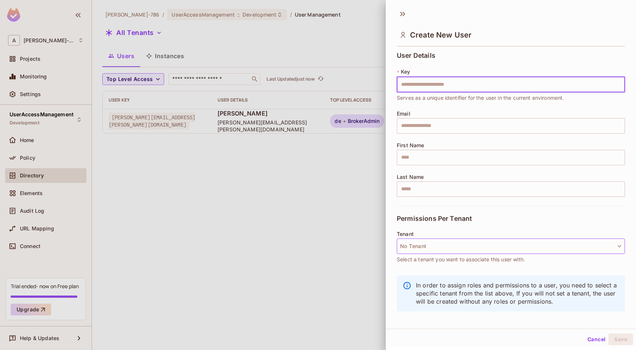
click at [496, 246] on button "No Tenant" at bounding box center [511, 246] width 228 height 15
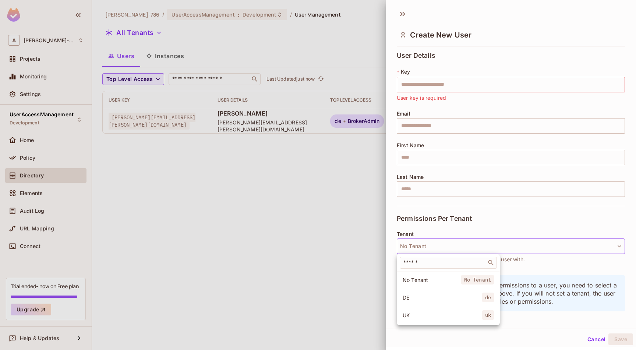
click at [450, 293] on li "DE de" at bounding box center [448, 298] width 103 height 16
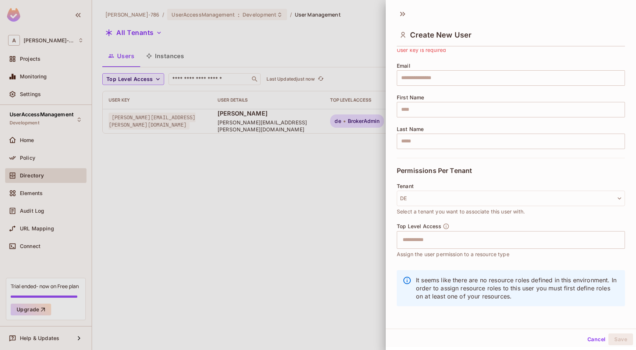
scroll to position [1, 0]
click at [460, 244] on input "text" at bounding box center [504, 239] width 212 height 15
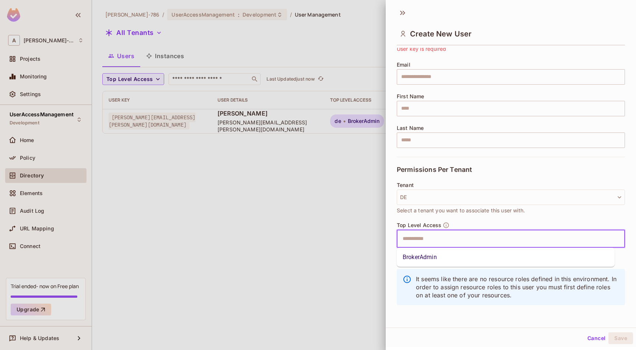
click at [461, 244] on input "text" at bounding box center [504, 239] width 212 height 15
click at [593, 336] on button "Cancel" at bounding box center [596, 338] width 24 height 12
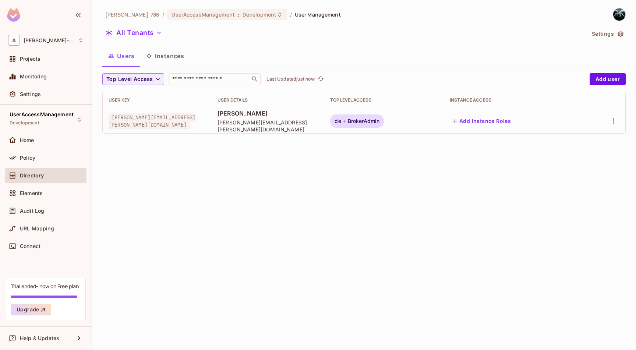
click at [35, 176] on span "Directory" at bounding box center [32, 176] width 24 height 6
click at [27, 155] on span "Policy" at bounding box center [27, 158] width 15 height 6
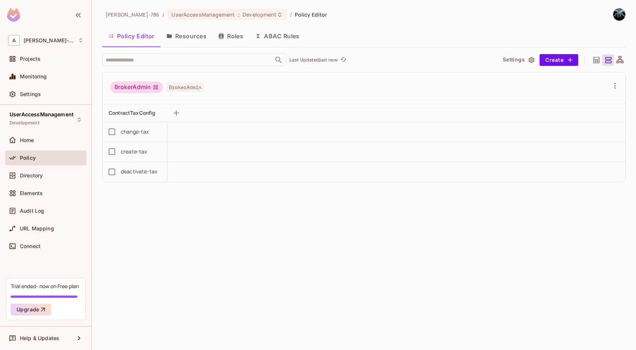
click at [196, 44] on button "Resources" at bounding box center [186, 36] width 52 height 18
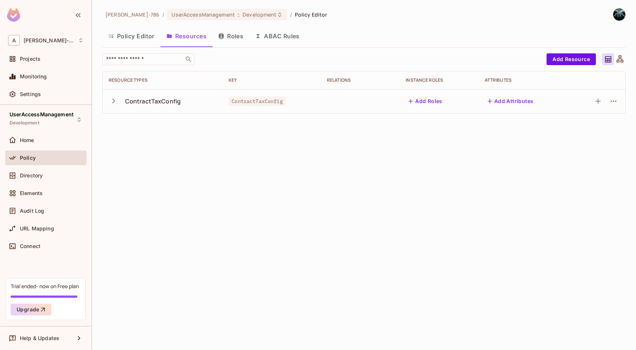
click at [233, 40] on button "Roles" at bounding box center [230, 36] width 37 height 18
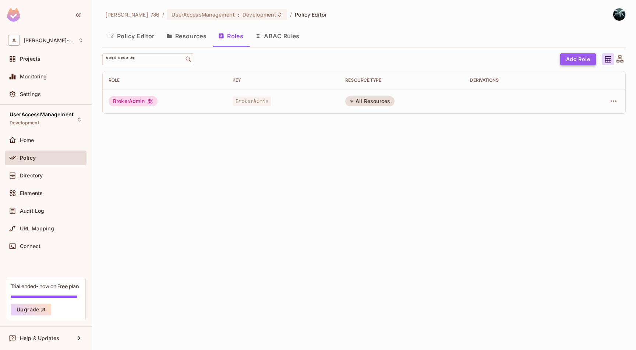
click at [576, 54] on button "Add Role" at bounding box center [578, 59] width 36 height 12
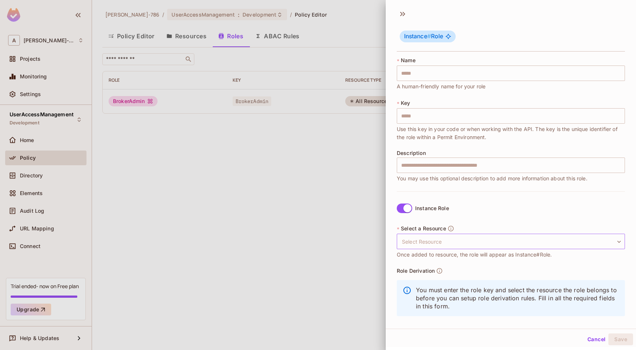
click at [471, 240] on body "A Arunkumar-786 Projects Monitoring Settings UserAccessManagement Development H…" at bounding box center [318, 175] width 636 height 350
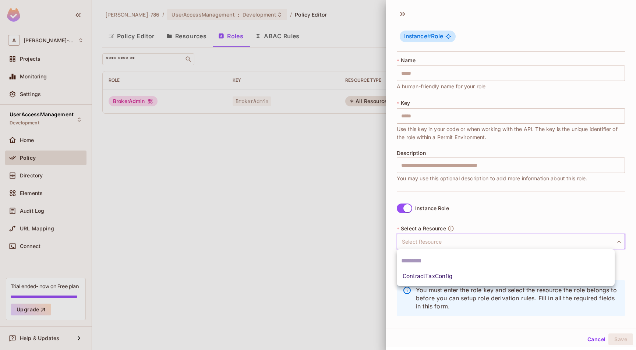
click at [466, 211] on div at bounding box center [318, 175] width 636 height 350
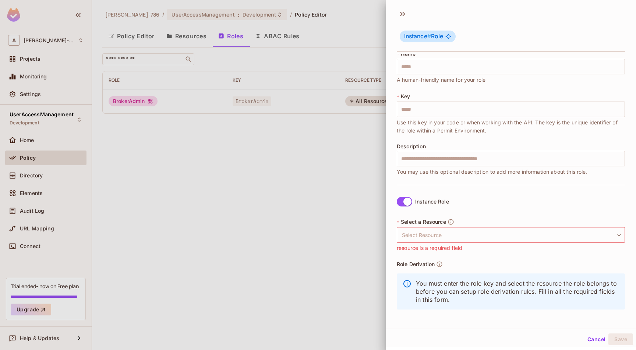
scroll to position [1, 0]
click at [495, 229] on body "A Arunkumar-786 Projects Monitoring Settings UserAccessManagement Development H…" at bounding box center [318, 175] width 636 height 350
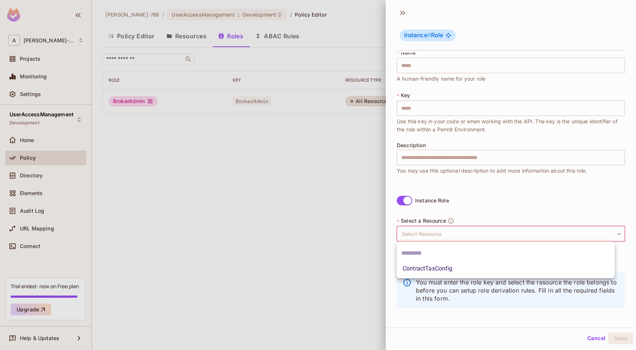
click at [443, 257] on input "text" at bounding box center [505, 253] width 209 height 12
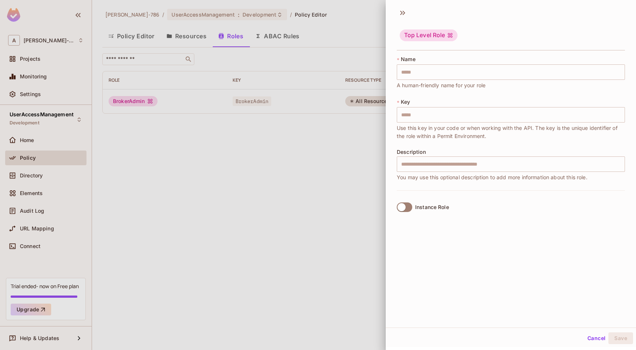
scroll to position [0, 0]
click at [335, 188] on div at bounding box center [318, 175] width 636 height 350
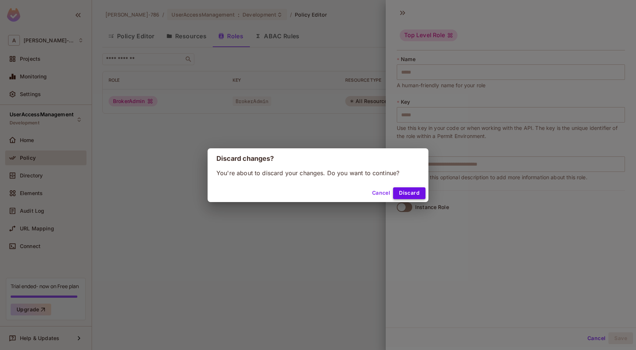
click at [395, 194] on button "Discard" at bounding box center [409, 193] width 32 height 12
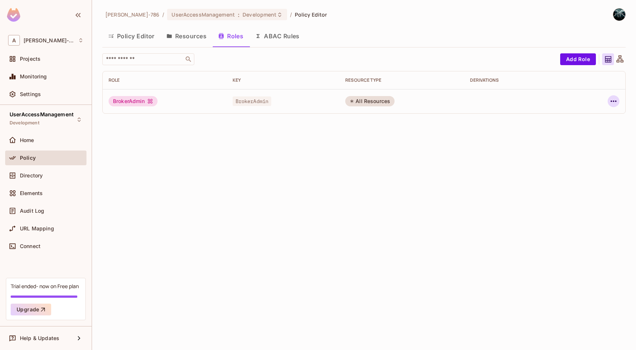
click at [612, 104] on icon "button" at bounding box center [613, 101] width 9 height 9
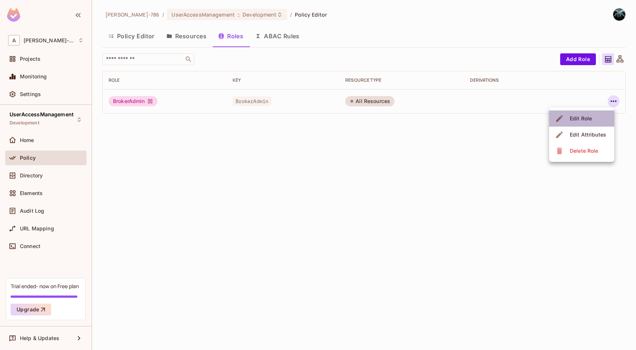
click at [576, 122] on div "Edit Role" at bounding box center [581, 118] width 22 height 7
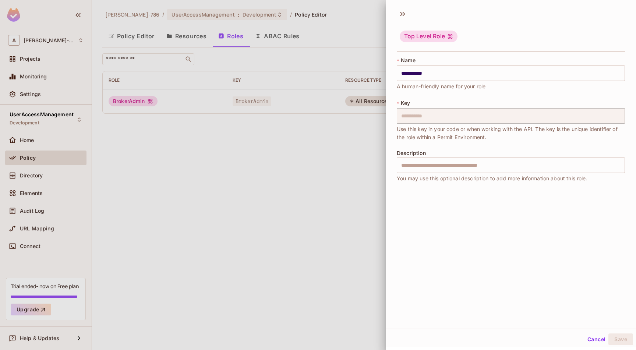
click at [357, 185] on div at bounding box center [318, 175] width 636 height 350
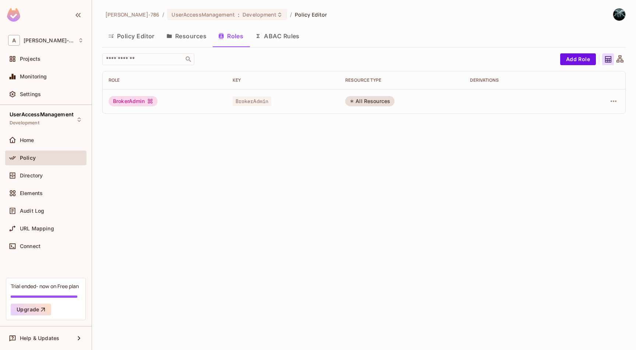
click at [174, 37] on button "Resources" at bounding box center [186, 36] width 52 height 18
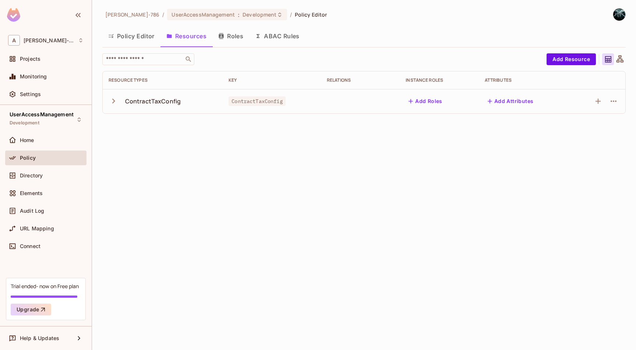
click at [110, 105] on icon "button" at bounding box center [114, 101] width 10 height 10
click at [138, 37] on button "Policy Editor" at bounding box center [131, 36] width 58 height 18
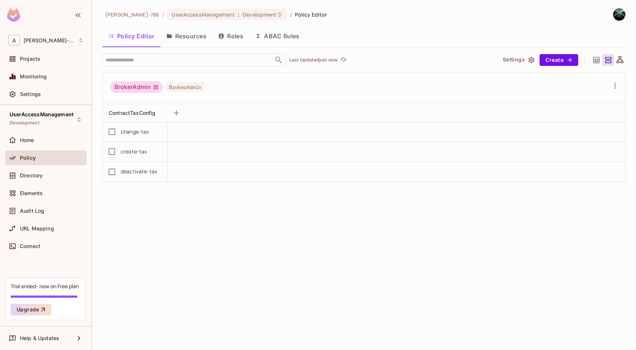
click at [136, 86] on div "BrokerAdmin" at bounding box center [136, 87] width 53 height 12
drag, startPoint x: 117, startPoint y: 88, endPoint x: 160, endPoint y: 89, distance: 43.8
click at [162, 87] on div "BrokerAdmin" at bounding box center [136, 87] width 53 height 12
click at [144, 113] on span "ContractTaxConfig" at bounding box center [132, 113] width 47 height 6
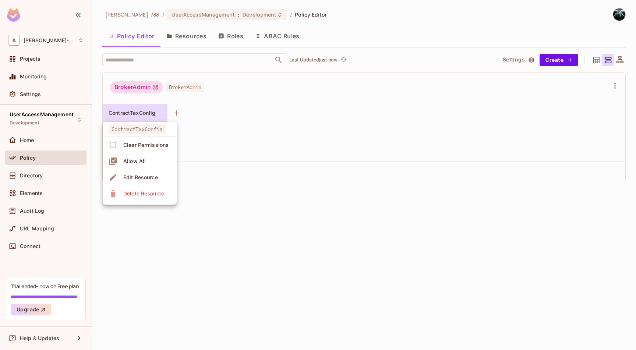
click at [140, 113] on div at bounding box center [318, 175] width 636 height 350
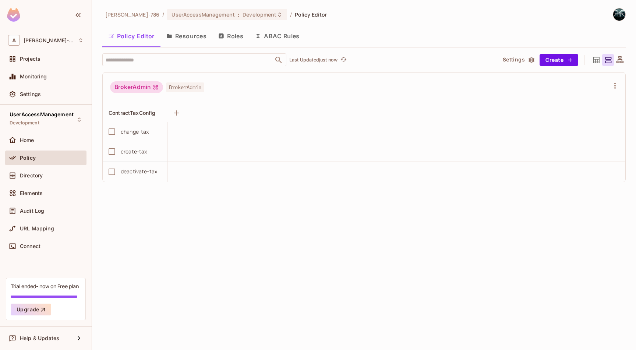
click at [197, 232] on div "Arunkumar-786 / UserAccessManagement : Development / Policy Editor Policy Edito…" at bounding box center [364, 175] width 544 height 350
click at [153, 225] on div "Arunkumar-786 / UserAccessManagement : Development / Policy Editor Policy Edito…" at bounding box center [364, 175] width 544 height 350
click at [236, 34] on button "Roles" at bounding box center [230, 36] width 37 height 18
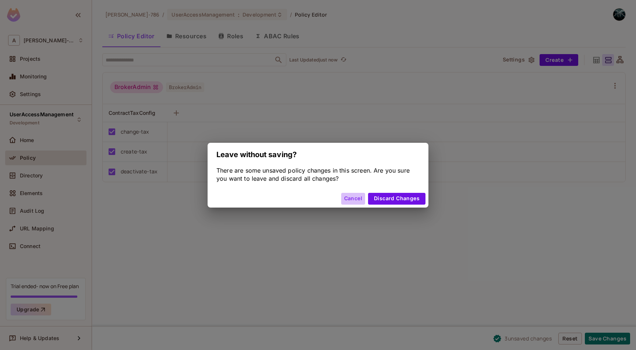
click at [348, 202] on button "Cancel" at bounding box center [353, 199] width 24 height 12
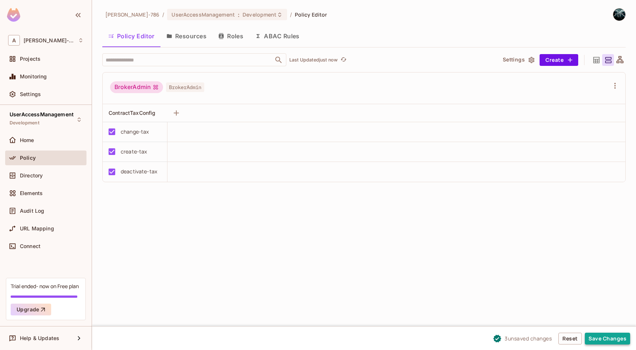
click at [611, 336] on button "Save Changes" at bounding box center [607, 339] width 45 height 12
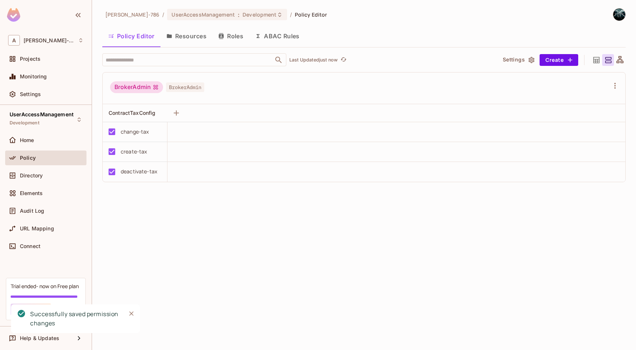
click at [237, 38] on button "Roles" at bounding box center [230, 36] width 37 height 18
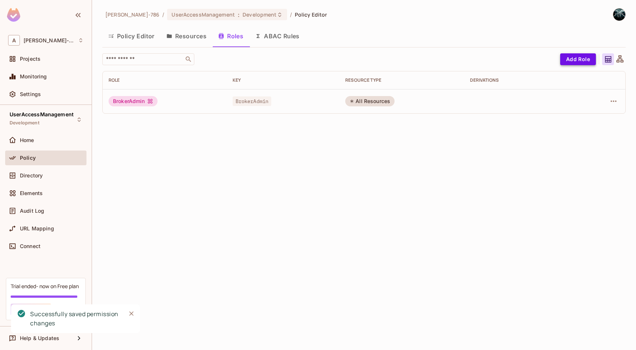
click at [577, 60] on button "Add Role" at bounding box center [578, 59] width 36 height 12
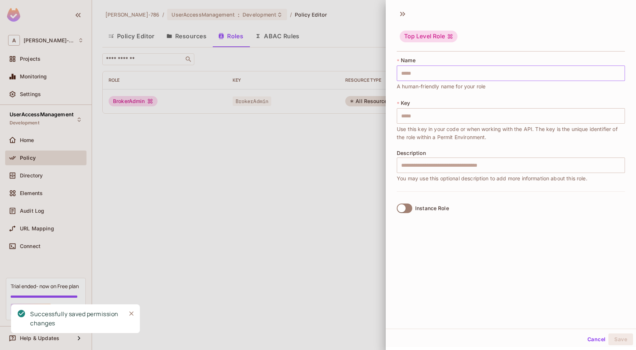
click at [431, 78] on input "text" at bounding box center [511, 73] width 228 height 15
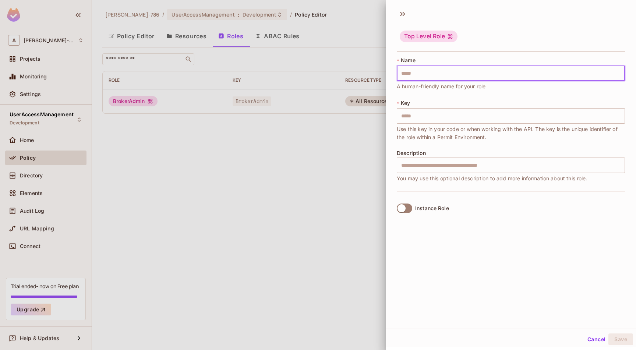
type input "*"
type input "**"
type input "***"
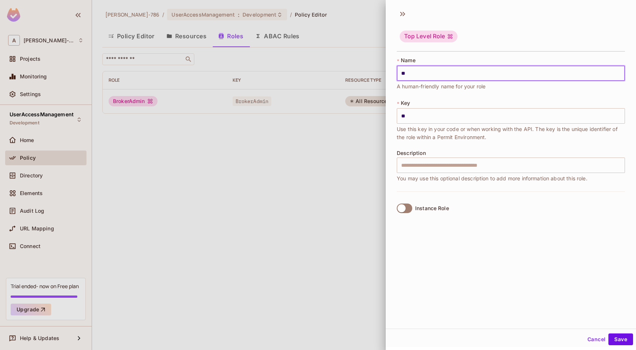
type input "***"
type input "****"
type input "*****"
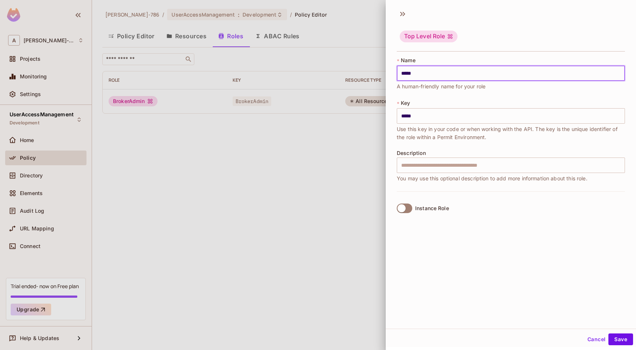
type input "******"
type input "*******"
type input "********"
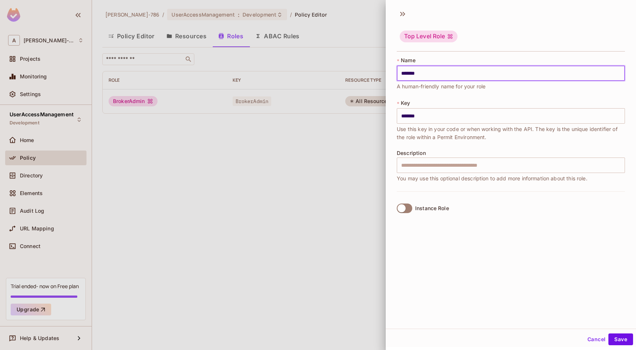
type input "********"
type input "*********"
type input "**********"
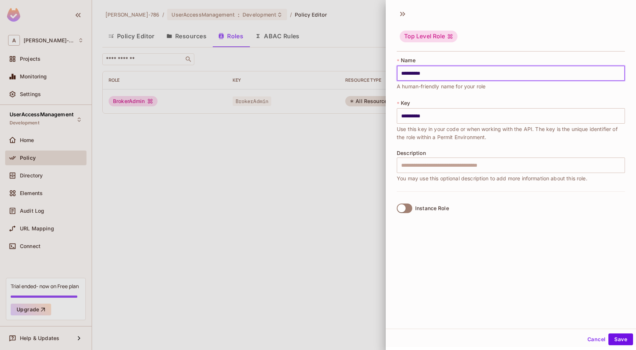
type input "**********"
click at [619, 336] on button "Save" at bounding box center [620, 339] width 25 height 12
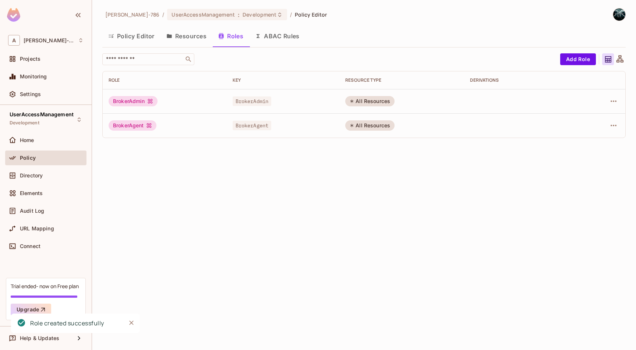
click at [139, 39] on button "Policy Editor" at bounding box center [131, 36] width 58 height 18
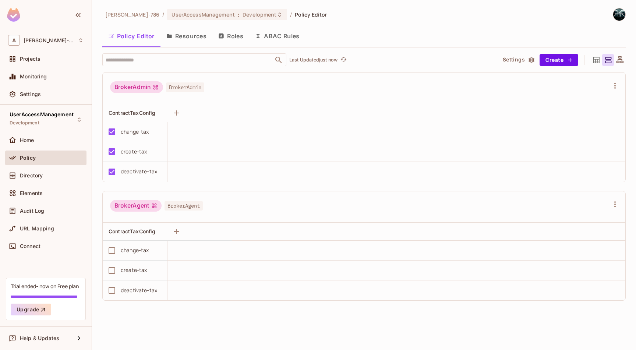
click at [190, 34] on button "Resources" at bounding box center [186, 36] width 52 height 18
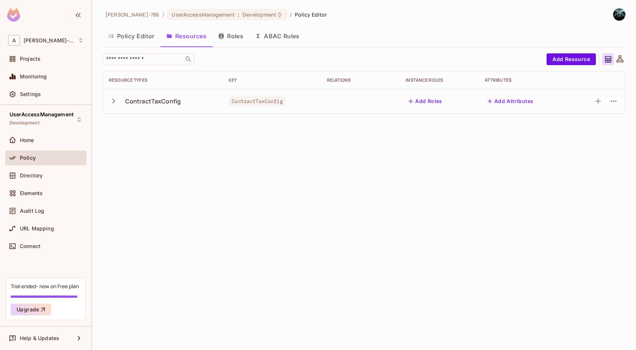
click at [149, 100] on div "ContractTaxConfig" at bounding box center [153, 101] width 56 height 8
click at [112, 100] on icon "button" at bounding box center [114, 101] width 10 height 10
click at [616, 103] on icon "button" at bounding box center [613, 101] width 9 height 9
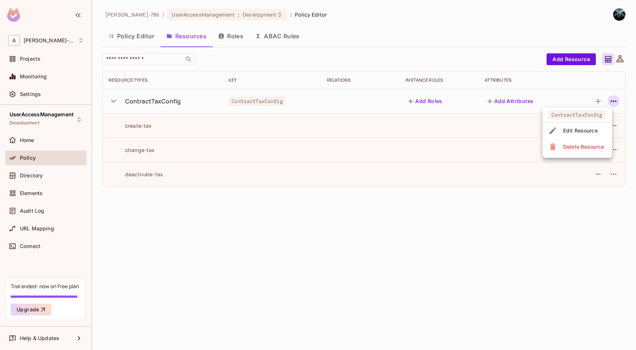
click at [577, 133] on div "Edit Resource" at bounding box center [580, 130] width 35 height 7
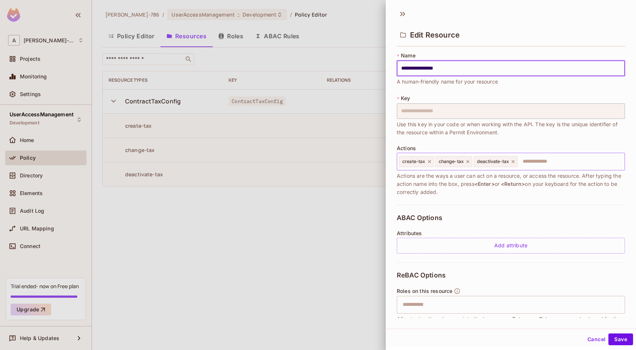
click at [537, 165] on input "text" at bounding box center [569, 161] width 103 height 15
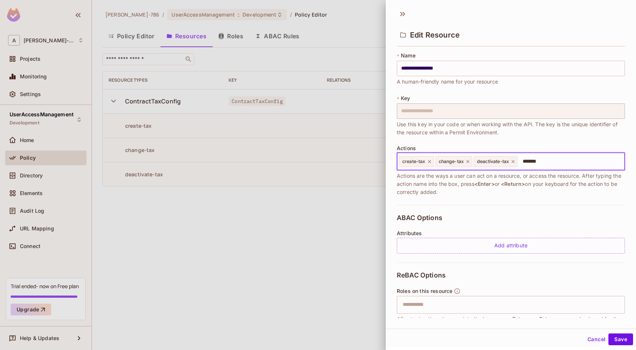
type input "********"
type input "**********"
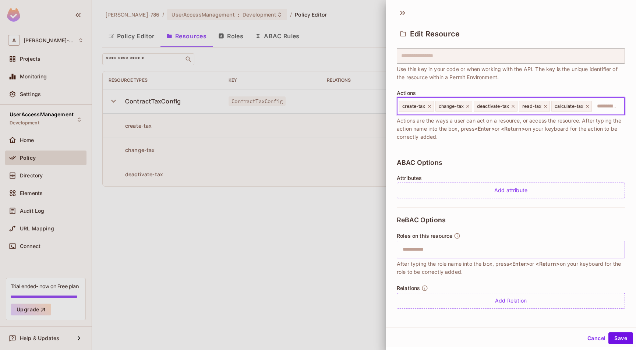
scroll to position [20, 0]
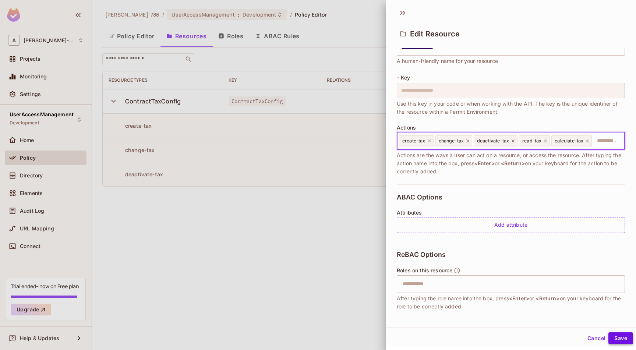
click at [619, 335] on button "Save" at bounding box center [620, 338] width 25 height 12
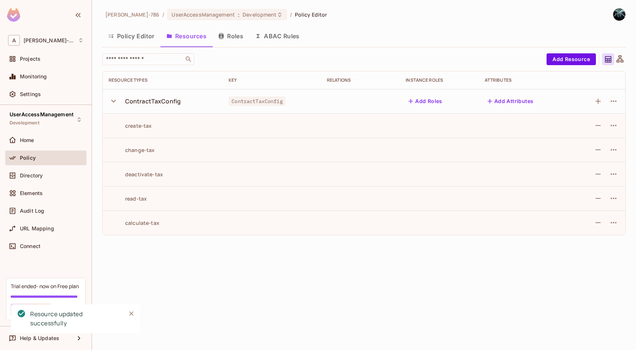
click at [135, 316] on icon "Close" at bounding box center [131, 313] width 7 height 7
click at [134, 37] on button "Policy Editor" at bounding box center [131, 36] width 58 height 18
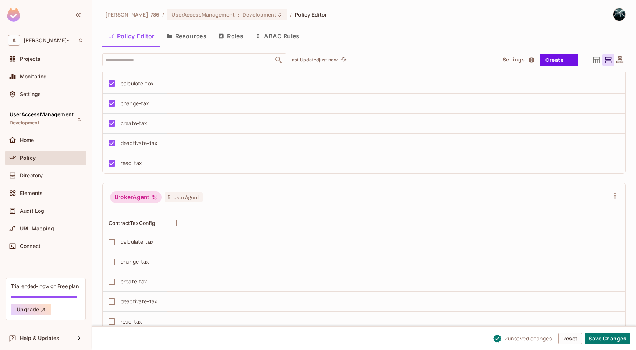
scroll to position [0, 0]
click at [605, 335] on button "Save Changes" at bounding box center [607, 339] width 45 height 12
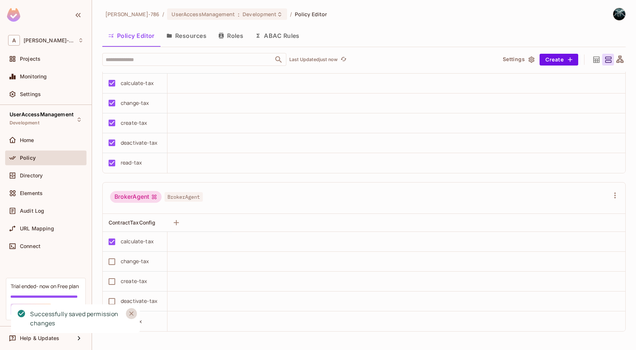
click at [129, 316] on icon "Close" at bounding box center [131, 313] width 7 height 7
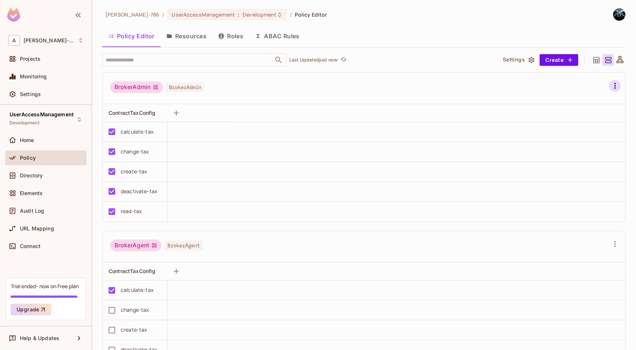
click at [611, 86] on icon "button" at bounding box center [615, 85] width 9 height 9
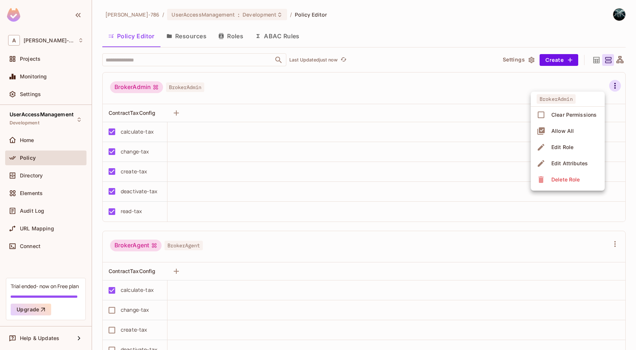
click at [579, 164] on div "Edit Attributes" at bounding box center [569, 163] width 36 height 7
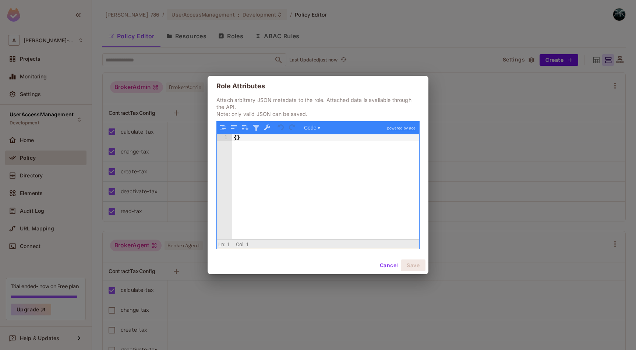
click at [386, 267] on button "Cancel" at bounding box center [389, 265] width 24 height 12
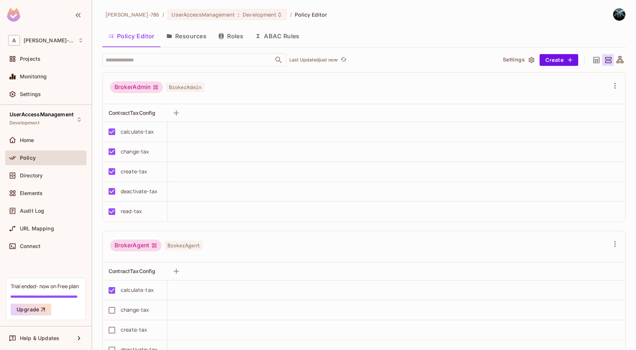
click at [281, 87] on div "BrokerAdmin BrokerAdmin" at bounding box center [359, 88] width 499 height 14
click at [252, 93] on div "BrokerAdmin BrokerAdmin" at bounding box center [359, 88] width 499 height 14
click at [186, 38] on button "Resources" at bounding box center [186, 36] width 52 height 18
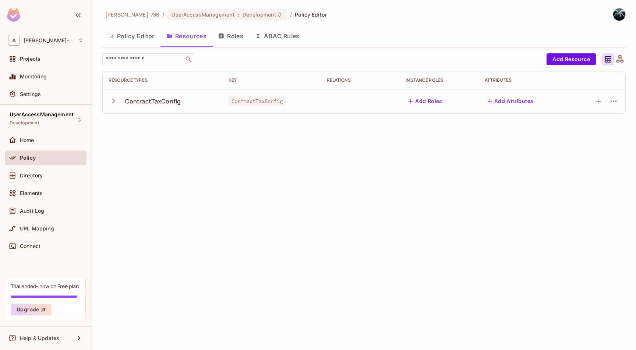
click at [114, 103] on icon "button" at bounding box center [114, 101] width 10 height 10
click at [584, 60] on button "Add Resource" at bounding box center [571, 59] width 49 height 12
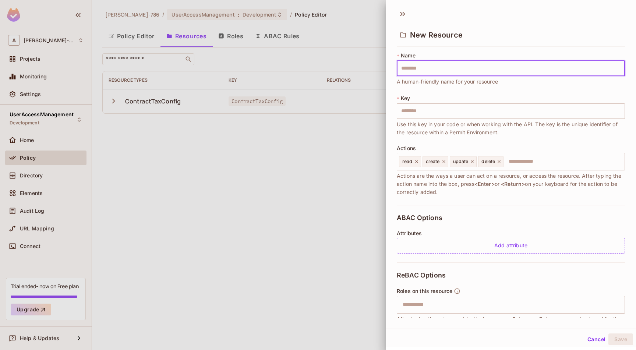
type input "*"
type input "**"
type input "***"
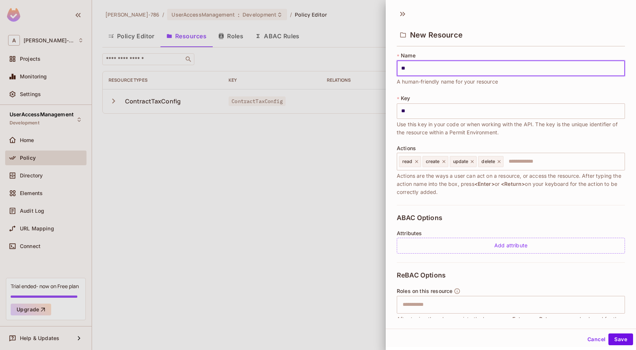
type input "***"
type input "****"
type input "*****"
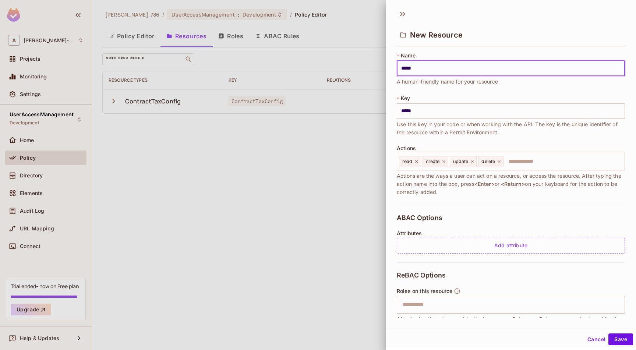
type input "******"
type input "*******"
type input "********"
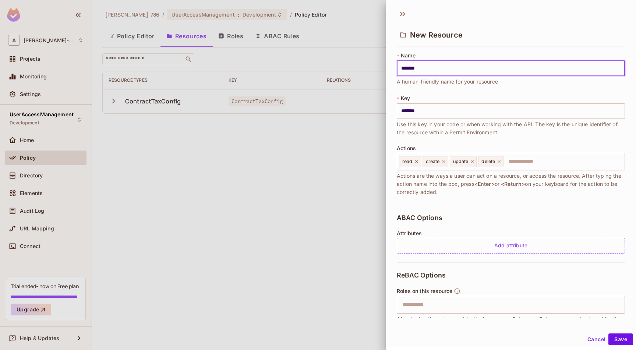
type input "********"
type input "*********"
type input "**********"
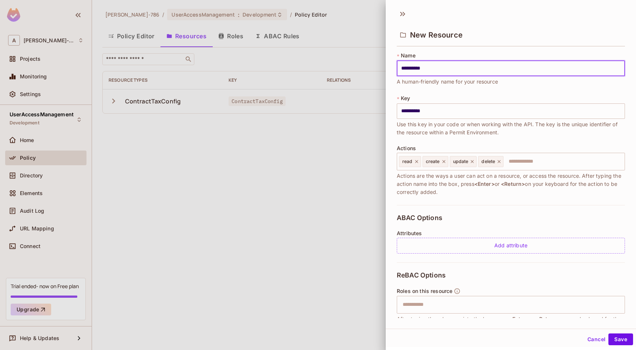
type input "**********"
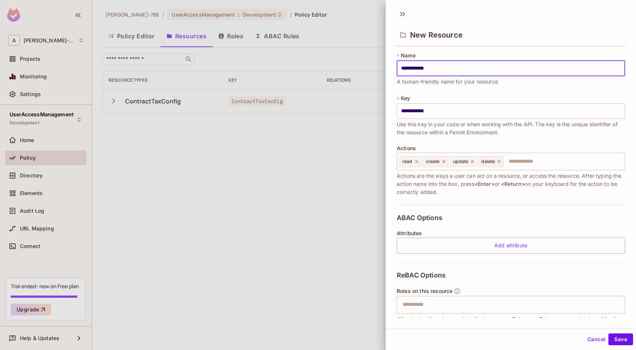
type input "**********"
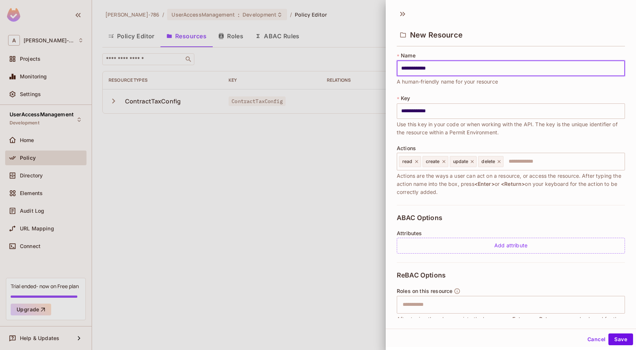
type input "**********"
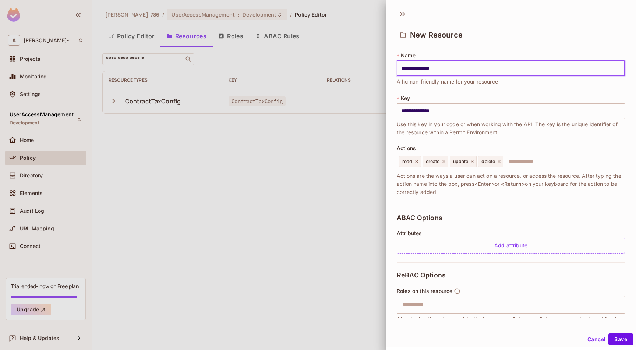
type input "**********"
click at [416, 162] on icon at bounding box center [416, 161] width 5 height 5
click at [416, 162] on span "create" at bounding box center [409, 162] width 14 height 6
type input "**********"
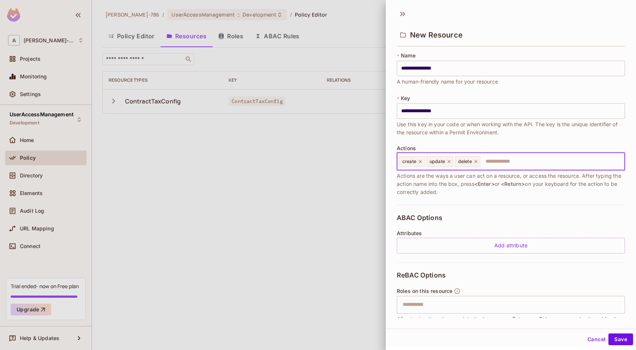
click at [416, 162] on span "create" at bounding box center [409, 162] width 14 height 6
click at [419, 162] on icon at bounding box center [420, 161] width 5 height 5
click at [423, 162] on icon at bounding box center [421, 161] width 5 height 5
click at [422, 162] on icon at bounding box center [419, 161] width 5 height 5
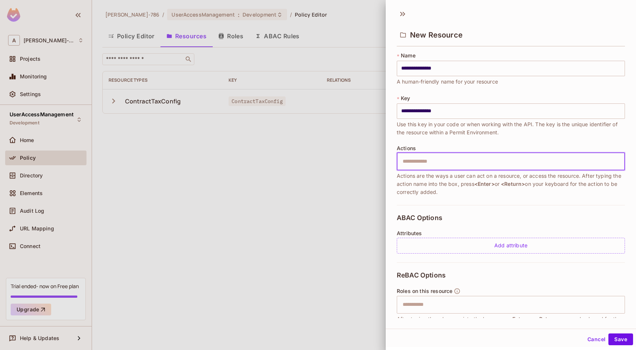
click at [425, 162] on input "text" at bounding box center [509, 161] width 223 height 15
type input "*"
click at [591, 336] on button "Cancel" at bounding box center [596, 339] width 24 height 12
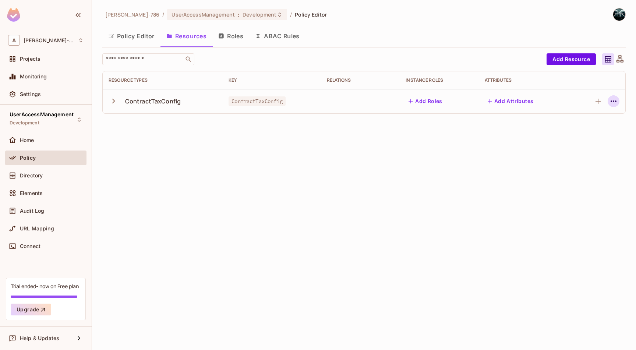
click at [619, 101] on button "button" at bounding box center [614, 101] width 12 height 12
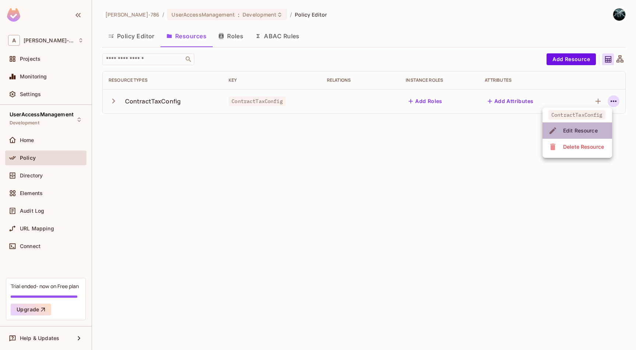
click at [560, 133] on div "Edit Resource" at bounding box center [574, 131] width 52 height 12
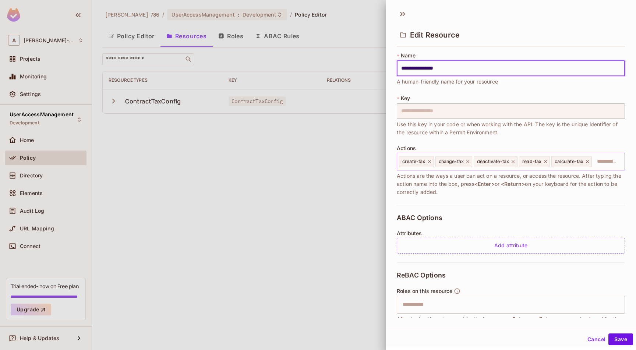
drag, startPoint x: 583, startPoint y: 162, endPoint x: 410, endPoint y: 157, distance: 172.3
click at [410, 157] on div "create-tax change-tax deactivate-tax read-tax calculate-tax ​" at bounding box center [511, 162] width 228 height 18
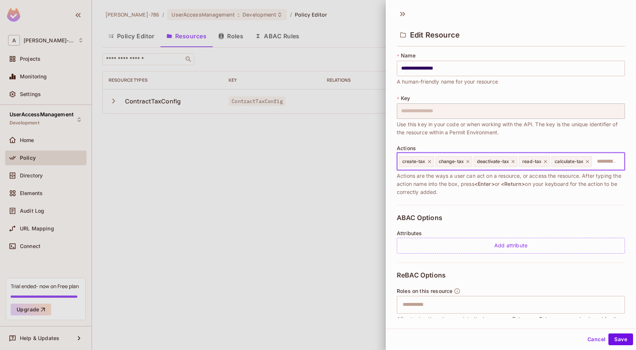
click at [346, 158] on div at bounding box center [318, 175] width 636 height 350
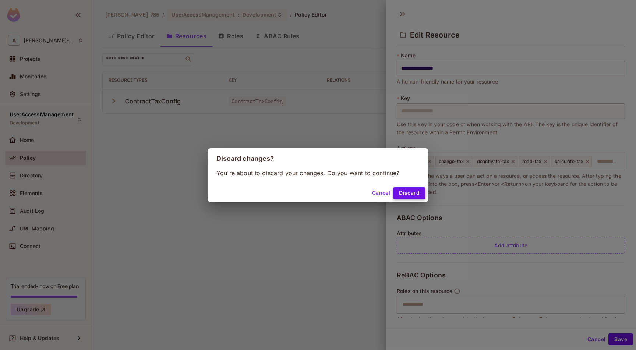
click at [400, 198] on button "Discard" at bounding box center [409, 193] width 32 height 12
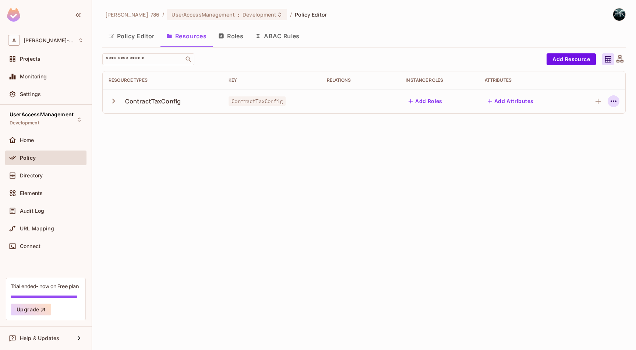
click at [613, 102] on icon "button" at bounding box center [613, 101] width 9 height 9
click at [566, 133] on div "Edit Resource" at bounding box center [580, 130] width 35 height 7
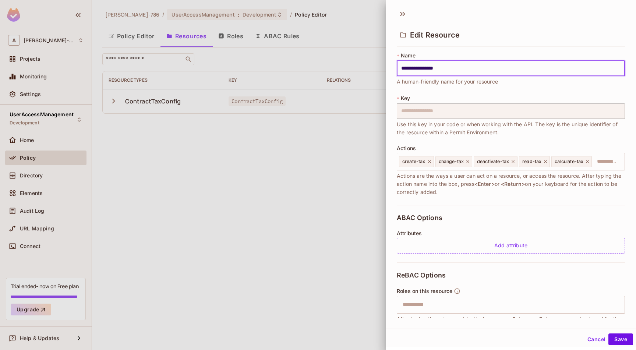
click at [589, 336] on button "Cancel" at bounding box center [596, 339] width 24 height 12
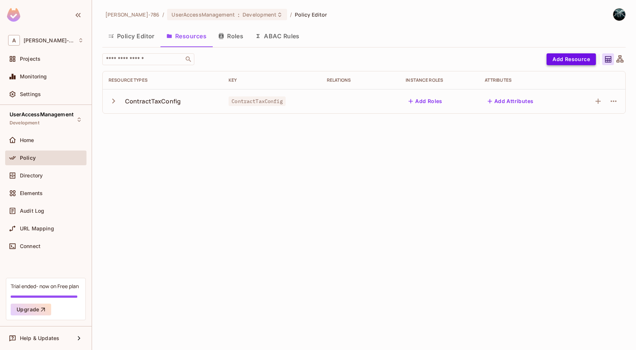
click at [577, 64] on button "Add Resource" at bounding box center [571, 59] width 49 height 12
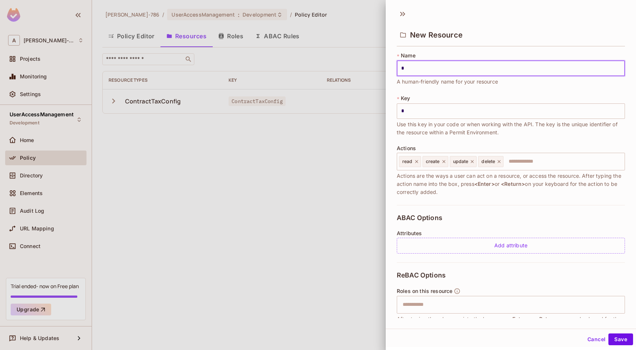
type input "*"
type input "**"
type input "***"
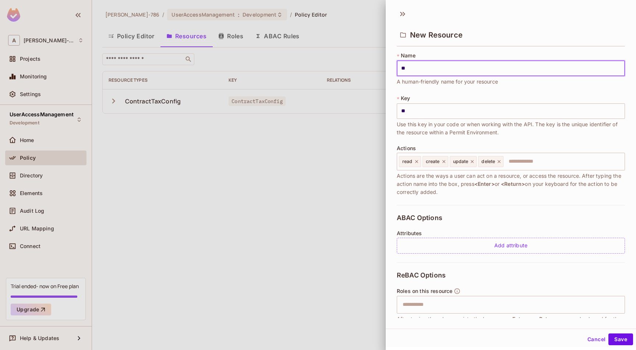
type input "***"
type input "****"
type input "*****"
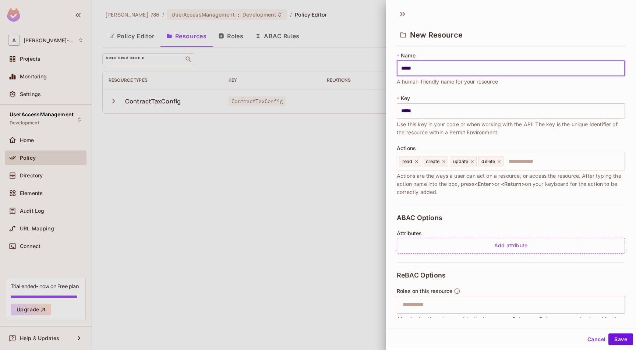
type input "******"
type input "*******"
type input "******"
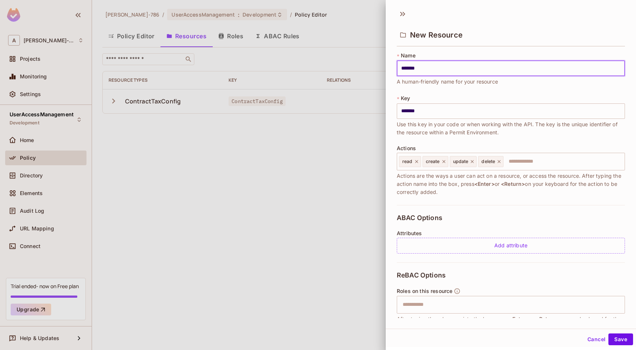
type input "******"
type input "*****"
type input "****"
click at [416, 163] on icon at bounding box center [416, 161] width 5 height 5
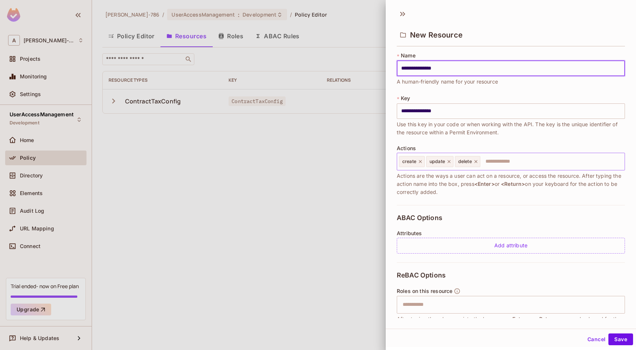
click at [419, 163] on icon at bounding box center [420, 161] width 5 height 5
click at [421, 163] on icon at bounding box center [421, 161] width 3 height 3
click at [421, 163] on icon at bounding box center [419, 161] width 5 height 5
click at [424, 158] on input "text" at bounding box center [509, 161] width 223 height 15
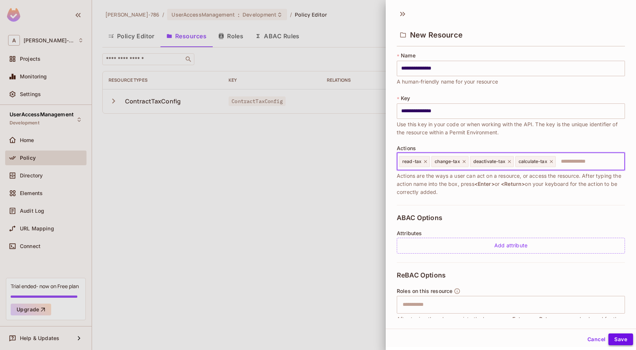
click at [618, 336] on button "Save" at bounding box center [620, 339] width 25 height 12
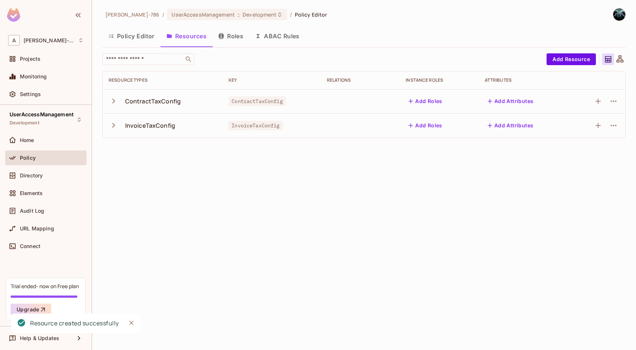
click at [288, 202] on div "Arunkumar-786 / UserAccessManagement : Development / Policy Editor Policy Edito…" at bounding box center [364, 175] width 544 height 350
click at [141, 35] on button "Policy Editor" at bounding box center [131, 36] width 58 height 18
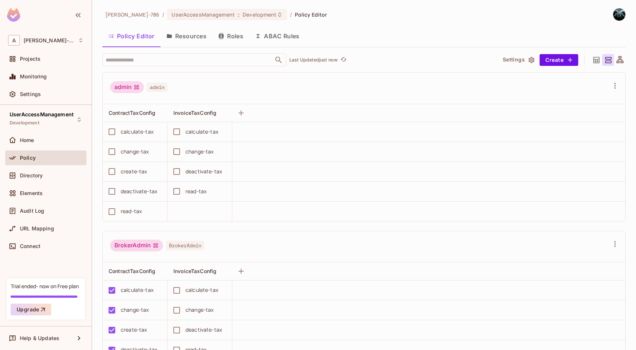
click at [201, 32] on button "Resources" at bounding box center [186, 36] width 52 height 18
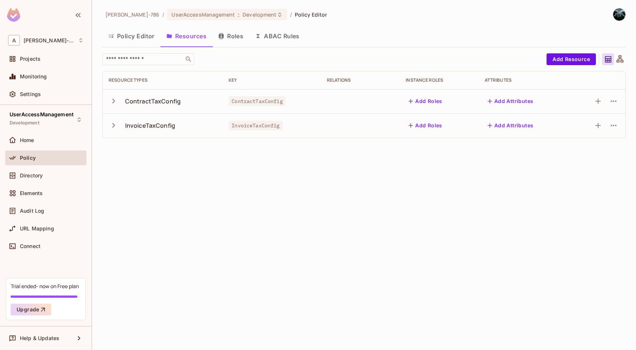
click at [619, 122] on div at bounding box center [614, 126] width 12 height 12
click at [617, 127] on icon "button" at bounding box center [613, 125] width 9 height 9
click at [585, 151] on div "Edit Resource" at bounding box center [581, 154] width 35 height 7
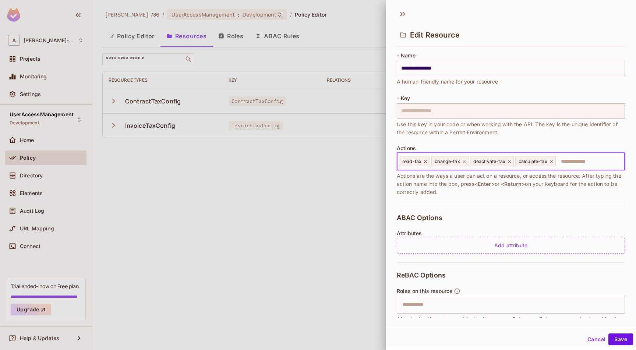
click at [565, 159] on input "text" at bounding box center [589, 161] width 65 height 15
click at [610, 336] on button "Save" at bounding box center [620, 339] width 25 height 12
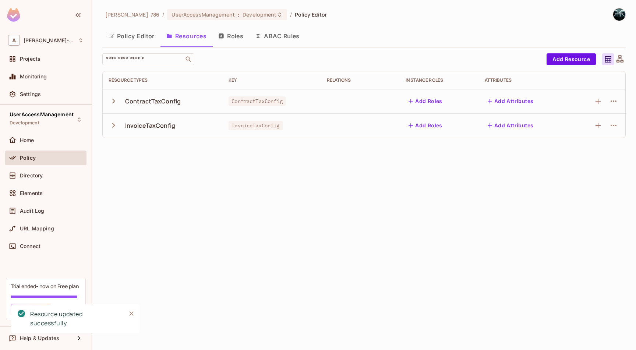
click at [138, 39] on button "Policy Editor" at bounding box center [131, 36] width 58 height 18
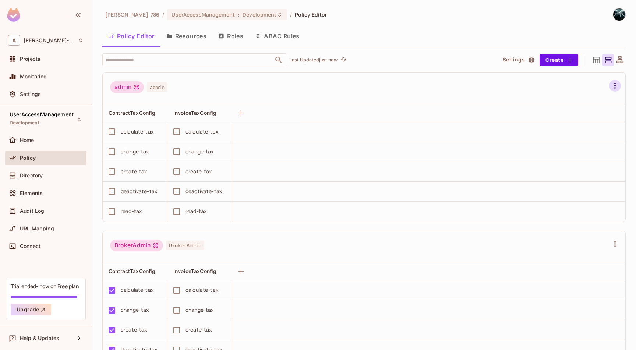
click at [611, 86] on icon "button" at bounding box center [615, 85] width 9 height 9
click at [563, 181] on div "Delete Role" at bounding box center [565, 179] width 28 height 7
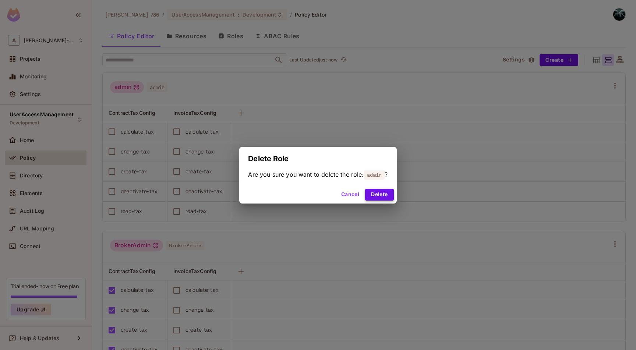
click at [377, 196] on button "Delete" at bounding box center [379, 195] width 28 height 12
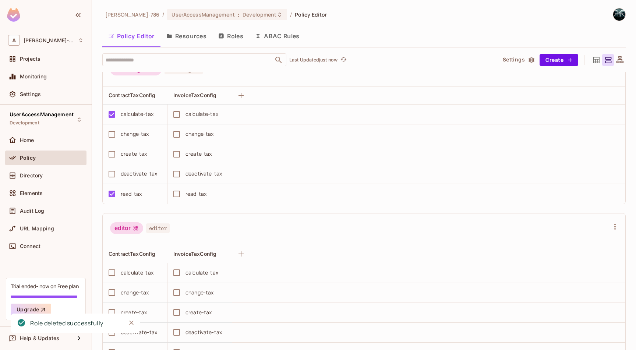
scroll to position [201, 0]
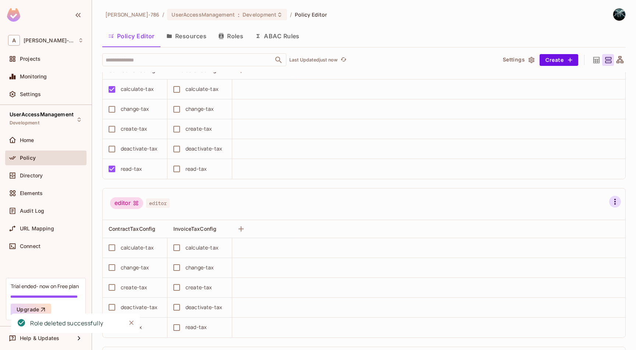
click at [611, 202] on icon "button" at bounding box center [615, 201] width 9 height 9
click at [567, 291] on span "Delete Role" at bounding box center [565, 296] width 33 height 12
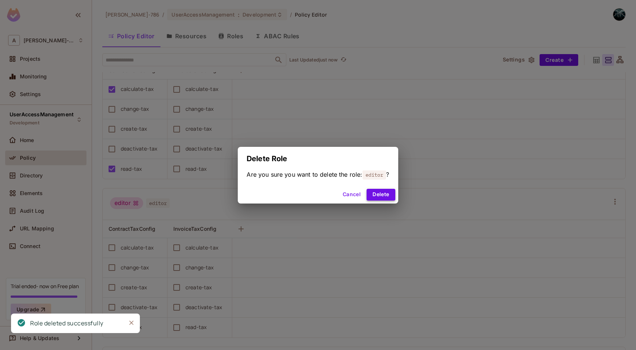
click at [380, 195] on button "Delete" at bounding box center [381, 195] width 28 height 12
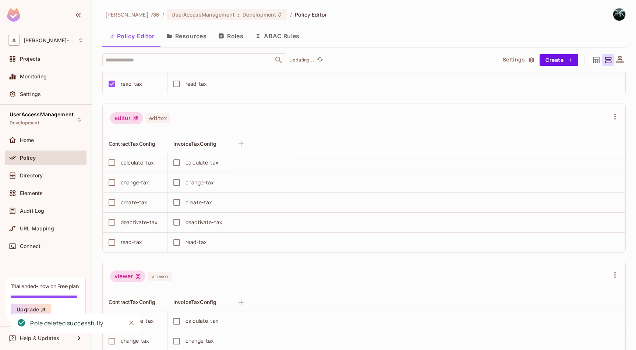
scroll to position [207, 0]
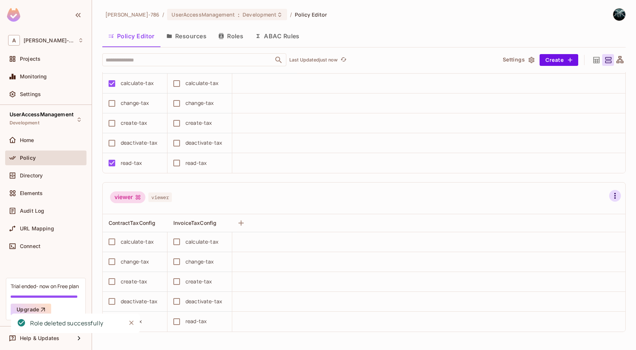
click at [611, 195] on icon "button" at bounding box center [615, 195] width 9 height 9
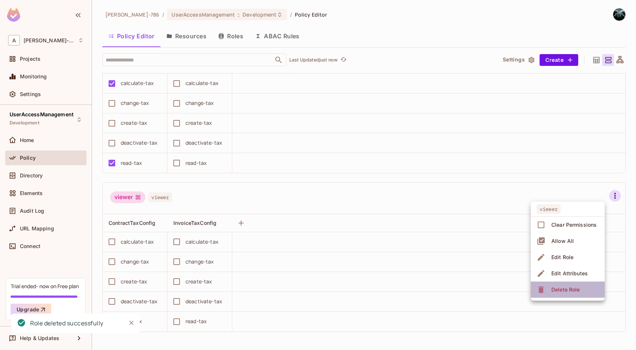
click at [561, 289] on div "Delete Role" at bounding box center [565, 289] width 28 height 7
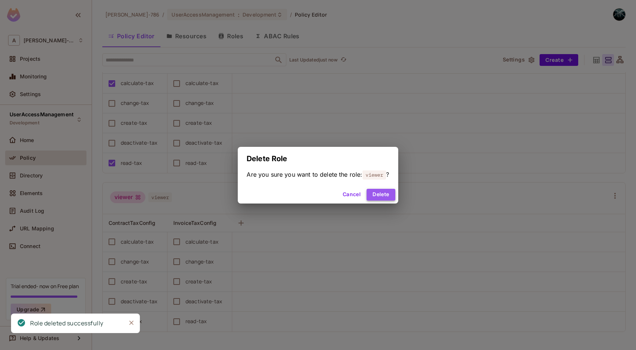
click at [379, 197] on button "Delete" at bounding box center [381, 195] width 28 height 12
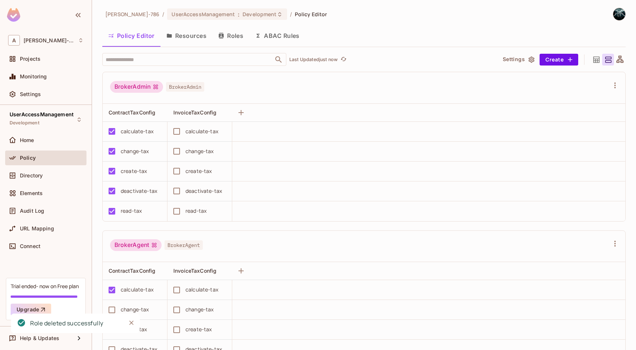
scroll to position [0, 0]
click at [211, 113] on span "InvoiceTaxConfig" at bounding box center [194, 113] width 43 height 6
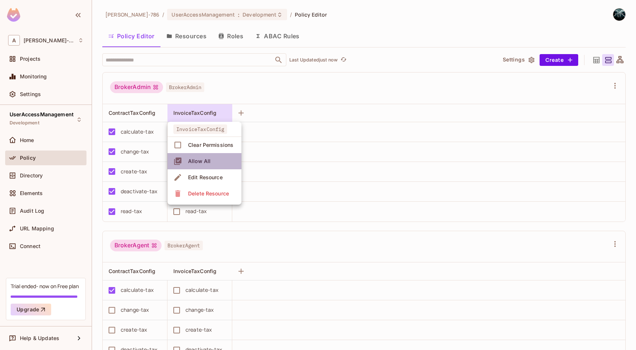
click at [195, 160] on div "Allow All" at bounding box center [199, 161] width 22 height 7
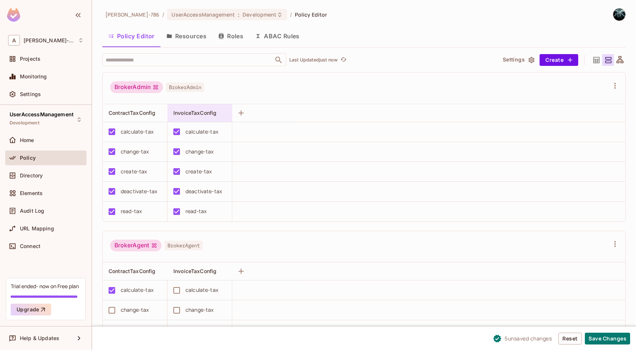
click at [209, 113] on span "InvoiceTaxConfig" at bounding box center [194, 113] width 43 height 6
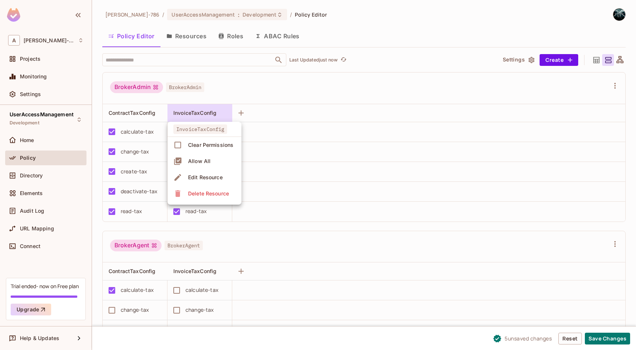
click at [190, 142] on div "Clear Permissions" at bounding box center [210, 144] width 45 height 7
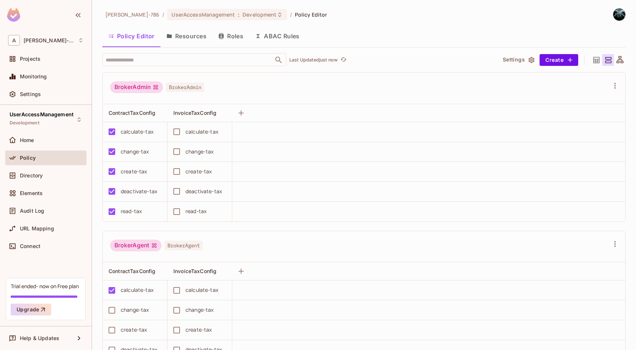
click at [230, 34] on button "Roles" at bounding box center [230, 36] width 37 height 18
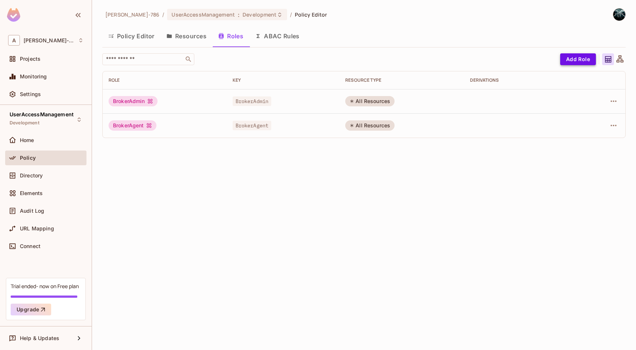
click at [572, 56] on button "Add Role" at bounding box center [578, 59] width 36 height 12
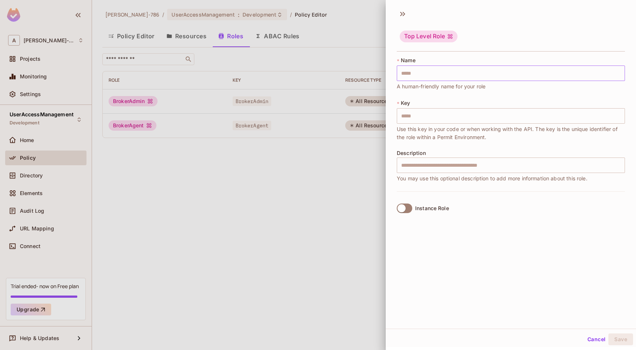
click at [435, 71] on input "text" at bounding box center [511, 73] width 228 height 15
click at [612, 334] on button "Save" at bounding box center [620, 339] width 25 height 12
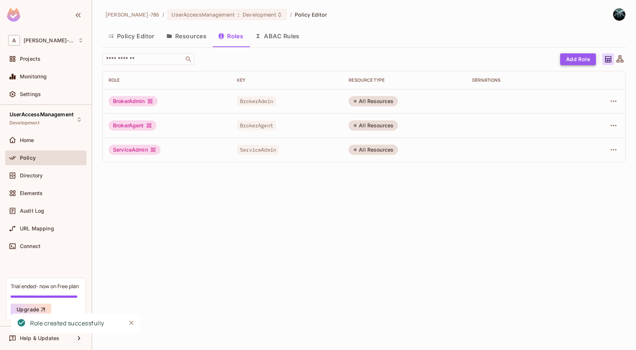
click at [573, 56] on button "Add Role" at bounding box center [578, 59] width 36 height 12
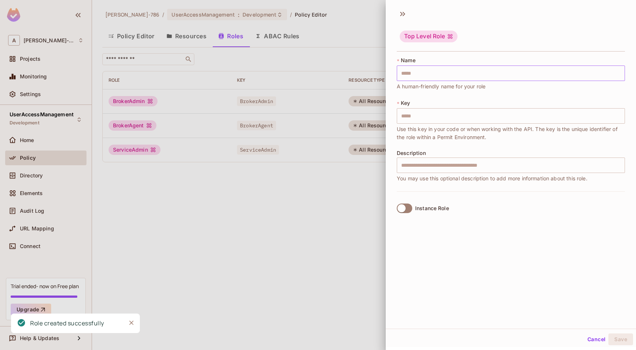
click at [497, 67] on input "text" at bounding box center [511, 73] width 228 height 15
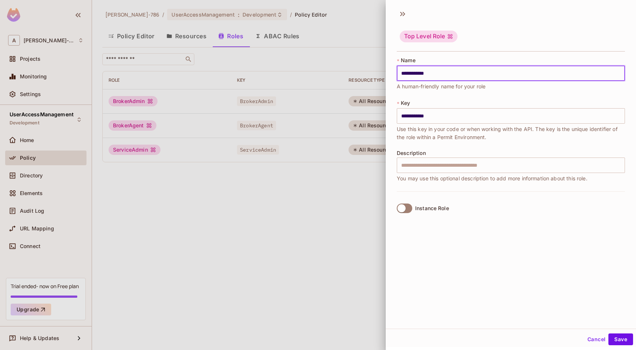
click at [613, 333] on div "Cancel Save" at bounding box center [511, 340] width 250 height 18
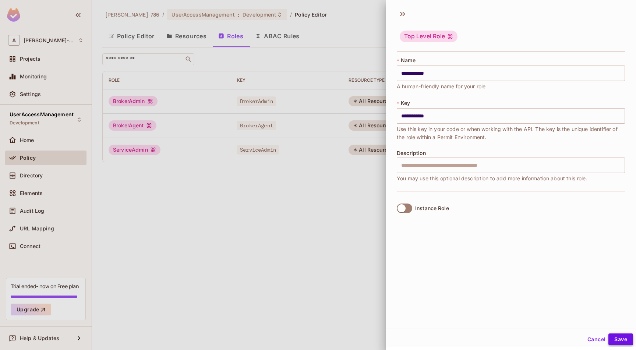
click at [616, 336] on button "Save" at bounding box center [620, 339] width 25 height 12
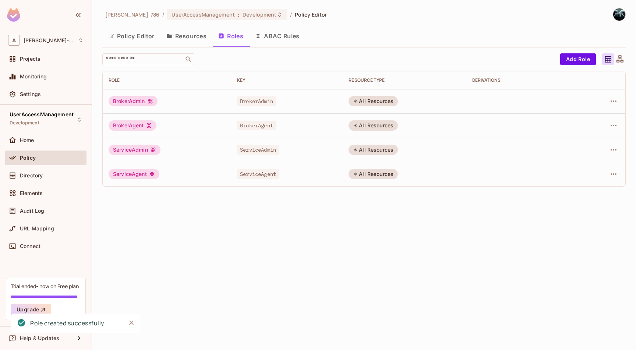
click at [128, 35] on button "Policy Editor" at bounding box center [131, 36] width 58 height 18
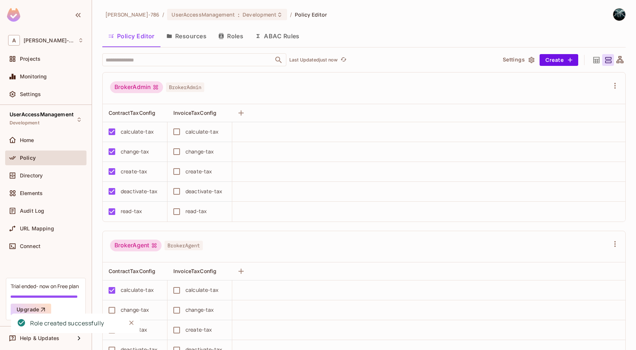
click at [227, 35] on button "Roles" at bounding box center [230, 36] width 37 height 18
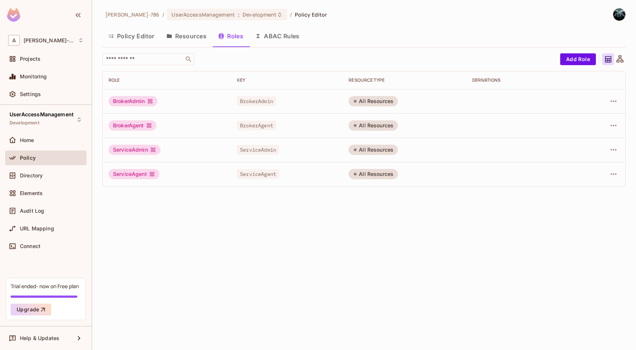
click at [146, 36] on button "Policy Editor" at bounding box center [131, 36] width 58 height 18
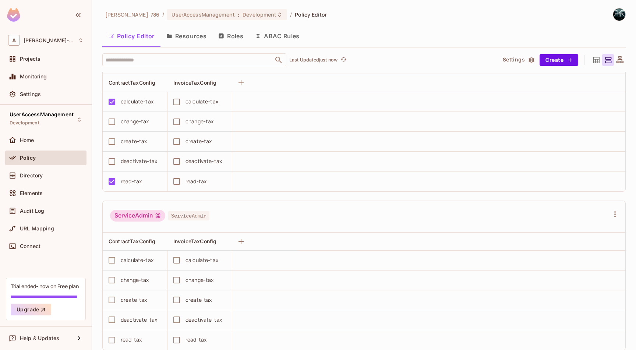
scroll to position [240, 0]
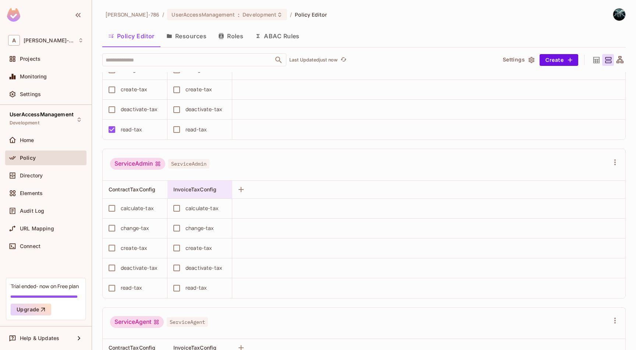
click at [204, 193] on div "InvoiceTaxConfig" at bounding box center [197, 189] width 49 height 7
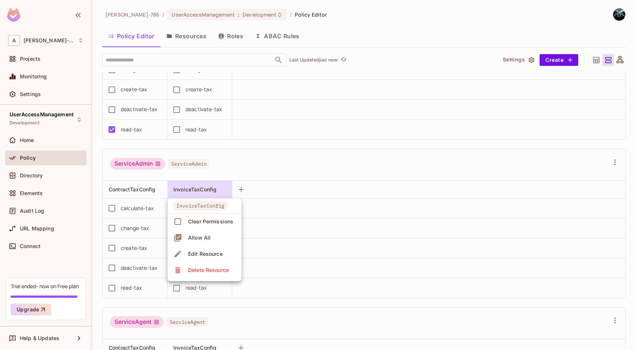
click at [191, 240] on div "Allow All" at bounding box center [199, 237] width 22 height 7
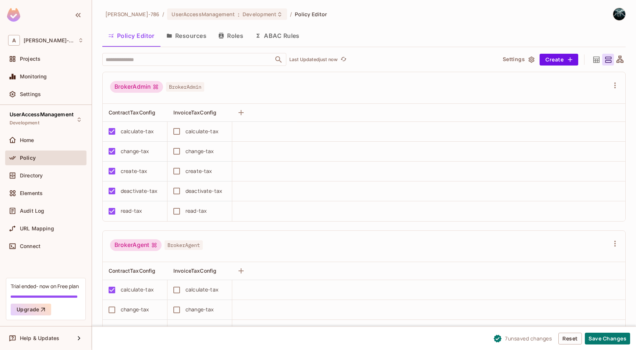
scroll to position [0, 0]
click at [607, 336] on button "Save Changes" at bounding box center [607, 339] width 45 height 12
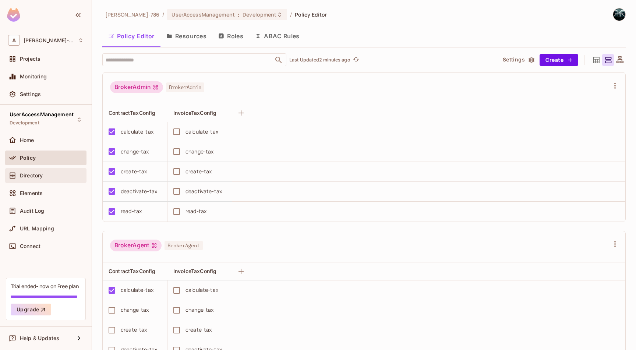
click at [34, 177] on span "Directory" at bounding box center [31, 176] width 23 height 6
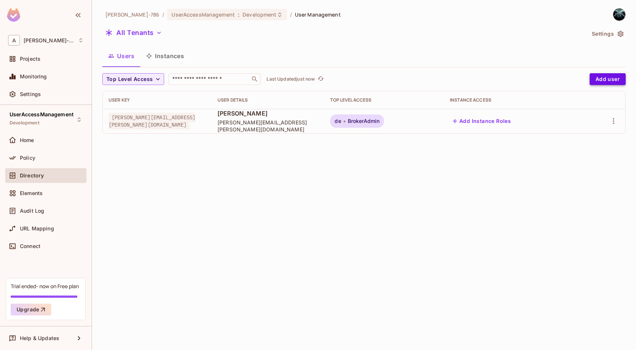
click at [614, 82] on button "Add user" at bounding box center [608, 79] width 36 height 12
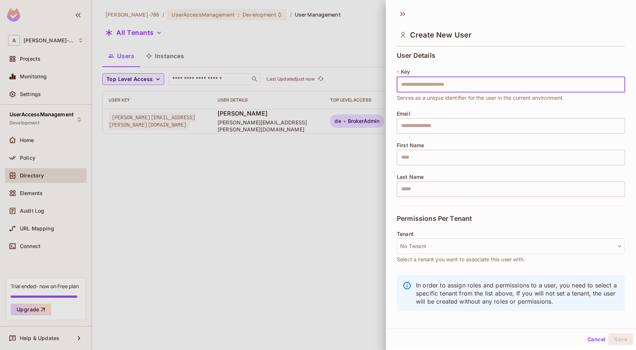
click at [442, 88] on input "text" at bounding box center [511, 84] width 228 height 15
click at [463, 87] on input "**********" at bounding box center [511, 84] width 228 height 15
drag, startPoint x: 477, startPoint y: 84, endPoint x: 346, endPoint y: 76, distance: 130.9
click at [363, 77] on div "**********" at bounding box center [318, 175] width 636 height 350
click at [437, 126] on input "text" at bounding box center [511, 125] width 228 height 15
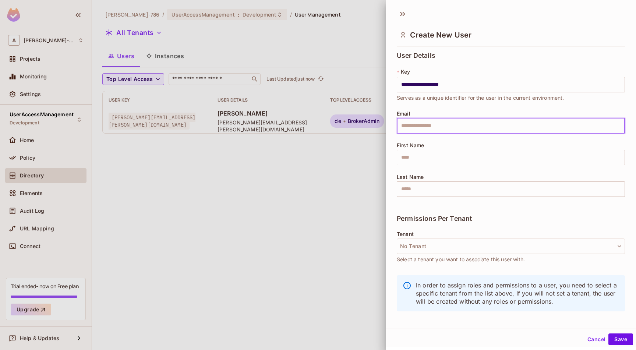
paste input "**********"
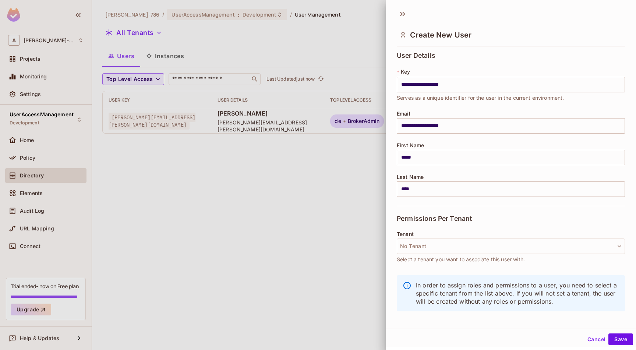
click at [426, 210] on div "Permissions Per Tenant" at bounding box center [511, 218] width 228 height 25
click at [619, 335] on button "Save" at bounding box center [620, 338] width 25 height 12
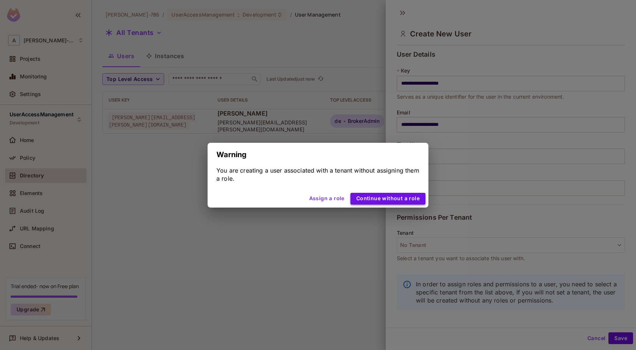
click at [390, 199] on button "Continue without a role" at bounding box center [387, 199] width 75 height 12
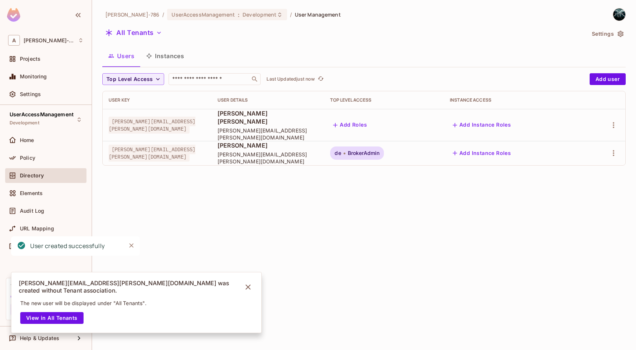
click at [370, 120] on button "Add Roles" at bounding box center [350, 125] width 40 height 12
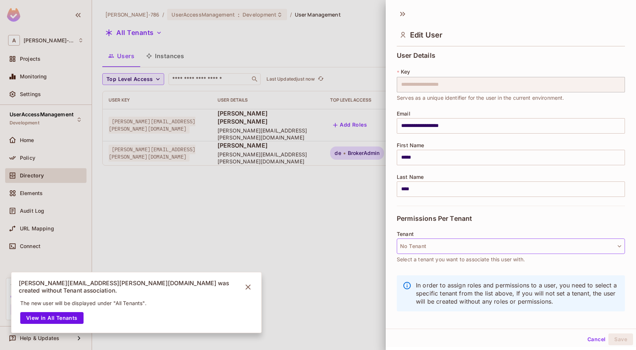
click at [426, 250] on button "No Tenant" at bounding box center [511, 246] width 228 height 15
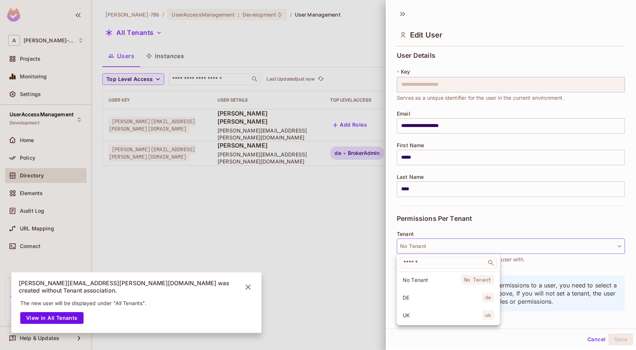
click at [417, 293] on li "DE de" at bounding box center [448, 298] width 103 height 16
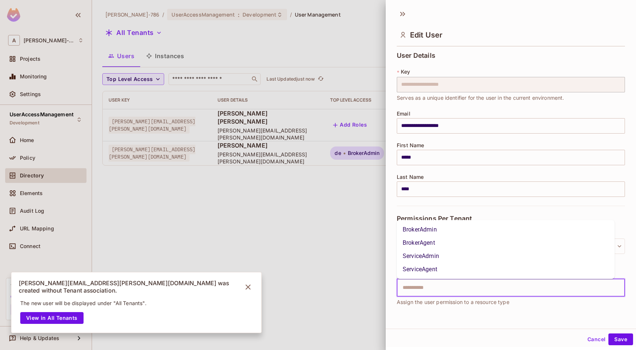
click at [420, 292] on input "text" at bounding box center [504, 287] width 212 height 15
click at [420, 232] on li "BrokerAdmin" at bounding box center [506, 229] width 218 height 13
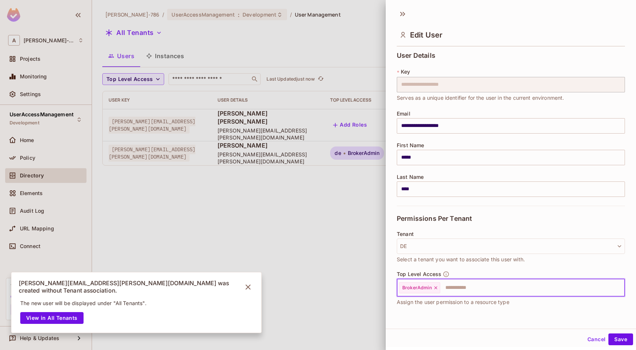
click at [435, 289] on icon at bounding box center [435, 287] width 5 height 5
click at [420, 290] on input "text" at bounding box center [504, 287] width 212 height 15
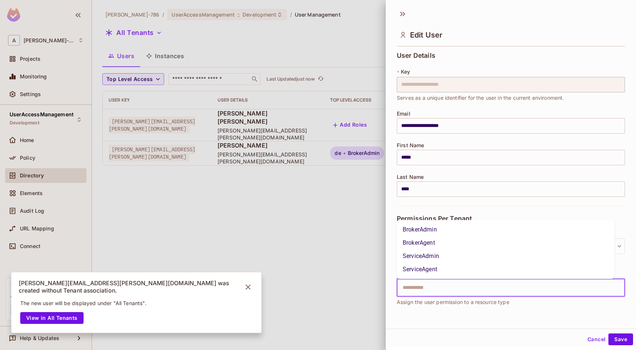
click at [421, 254] on li "ServiceAdmin" at bounding box center [506, 256] width 218 height 13
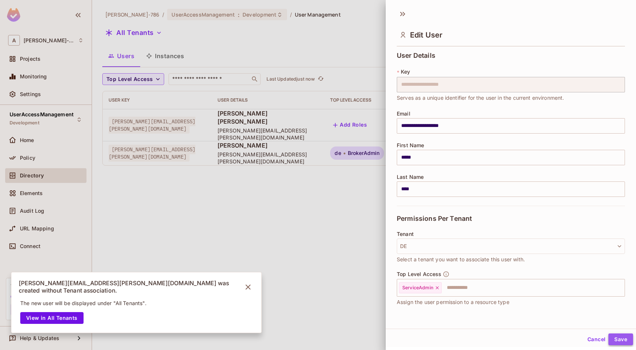
click at [614, 336] on button "Save" at bounding box center [620, 339] width 25 height 12
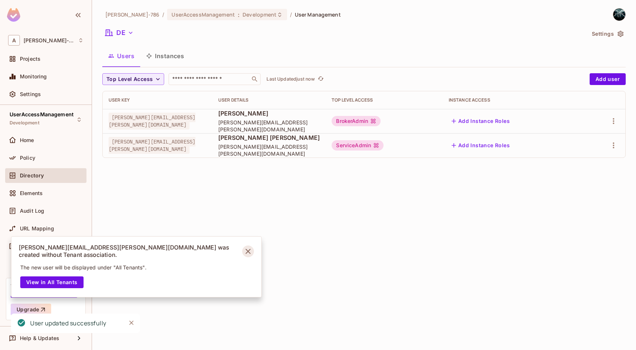
click at [249, 254] on icon "Notifications Alt+T" at bounding box center [247, 251] width 5 height 5
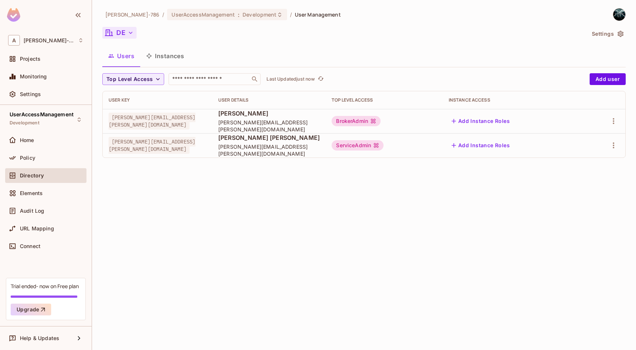
click at [131, 30] on icon "button" at bounding box center [130, 32] width 7 height 7
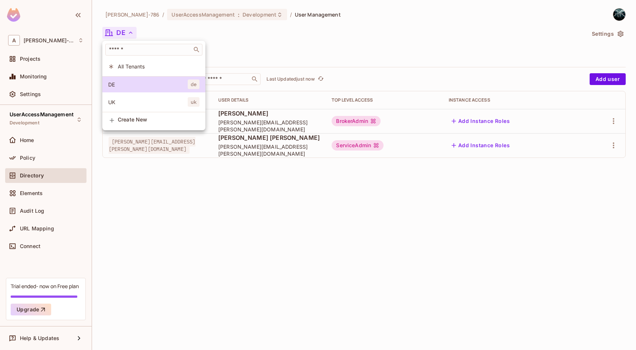
click at [133, 67] on span "All Tenants" at bounding box center [159, 66] width 82 height 7
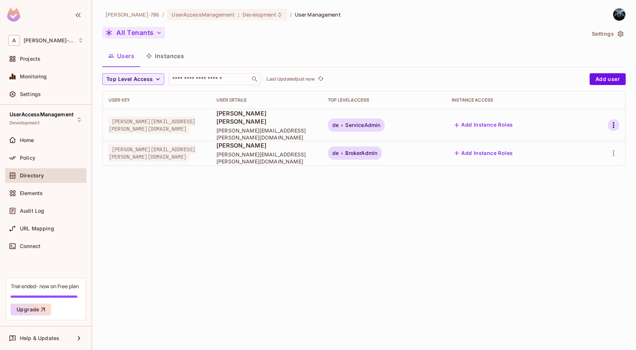
click at [614, 123] on icon "button" at bounding box center [613, 125] width 1 height 6
click at [582, 156] on div "Top Level Roles" at bounding box center [586, 154] width 40 height 7
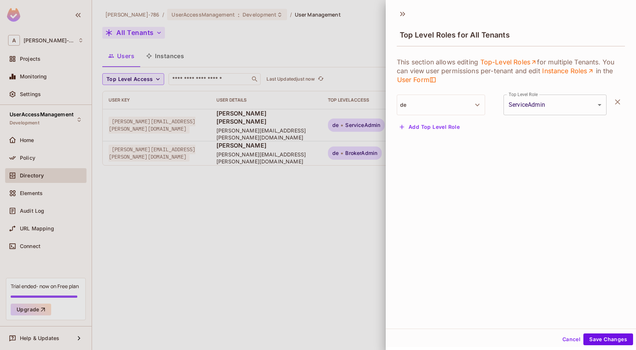
click at [431, 128] on button "Add Top Level Role" at bounding box center [430, 127] width 66 height 12
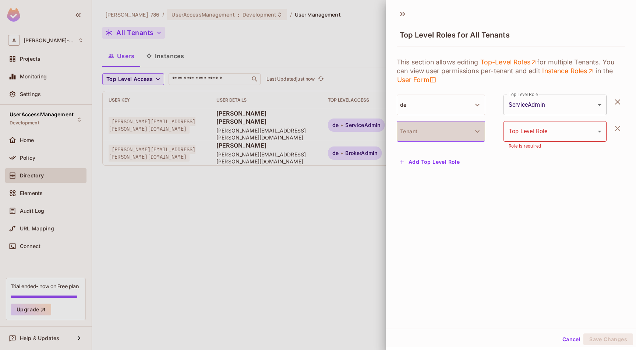
click at [439, 130] on button "Tenant" at bounding box center [441, 131] width 88 height 21
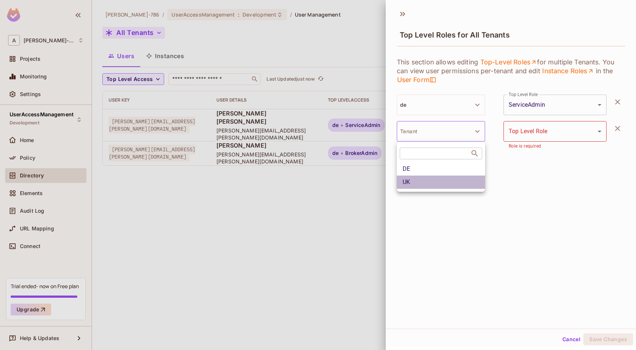
click at [417, 180] on li "UK" at bounding box center [441, 182] width 88 height 13
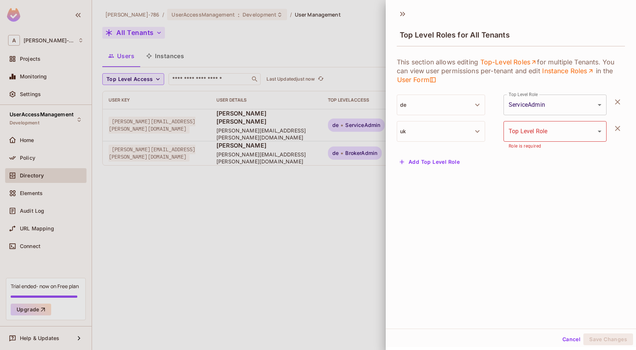
click at [520, 130] on body "**********" at bounding box center [318, 175] width 636 height 350
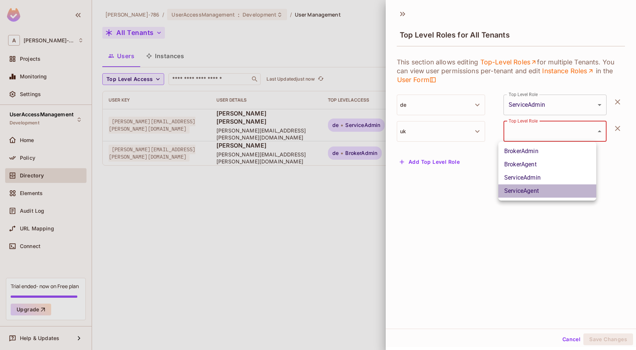
click at [521, 192] on li "ServiceAgent" at bounding box center [547, 190] width 98 height 13
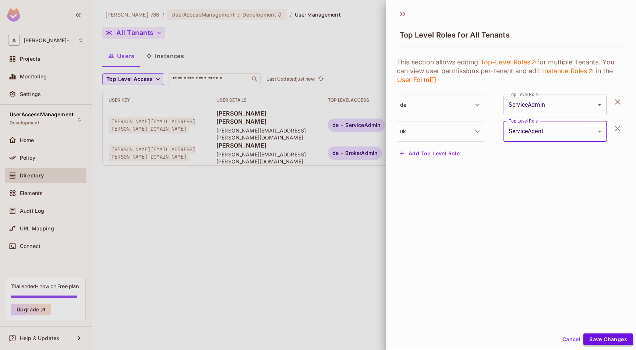
click at [596, 336] on button "Save Changes" at bounding box center [608, 339] width 50 height 12
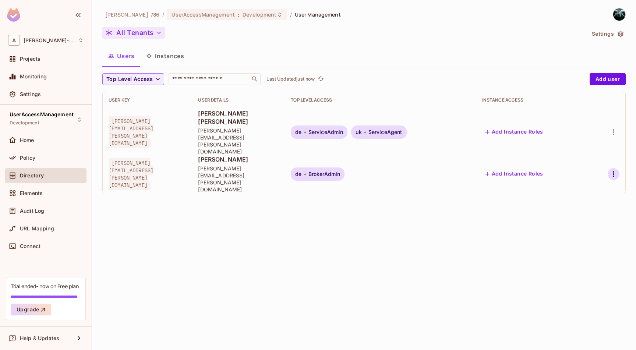
click at [612, 170] on icon "button" at bounding box center [613, 174] width 9 height 9
click at [584, 179] on div "Top Level Roles" at bounding box center [586, 178] width 40 height 7
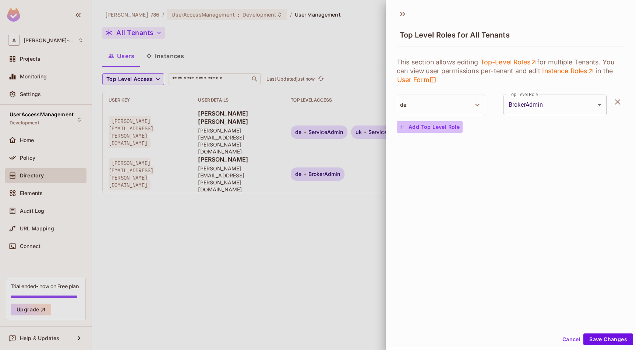
click at [435, 124] on button "Add Top Level Role" at bounding box center [430, 127] width 66 height 12
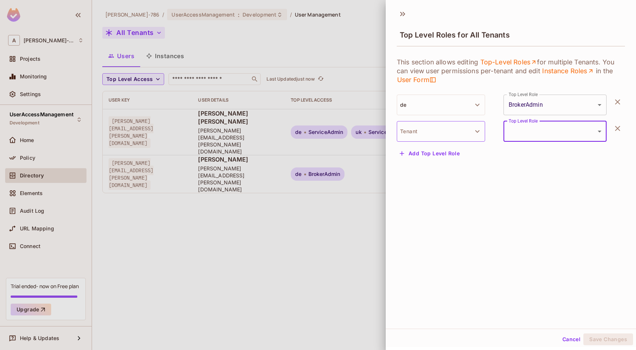
click at [423, 139] on button "Tenant" at bounding box center [441, 131] width 88 height 21
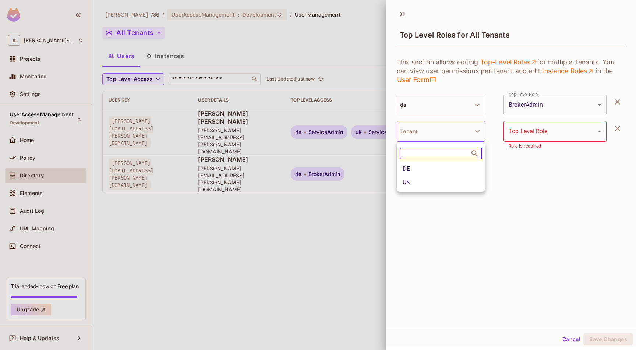
click at [418, 181] on li "UK" at bounding box center [441, 182] width 88 height 13
click at [566, 132] on body "**********" at bounding box center [318, 175] width 636 height 350
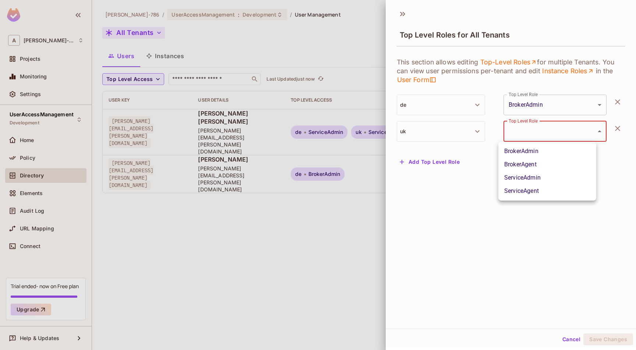
click at [531, 194] on li "ServiceAgent" at bounding box center [547, 190] width 98 height 13
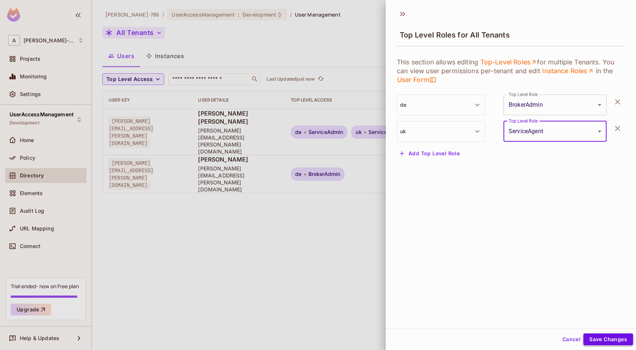
click at [602, 336] on button "Save Changes" at bounding box center [608, 339] width 50 height 12
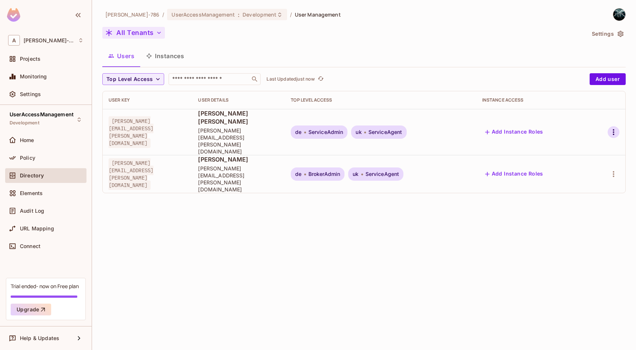
click at [614, 129] on icon "button" at bounding box center [613, 132] width 1 height 6
click at [583, 158] on span "Top Level Roles" at bounding box center [586, 155] width 44 height 12
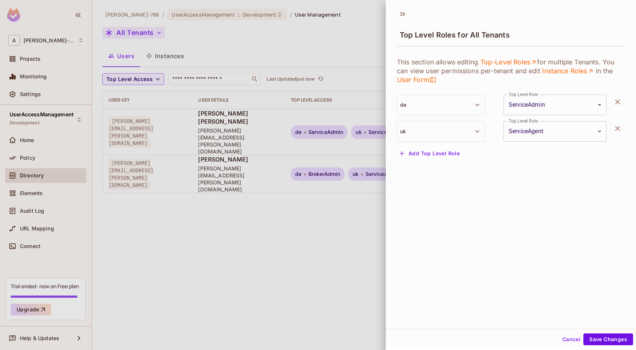
click at [558, 131] on body "**********" at bounding box center [318, 175] width 636 height 350
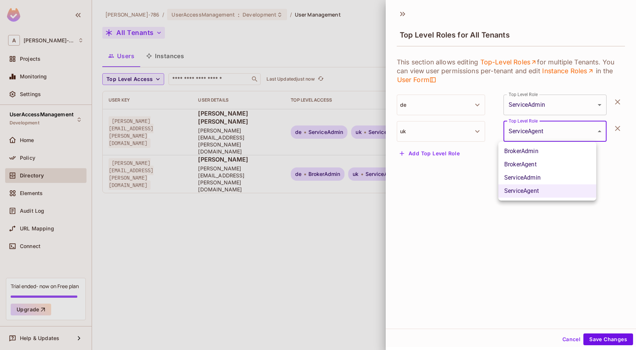
click at [520, 162] on li "BrokerAgent" at bounding box center [547, 164] width 98 height 13
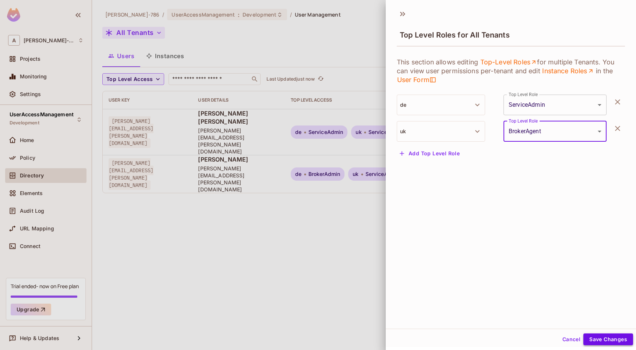
click at [611, 336] on button "Save Changes" at bounding box center [608, 339] width 50 height 12
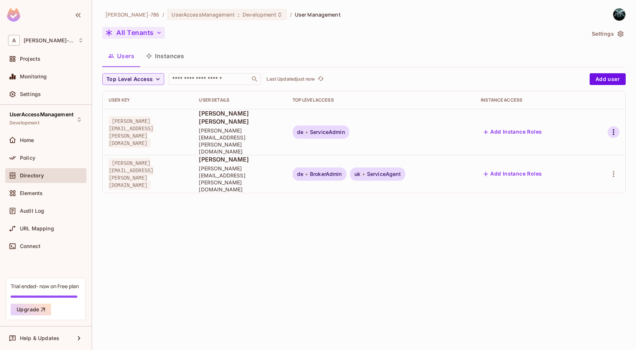
click at [613, 129] on icon "button" at bounding box center [613, 132] width 1 height 6
click at [577, 154] on div "Top Level Roles" at bounding box center [586, 154] width 40 height 7
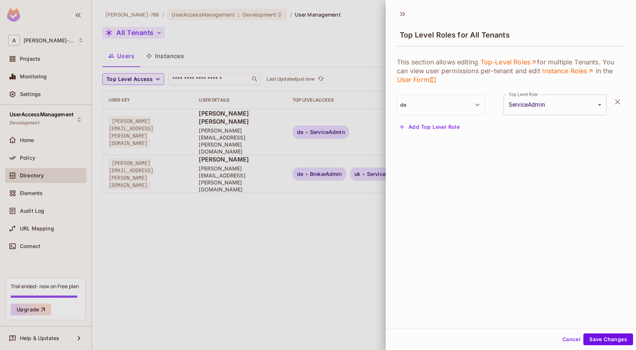
click at [434, 122] on button "Add Top Level Role" at bounding box center [430, 127] width 66 height 12
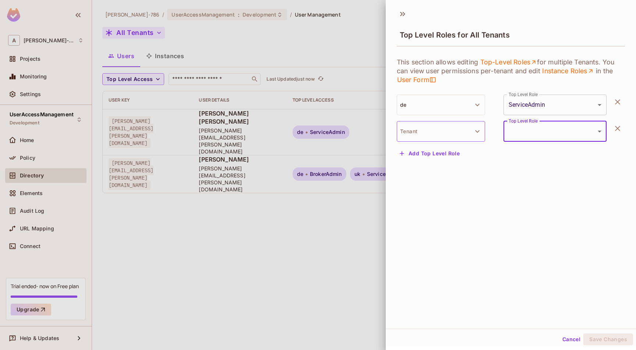
click at [448, 133] on button "Tenant" at bounding box center [441, 131] width 88 height 21
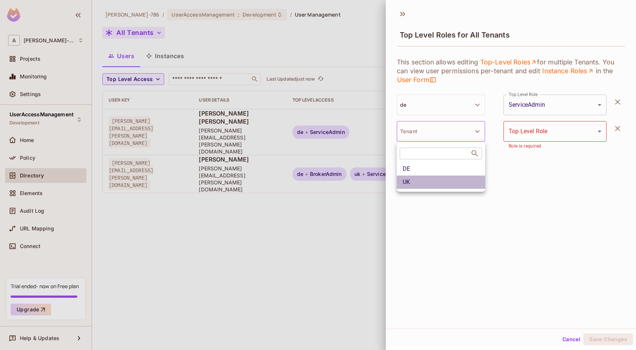
click at [417, 183] on li "UK" at bounding box center [441, 182] width 88 height 13
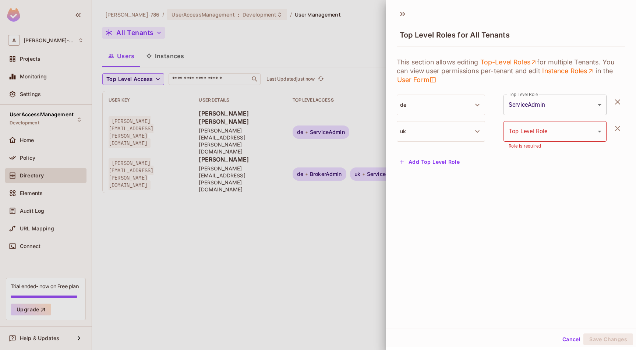
click at [565, 136] on body "**********" at bounding box center [318, 175] width 636 height 350
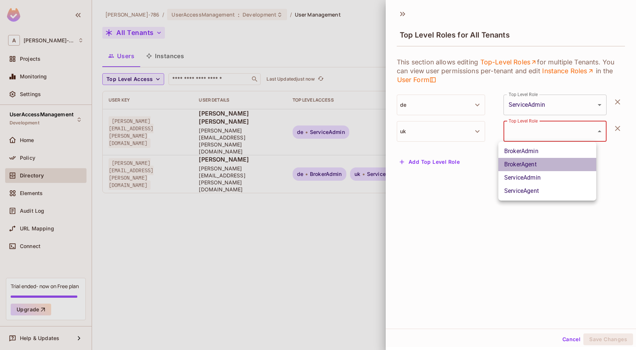
click at [535, 168] on li "BrokerAgent" at bounding box center [547, 164] width 98 height 13
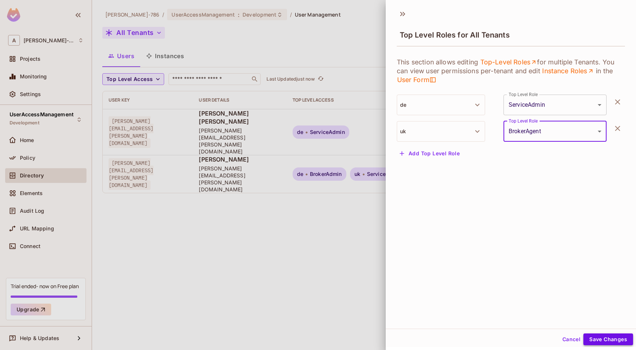
click at [604, 336] on button "Save Changes" at bounding box center [608, 339] width 50 height 12
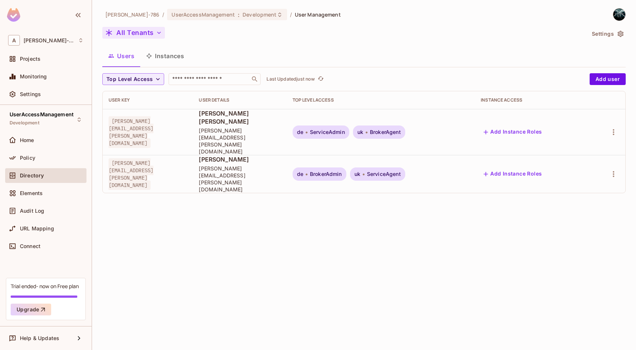
click at [122, 31] on button "All Tenants" at bounding box center [133, 33] width 63 height 12
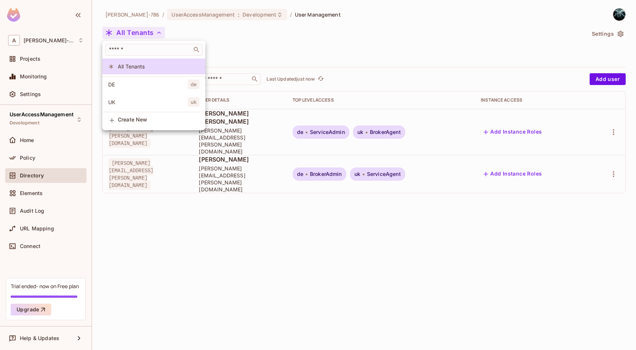
click at [124, 86] on span "DE" at bounding box center [148, 84] width 80 height 7
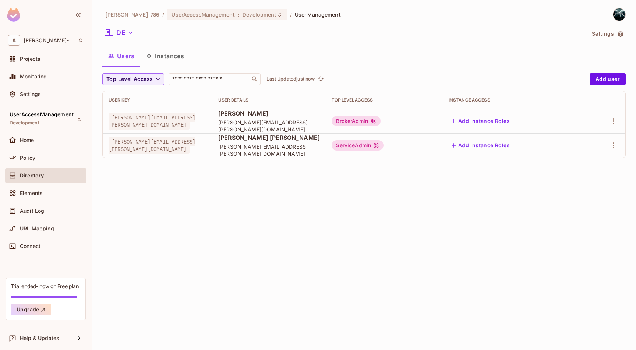
click at [128, 39] on div "DE" at bounding box center [343, 34] width 483 height 14
click at [129, 33] on icon "button" at bounding box center [130, 32] width 7 height 7
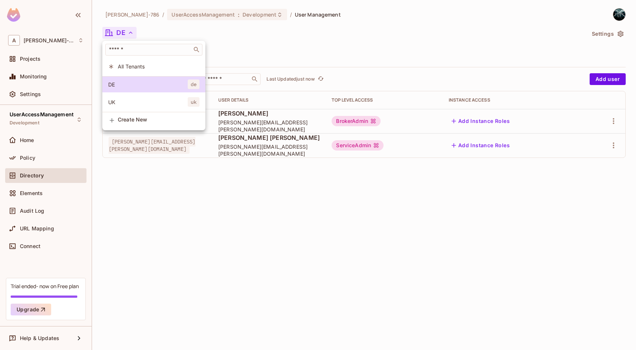
click at [123, 66] on span "All Tenants" at bounding box center [159, 66] width 82 height 7
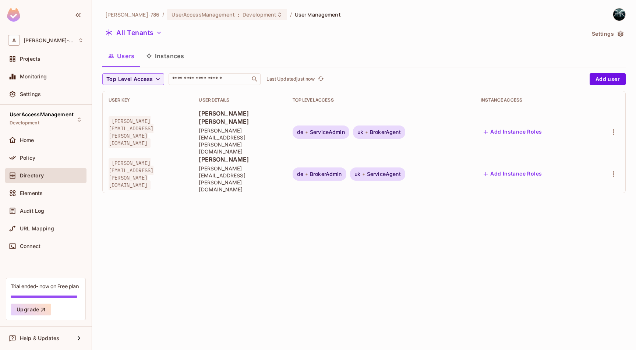
click at [272, 255] on div "Arunkumar-786 / UserAccessManagement : Development / User Management All Tenant…" at bounding box center [364, 175] width 544 height 350
click at [43, 198] on div "Elements" at bounding box center [45, 193] width 81 height 15
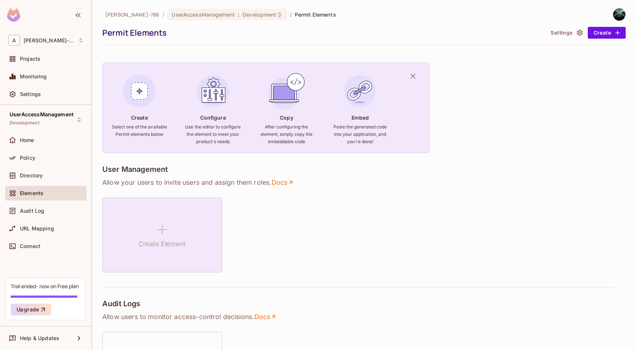
click at [203, 230] on div "Create Element" at bounding box center [162, 235] width 120 height 75
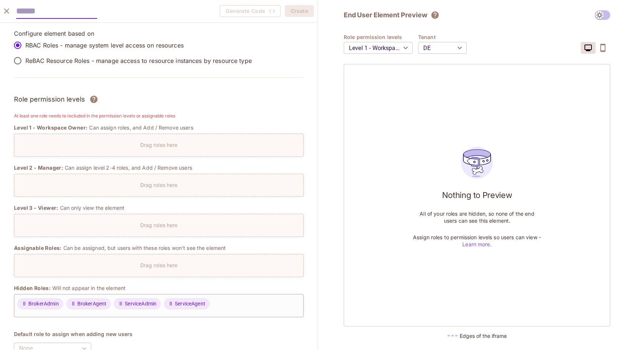
click at [449, 46] on body "A Arunkumar-786 Projects Monitoring Settings UserAccessManagement Development H…" at bounding box center [318, 175] width 636 height 350
click at [449, 46] on div at bounding box center [318, 175] width 636 height 350
click at [403, 47] on body "A Arunkumar-786 Projects Monitoring Settings UserAccessManagement Development H…" at bounding box center [318, 175] width 636 height 350
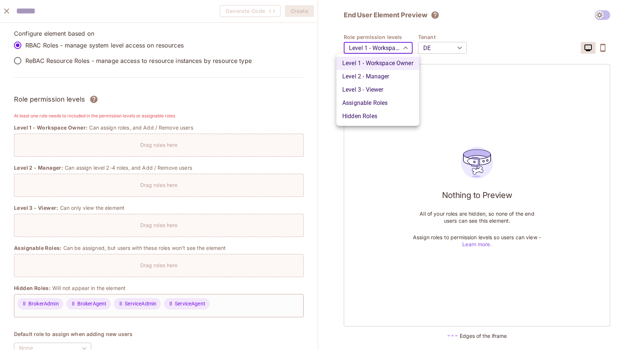
click at [403, 47] on div at bounding box center [318, 175] width 636 height 350
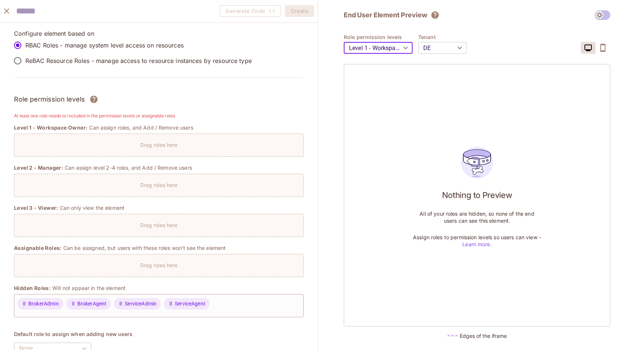
click at [9, 11] on icon "close" at bounding box center [6, 11] width 9 height 9
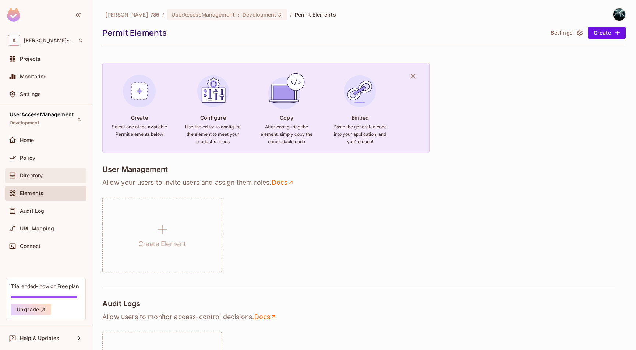
click at [28, 179] on div "Directory" at bounding box center [45, 175] width 75 height 9
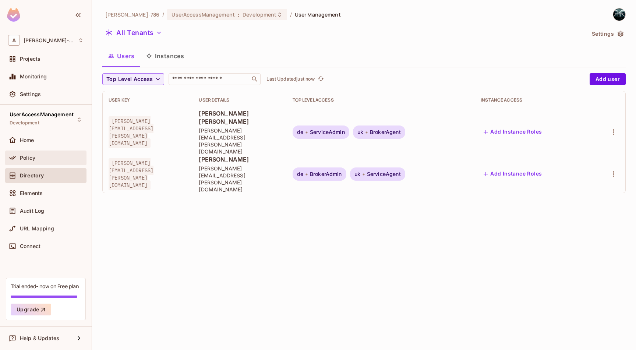
click at [35, 159] on span "Policy" at bounding box center [27, 158] width 15 height 6
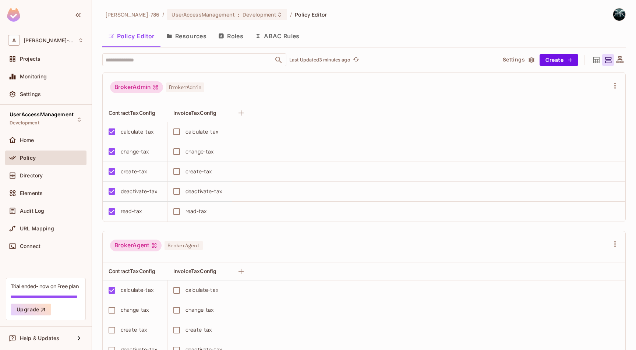
click at [231, 37] on button "Roles" at bounding box center [230, 36] width 37 height 18
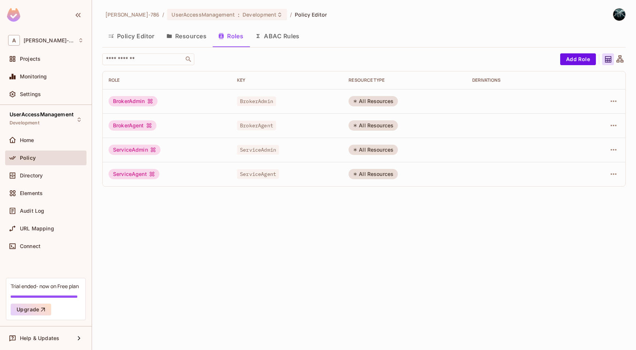
click at [133, 34] on button "Policy Editor" at bounding box center [131, 36] width 58 height 18
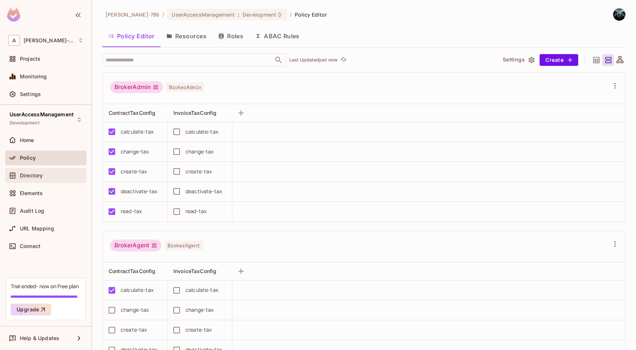
click at [25, 177] on span "Directory" at bounding box center [31, 176] width 23 height 6
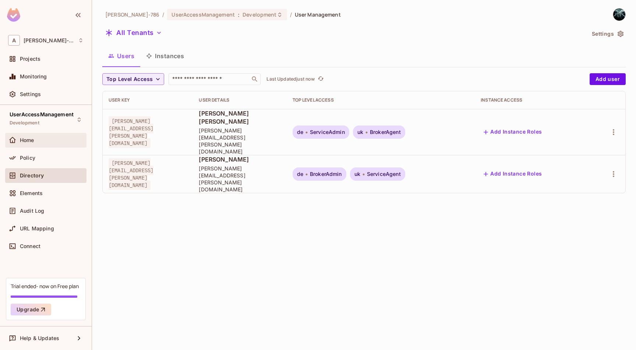
click at [25, 147] on div "Home" at bounding box center [45, 140] width 81 height 15
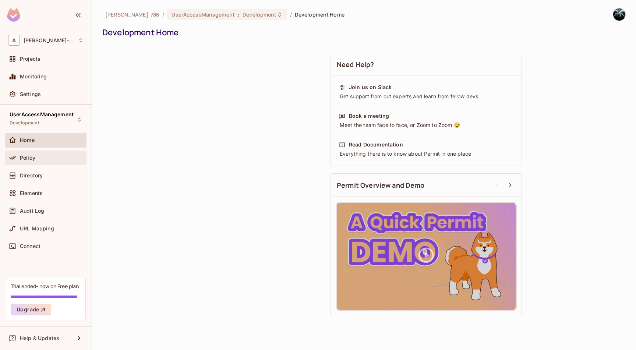
click at [25, 155] on span "Policy" at bounding box center [27, 158] width 15 height 6
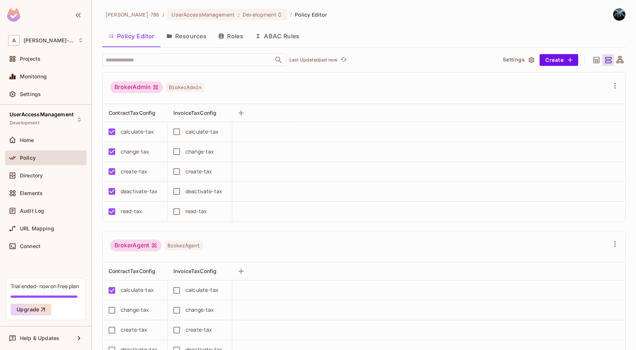
click at [238, 42] on button "Roles" at bounding box center [230, 36] width 37 height 18
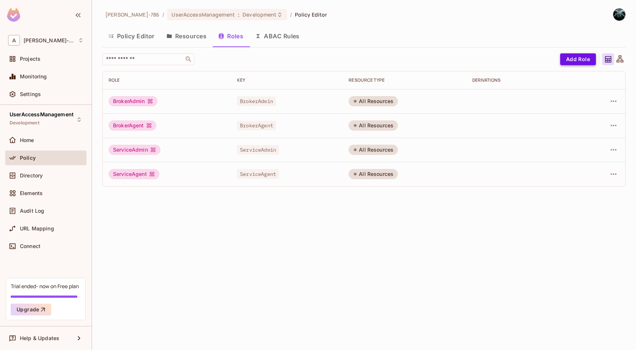
click at [571, 59] on button "Add Role" at bounding box center [578, 59] width 36 height 12
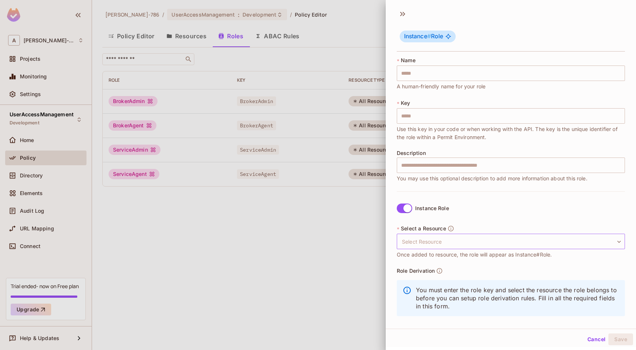
click at [417, 241] on body "A Arunkumar-786 Projects Monitoring Settings UserAccessManagement Development H…" at bounding box center [318, 175] width 636 height 350
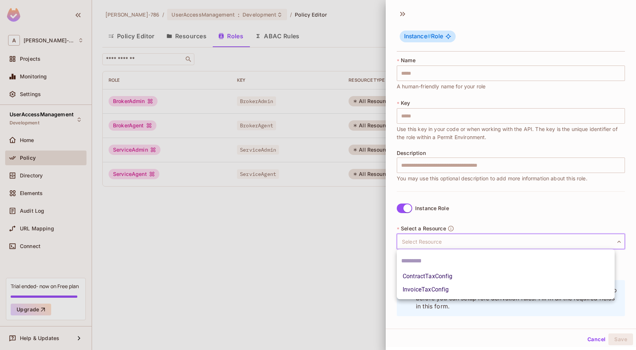
click at [486, 208] on div at bounding box center [318, 175] width 636 height 350
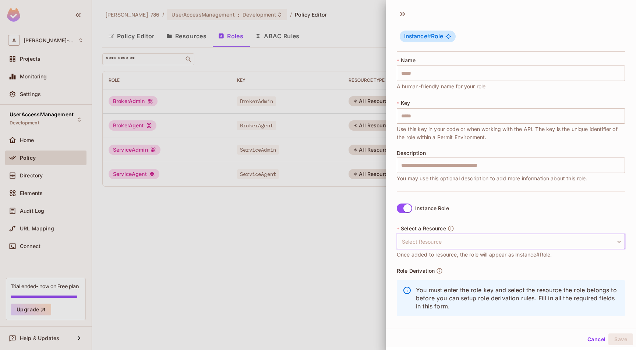
click at [586, 336] on button "Cancel" at bounding box center [596, 339] width 24 height 12
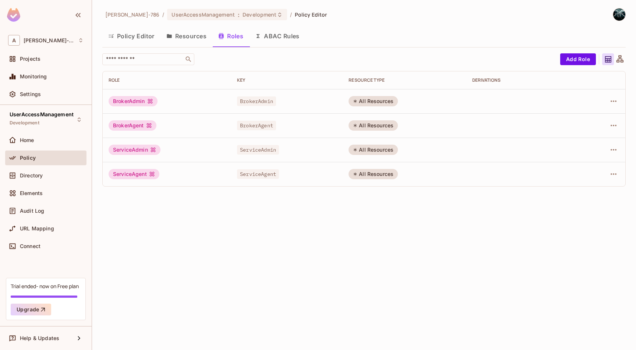
click at [129, 40] on button "Policy Editor" at bounding box center [131, 36] width 58 height 18
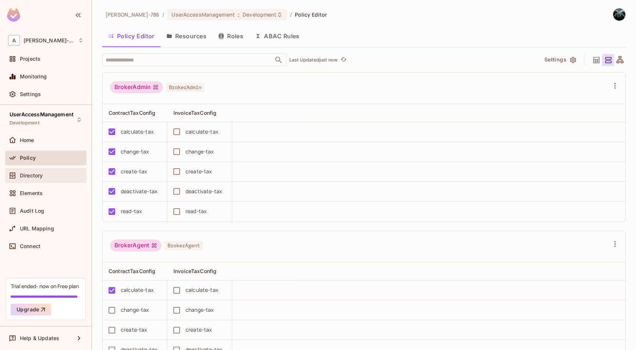
click at [50, 179] on div "Directory" at bounding box center [45, 175] width 75 height 9
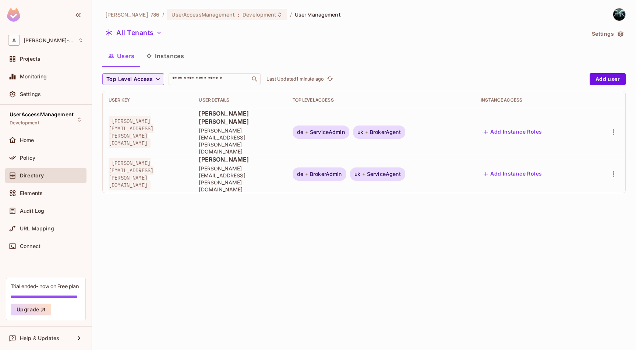
click at [616, 15] on img at bounding box center [619, 14] width 12 height 12
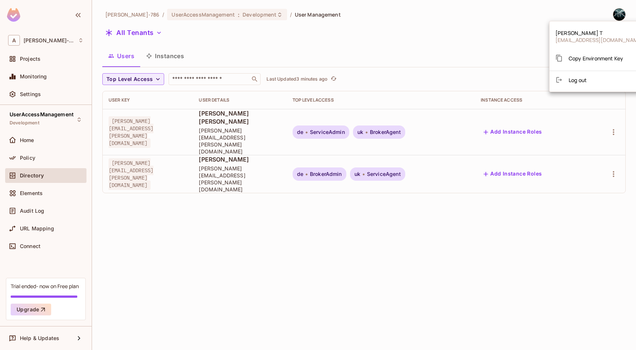
click at [584, 57] on span "Copy Environment Key" at bounding box center [596, 58] width 54 height 7
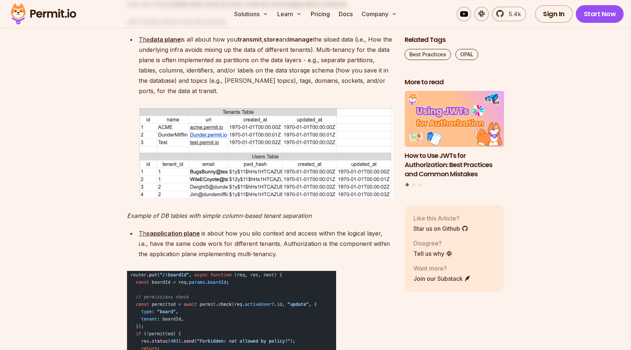
scroll to position [739, 0]
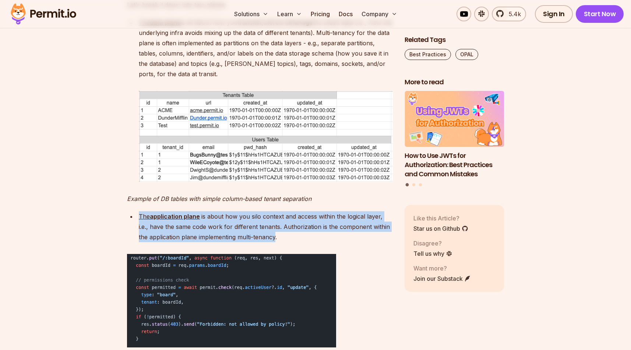
drag, startPoint x: 294, startPoint y: 237, endPoint x: 139, endPoint y: 215, distance: 156.4
click at [139, 215] on p "The application plane is about how you silo context and access within the logic…" at bounding box center [266, 226] width 254 height 31
click at [176, 232] on p "The application plane is about how you silo context and access within the logic…" at bounding box center [266, 226] width 254 height 31
drag, startPoint x: 140, startPoint y: 216, endPoint x: 295, endPoint y: 236, distance: 156.5
click at [295, 236] on p "The application plane is about how you silo context and access within the logic…" at bounding box center [266, 226] width 254 height 31
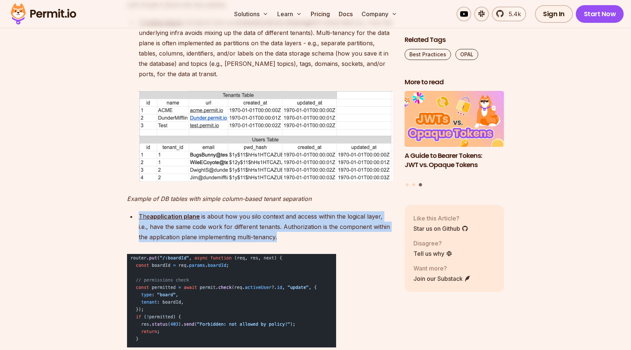
click at [188, 232] on p "The application plane is about how you silo context and access within the logic…" at bounding box center [266, 226] width 254 height 31
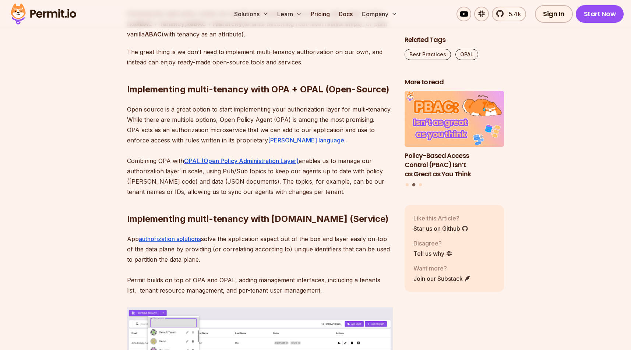
scroll to position [1200, 0]
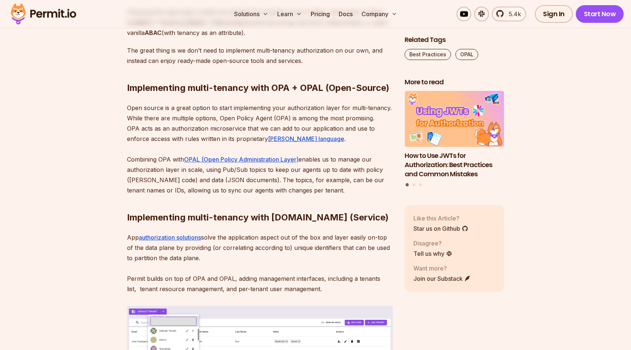
drag, startPoint x: 128, startPoint y: 227, endPoint x: 248, endPoint y: 246, distance: 121.2
click at [248, 246] on p "App authorization solutions solve the application aspect out of the box and lay…" at bounding box center [260, 263] width 266 height 62
click at [207, 232] on p "App authorization solutions solve the application aspect out of the box and lay…" at bounding box center [260, 263] width 266 height 62
click at [128, 232] on p "App authorization solutions solve the application aspect out of the box and lay…" at bounding box center [260, 263] width 266 height 62
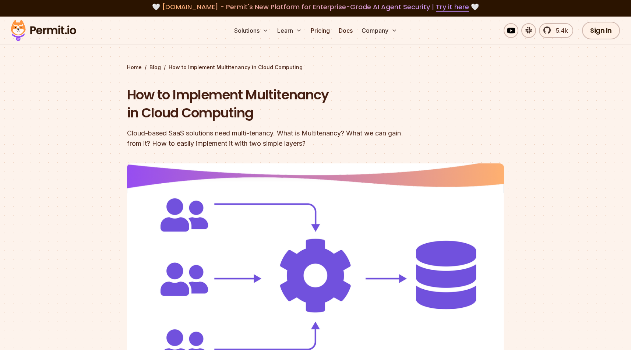
scroll to position [0, 0]
